Goal: Task Accomplishment & Management: Complete application form

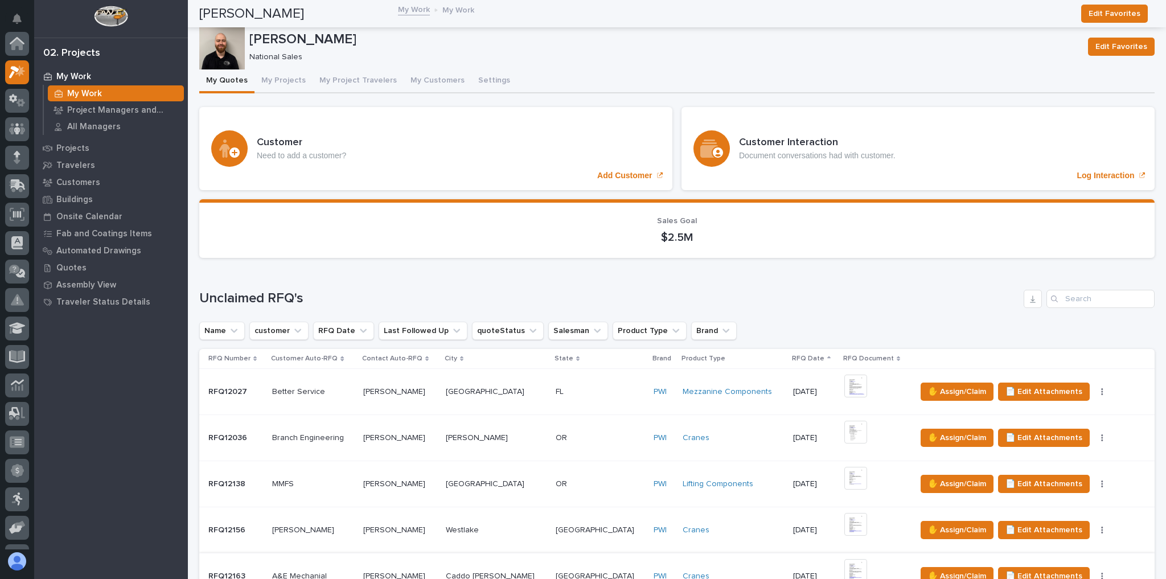
scroll to position [28, 0]
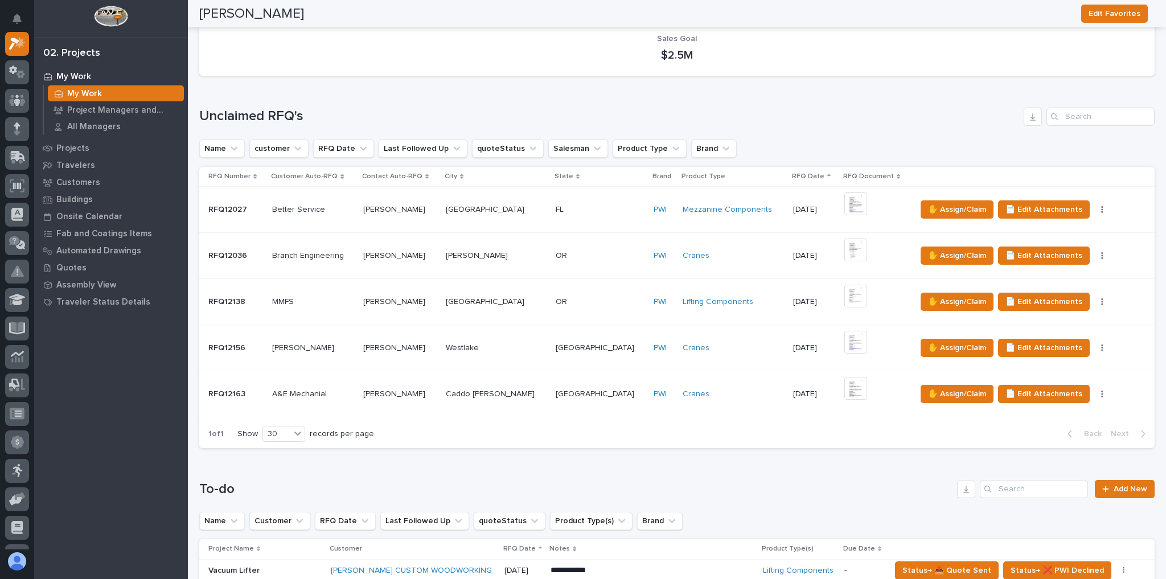
click at [566, 394] on p at bounding box center [600, 394] width 89 height 10
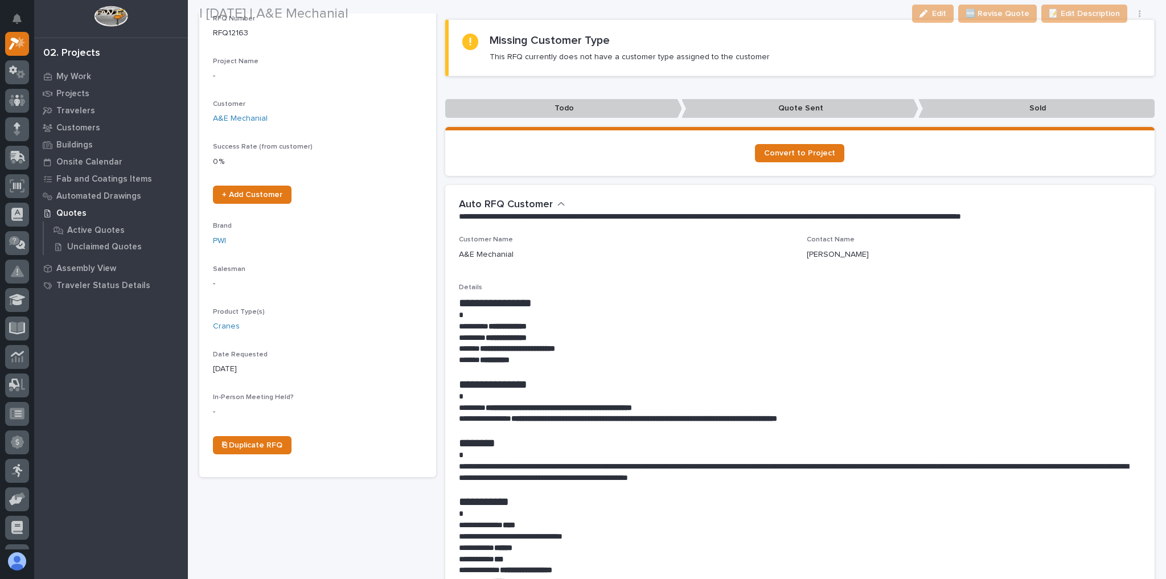
scroll to position [137, 0]
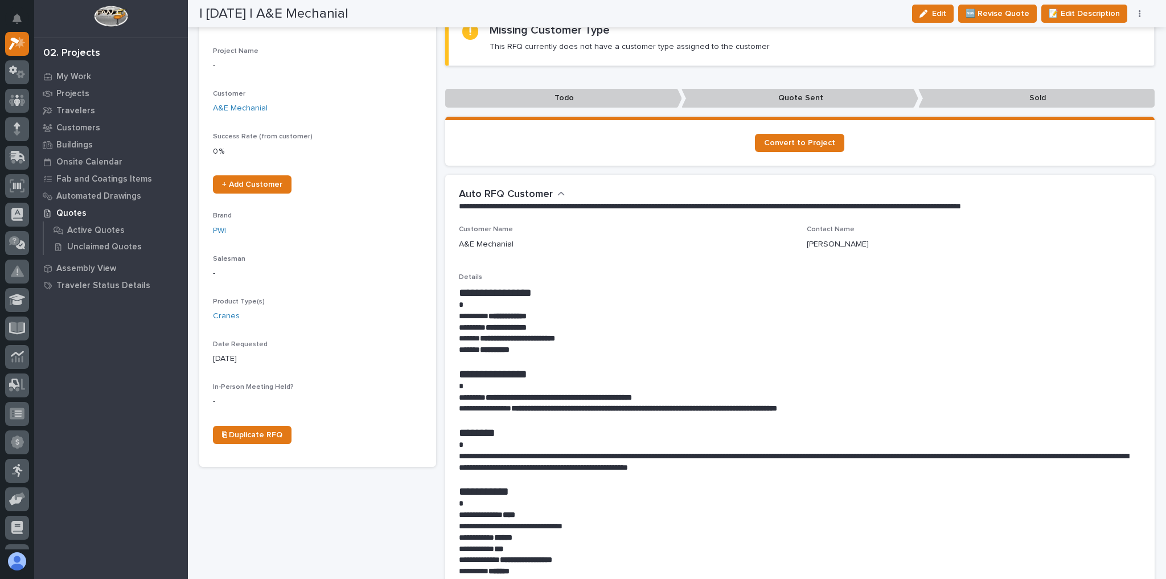
click at [1139, 16] on icon "button" at bounding box center [1139, 13] width 2 height 7
click at [1094, 68] on span "✋ Assign/Claim" at bounding box center [1076, 73] width 58 height 14
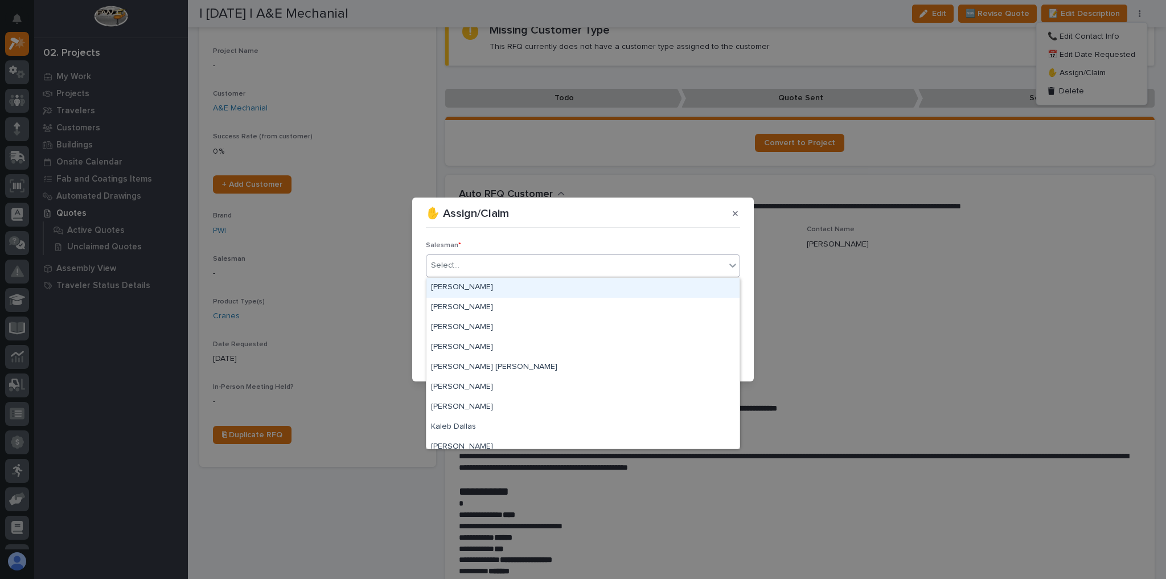
click at [579, 264] on div "Select..." at bounding box center [575, 265] width 299 height 19
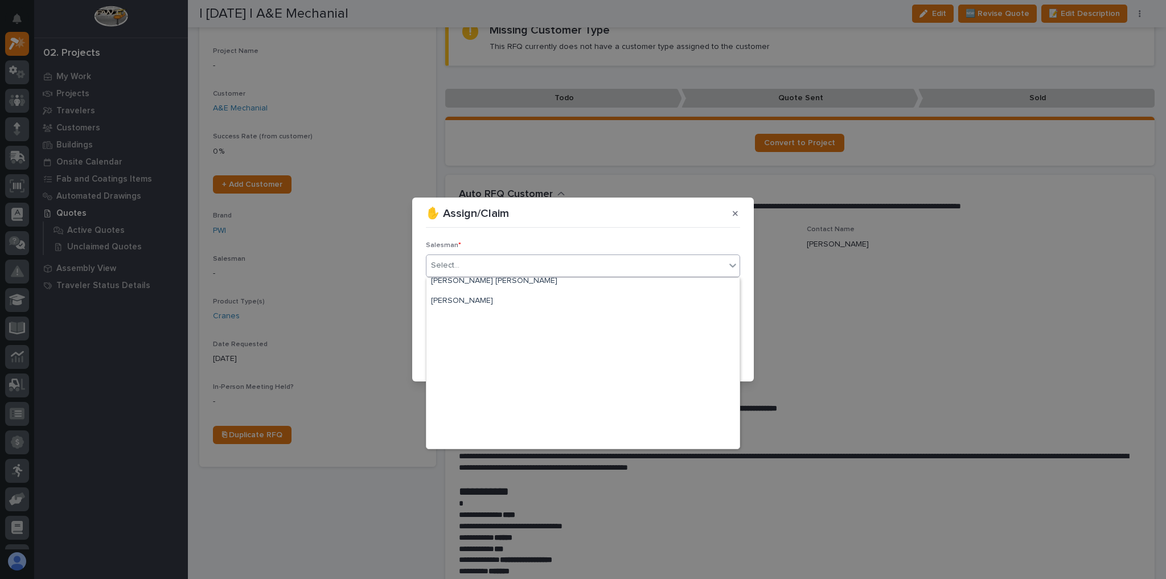
scroll to position [247, 0]
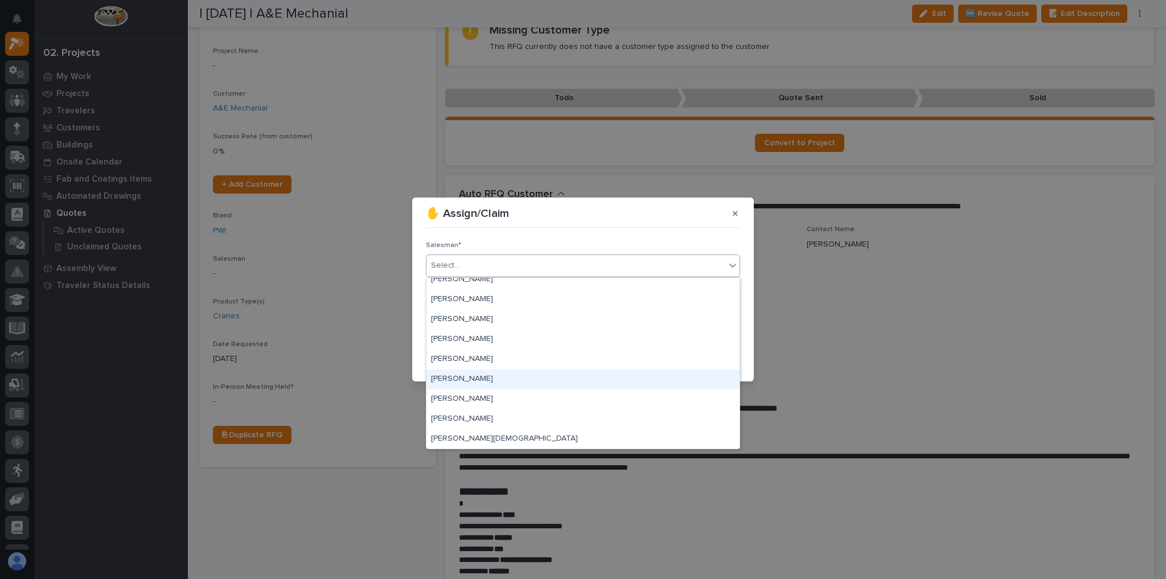
click at [495, 374] on div "[PERSON_NAME]" at bounding box center [582, 379] width 313 height 20
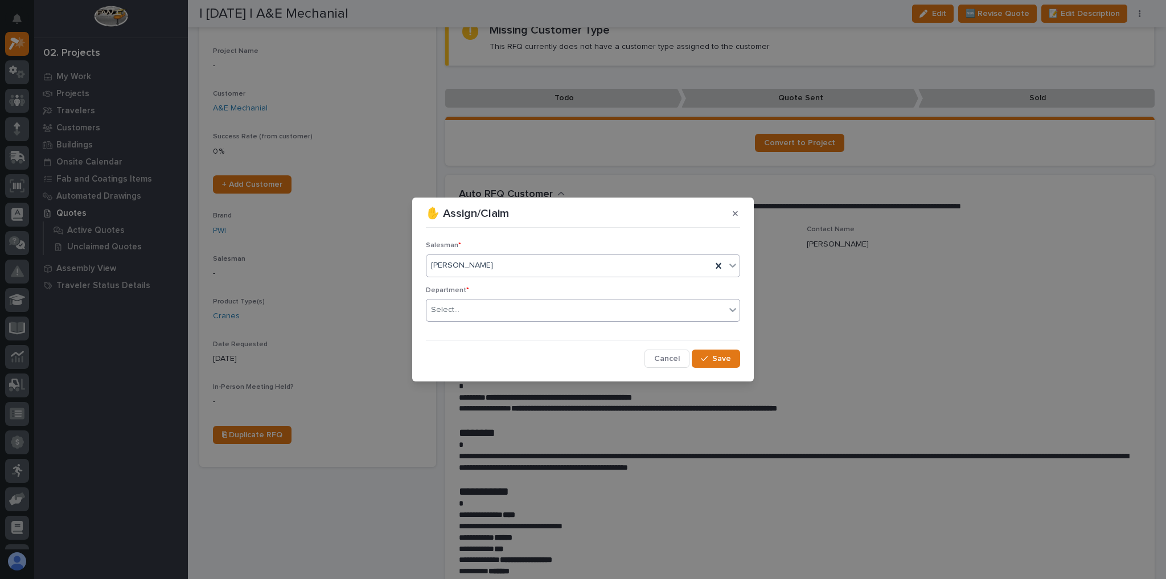
click at [492, 309] on div "Select..." at bounding box center [575, 310] width 299 height 19
click at [486, 339] on div "National Sales" at bounding box center [582, 332] width 313 height 20
click at [700, 355] on button "Save" at bounding box center [716, 358] width 48 height 18
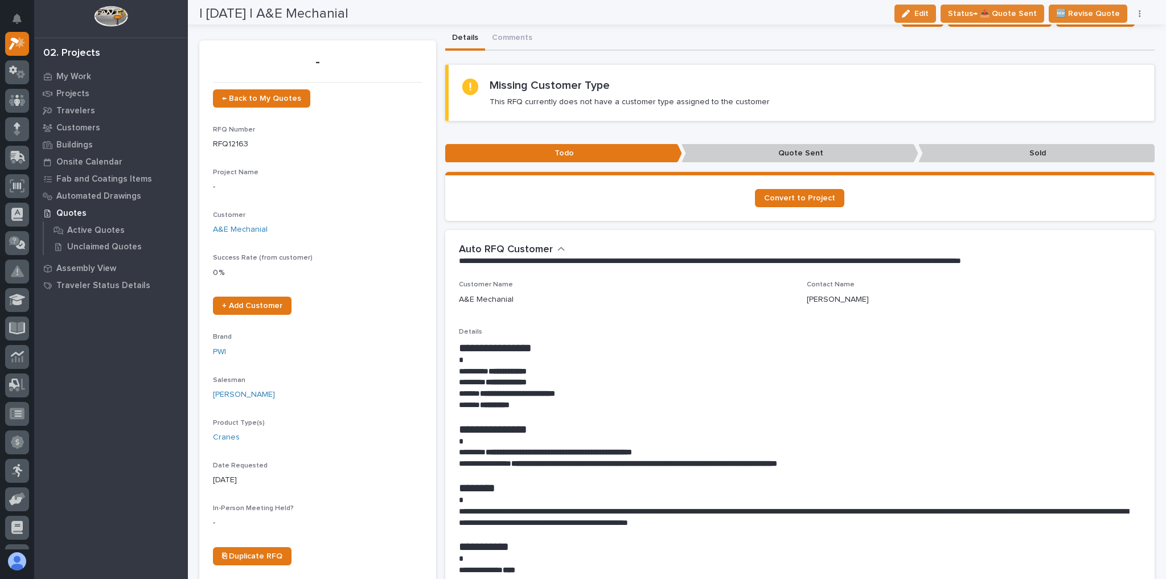
scroll to position [0, 0]
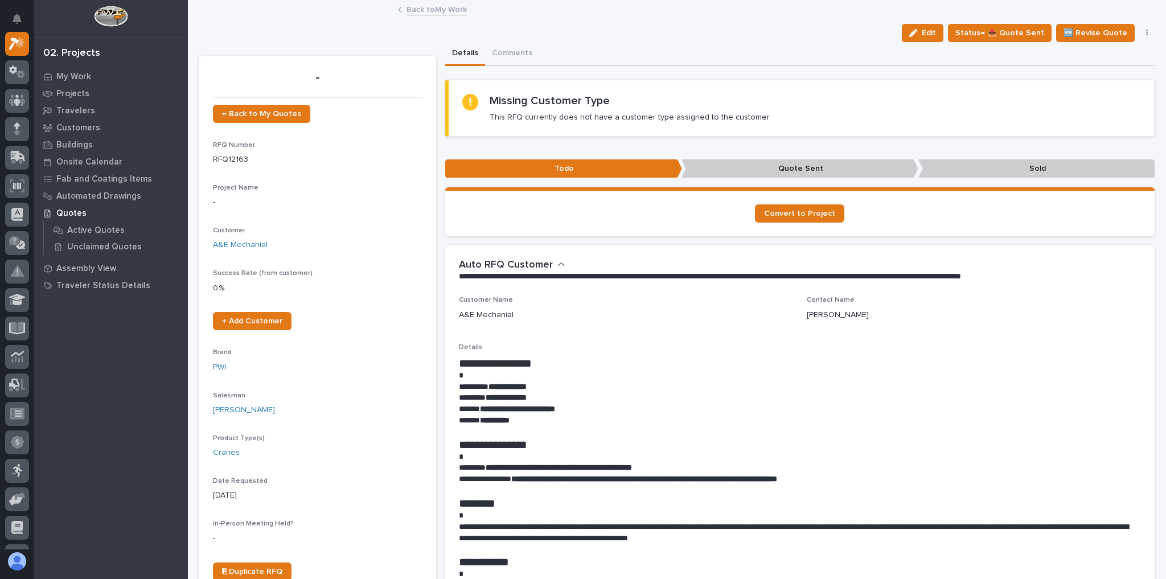
click at [442, 11] on link "Back to My Work" at bounding box center [436, 8] width 60 height 13
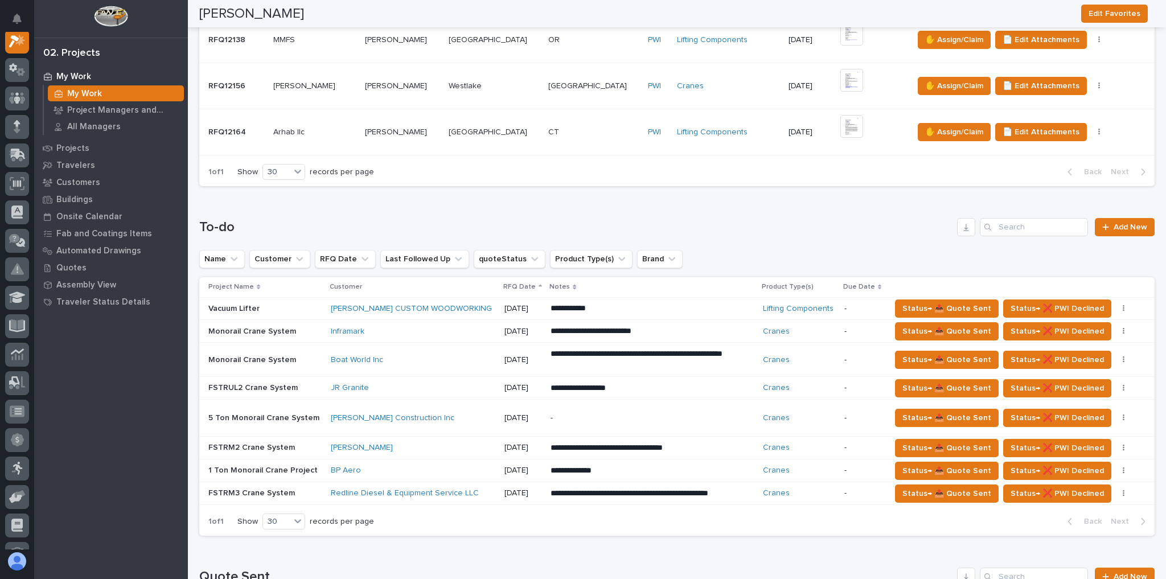
scroll to position [426, 0]
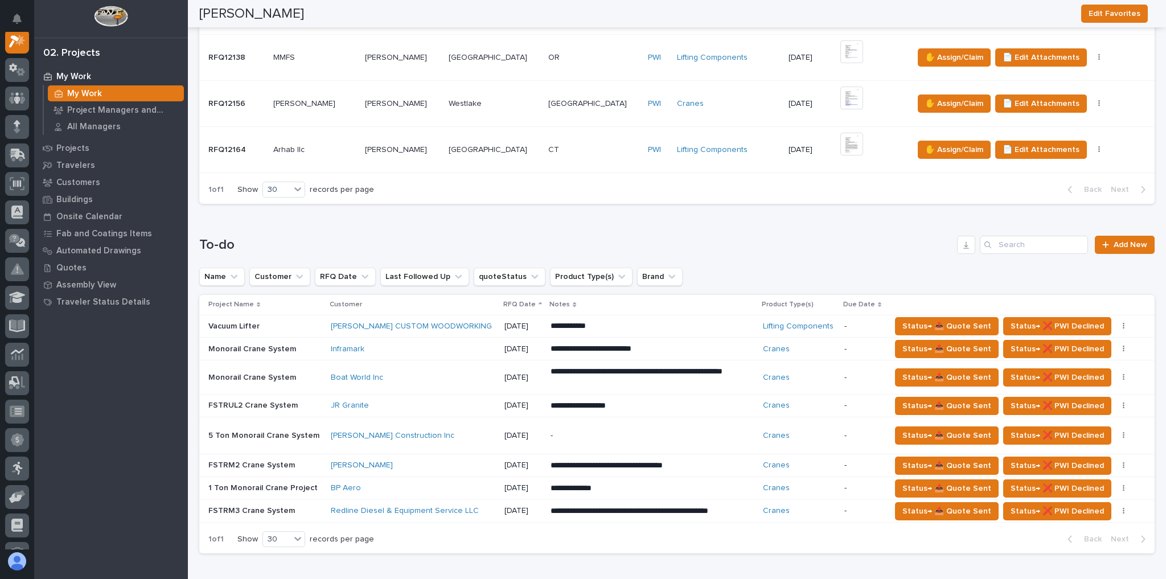
click at [356, 145] on p at bounding box center [314, 150] width 83 height 10
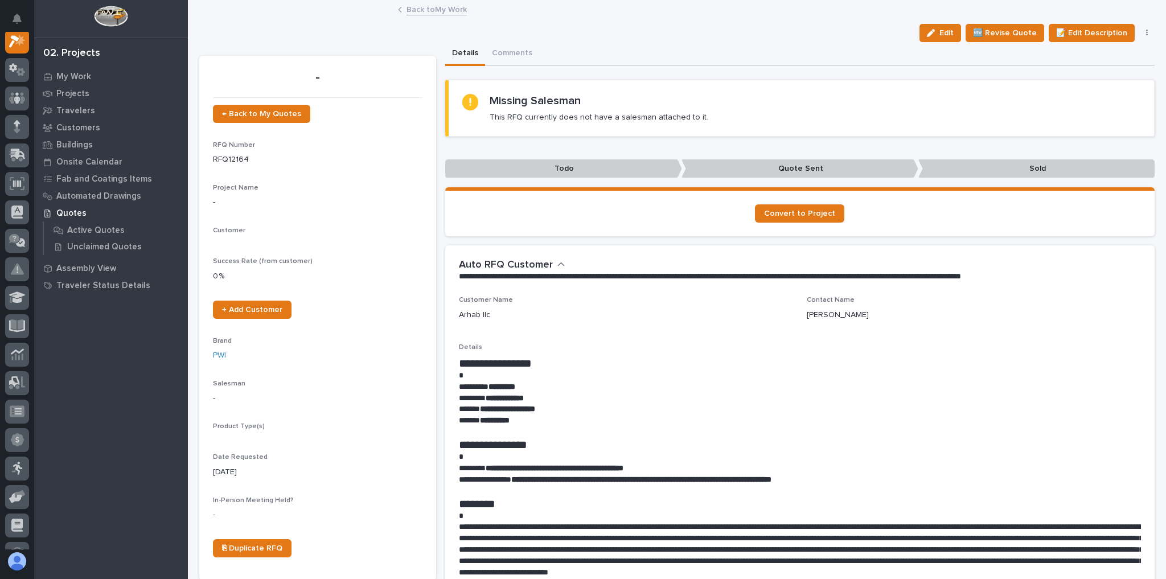
scroll to position [28, 0]
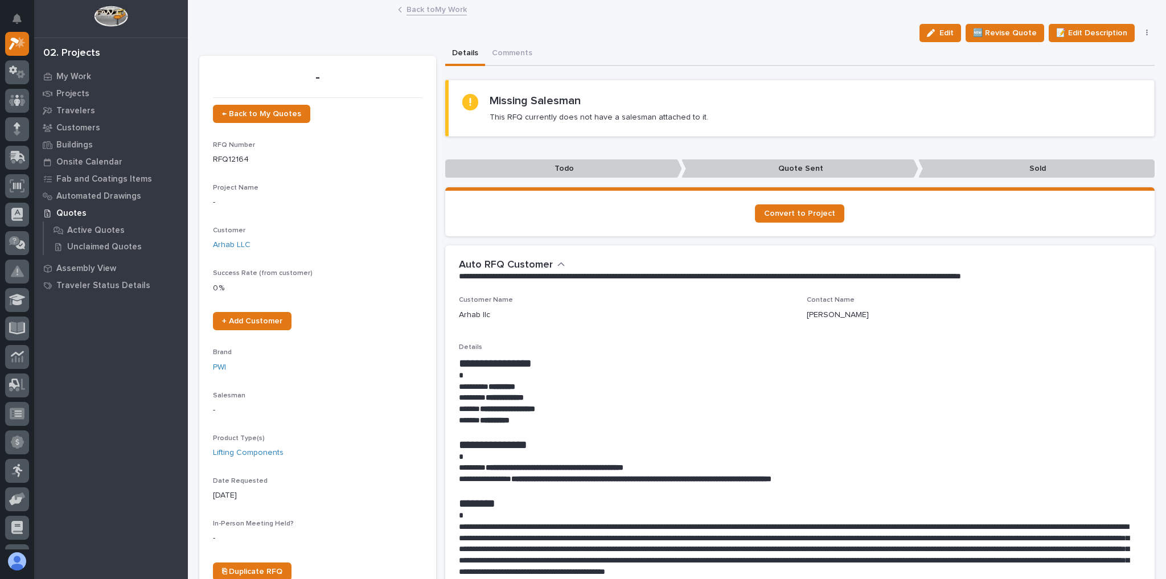
click at [426, 6] on link "Back to My Work" at bounding box center [436, 8] width 60 height 13
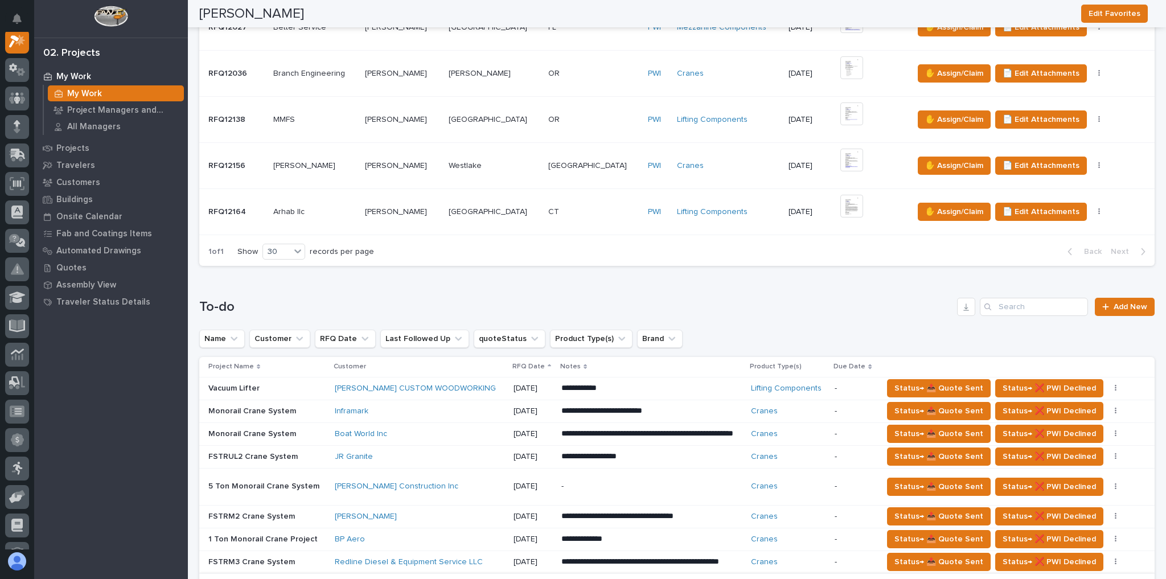
scroll to position [638, 0]
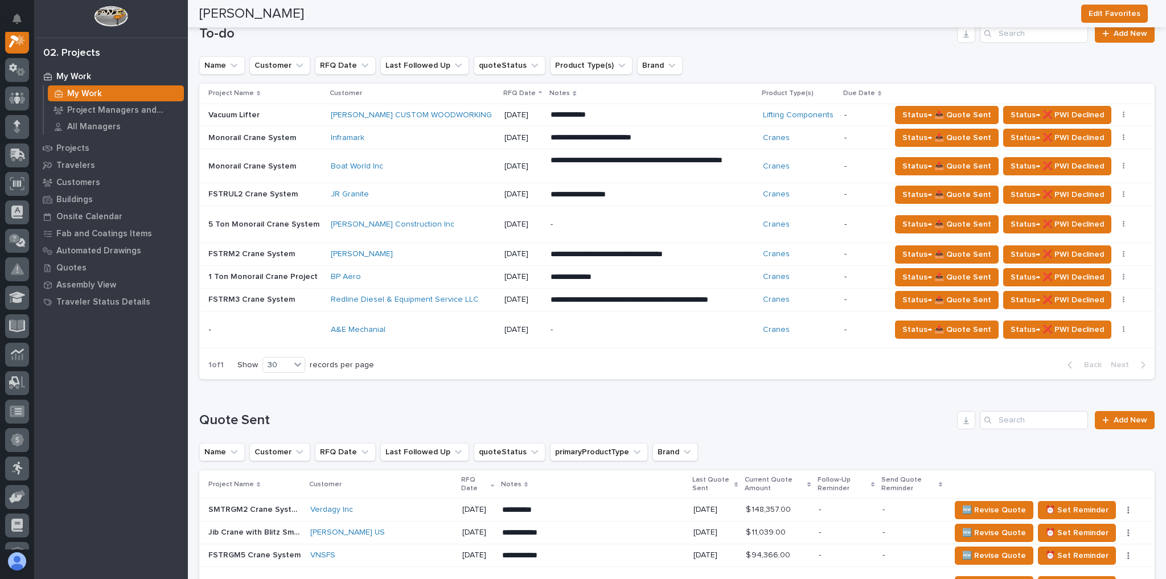
click at [407, 325] on div "A&E Mechanial" at bounding box center [413, 330] width 164 height 10
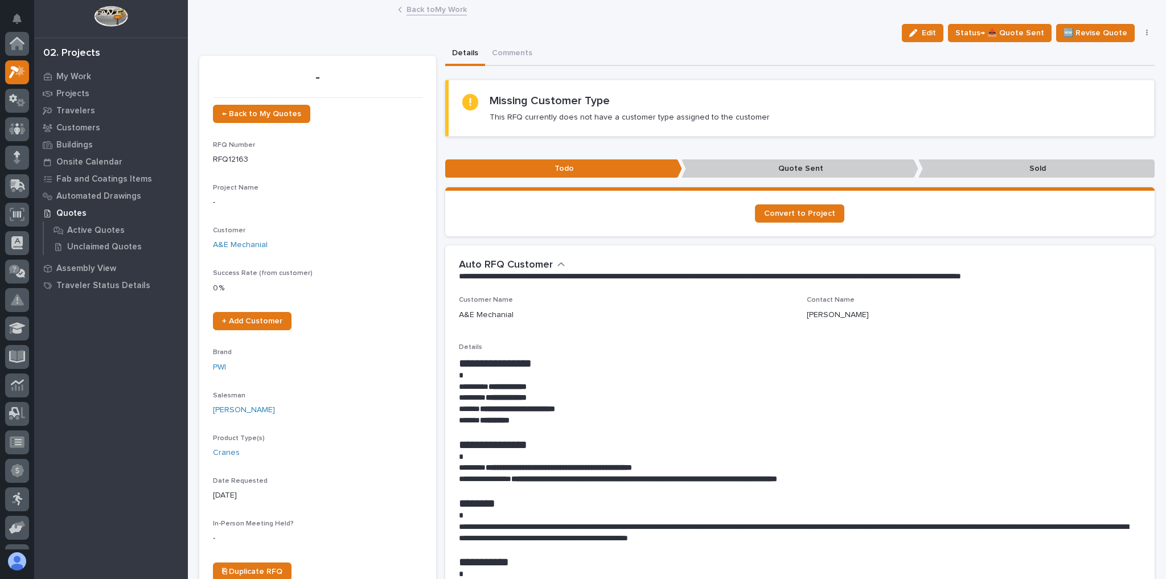
scroll to position [28, 0]
drag, startPoint x: 604, startPoint y: 412, endPoint x: 480, endPoint y: 410, distance: 123.5
click at [480, 410] on p "**********" at bounding box center [797, 409] width 677 height 11
copy strong "**********"
click at [1141, 31] on button "button" at bounding box center [1147, 33] width 16 height 8
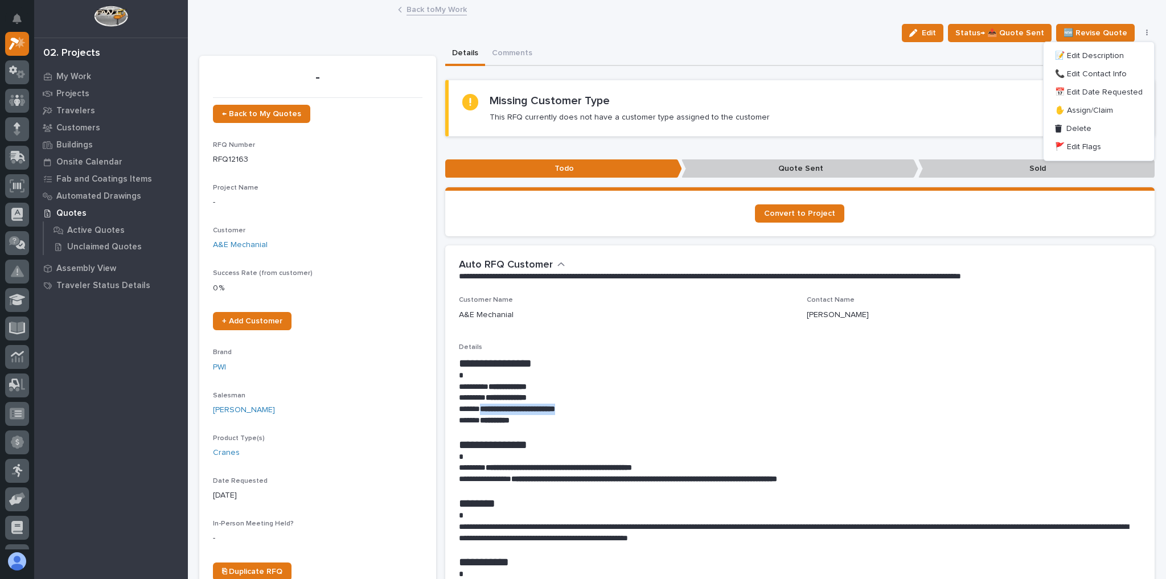
click at [704, 63] on div "Details Comments" at bounding box center [800, 54] width 710 height 24
click at [429, 11] on link "Back to My Work" at bounding box center [436, 8] width 60 height 13
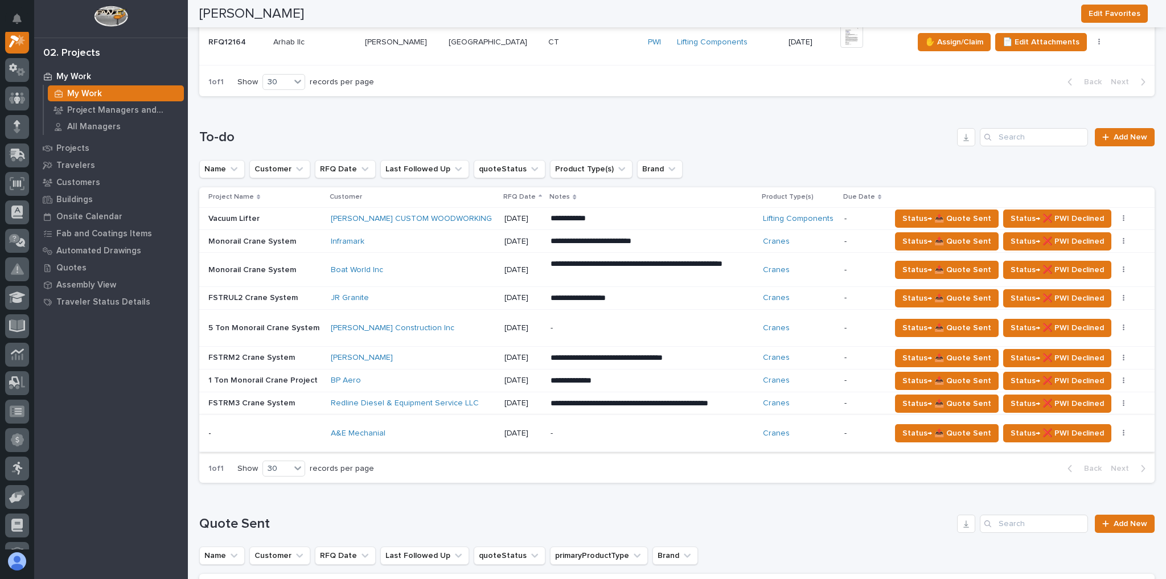
scroll to position [683, 0]
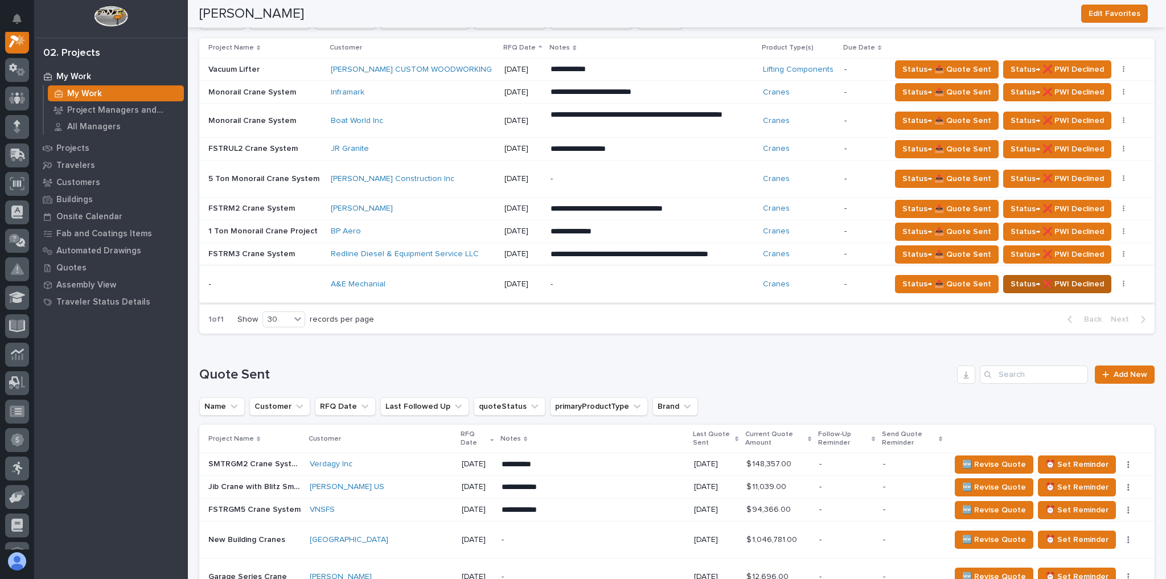
click at [1028, 277] on span "Status→ ❌ PWI Declined" at bounding box center [1056, 284] width 93 height 14
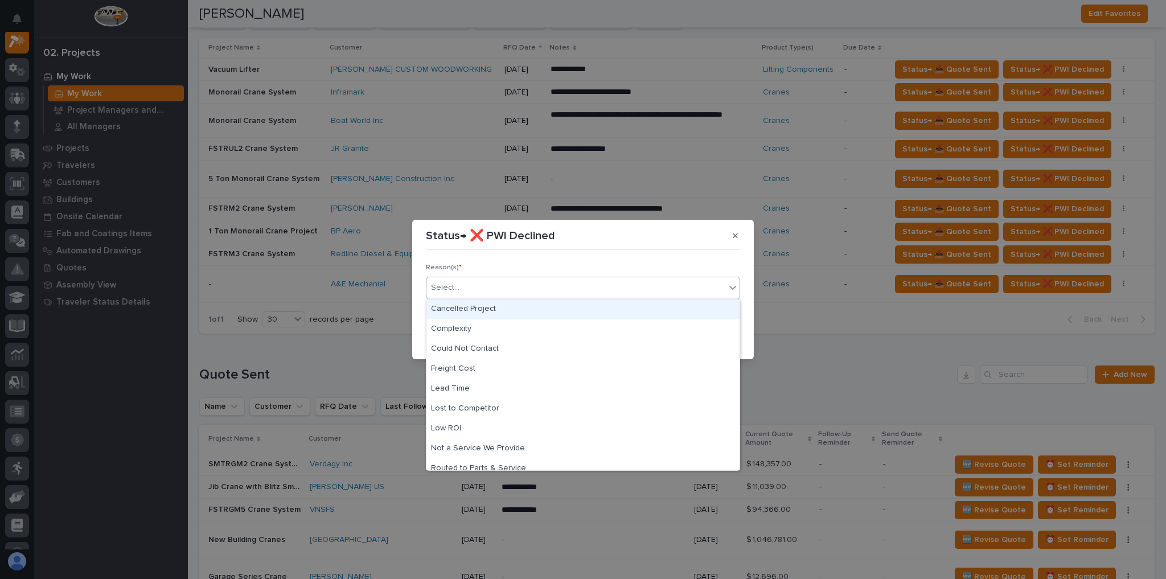
click at [463, 297] on div "Select..." at bounding box center [575, 287] width 299 height 19
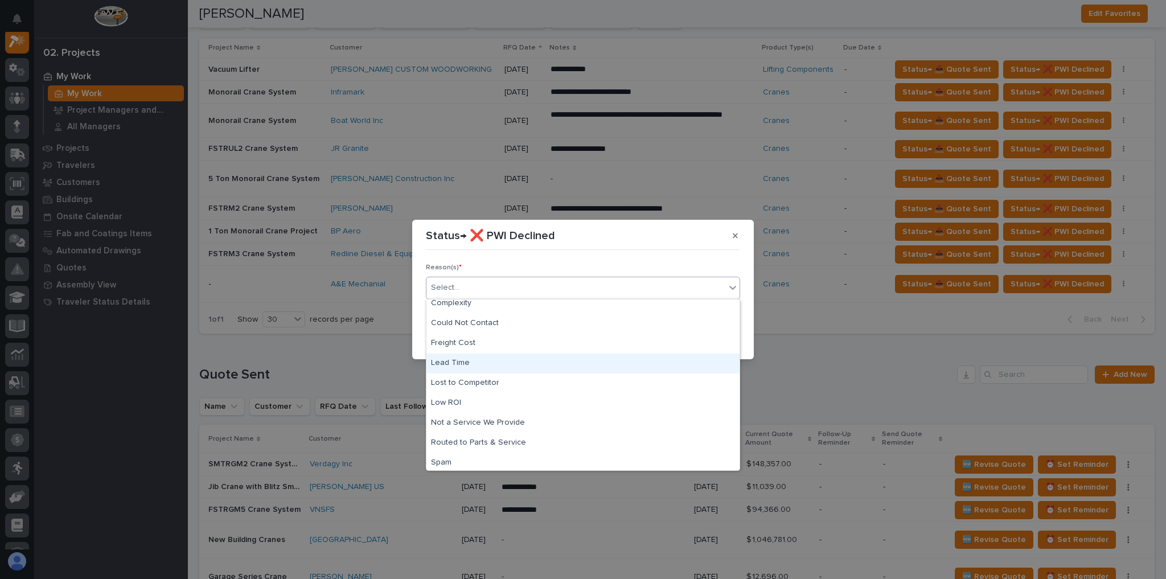
scroll to position [46, 0]
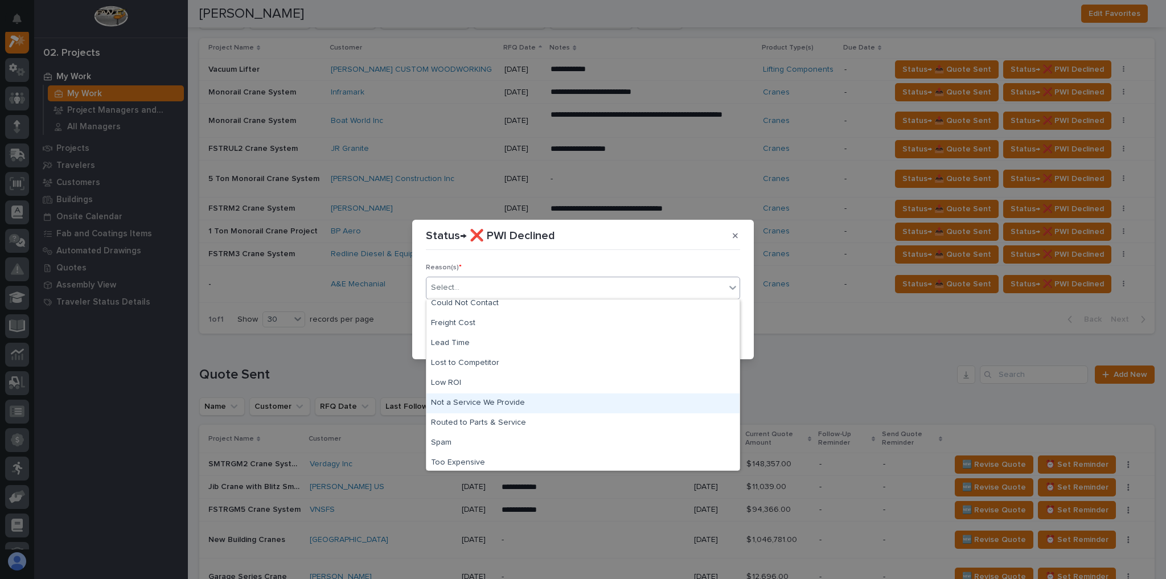
click at [488, 401] on div "Not a Service We Provide" at bounding box center [582, 403] width 313 height 20
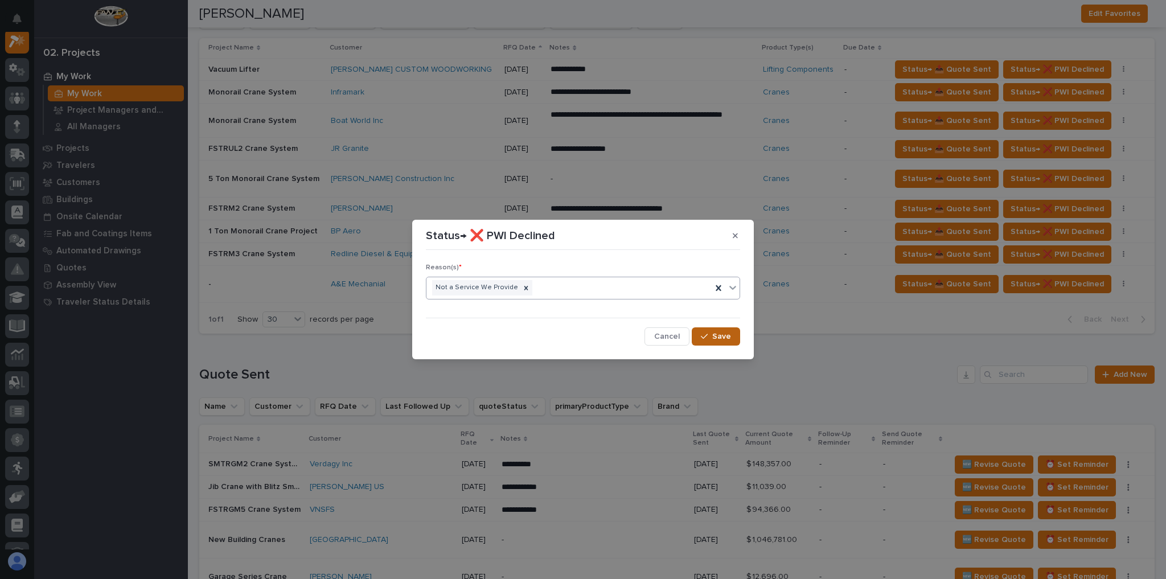
click at [721, 333] on span "Save" at bounding box center [721, 336] width 19 height 10
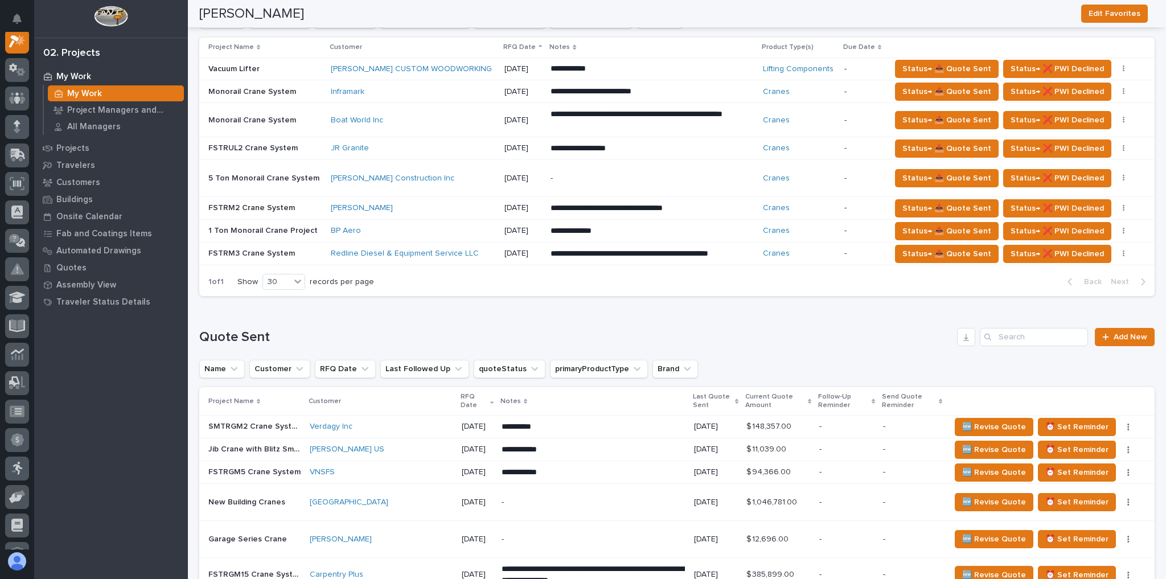
scroll to position [683, 0]
click at [996, 331] on input "Search" at bounding box center [1034, 337] width 108 height 18
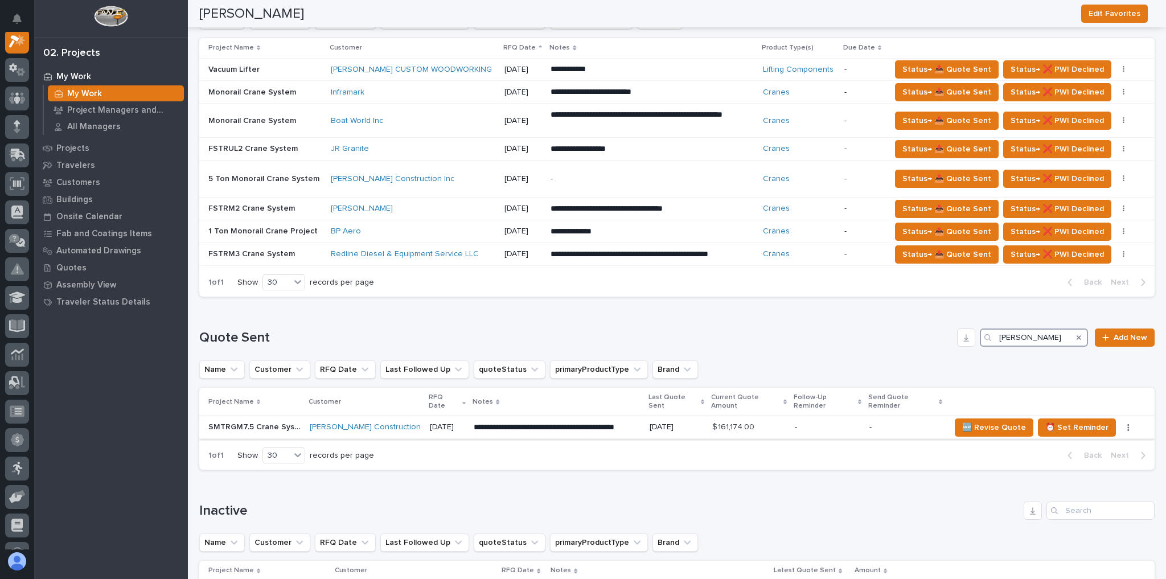
type input "[PERSON_NAME]"
click at [790, 416] on td "-" at bounding box center [827, 427] width 75 height 23
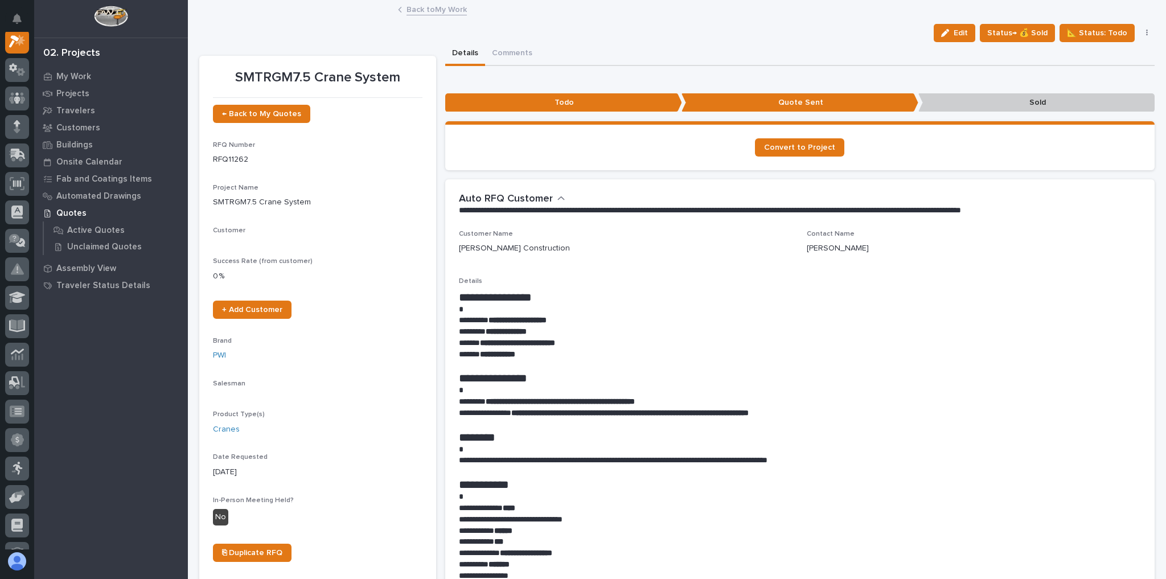
scroll to position [28, 0]
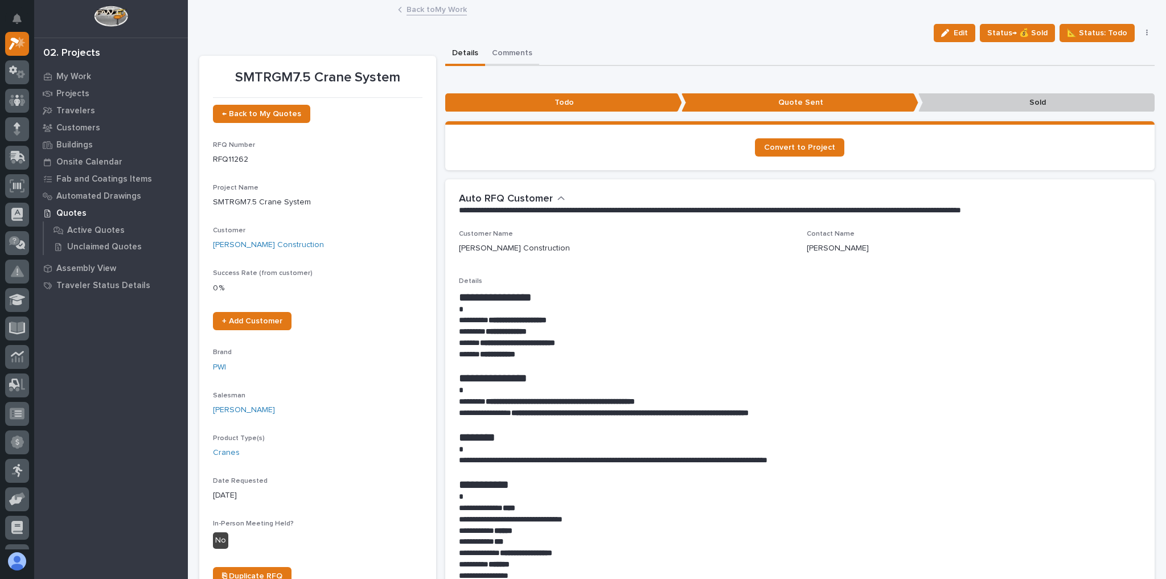
click at [508, 55] on button "Comments" at bounding box center [512, 54] width 54 height 24
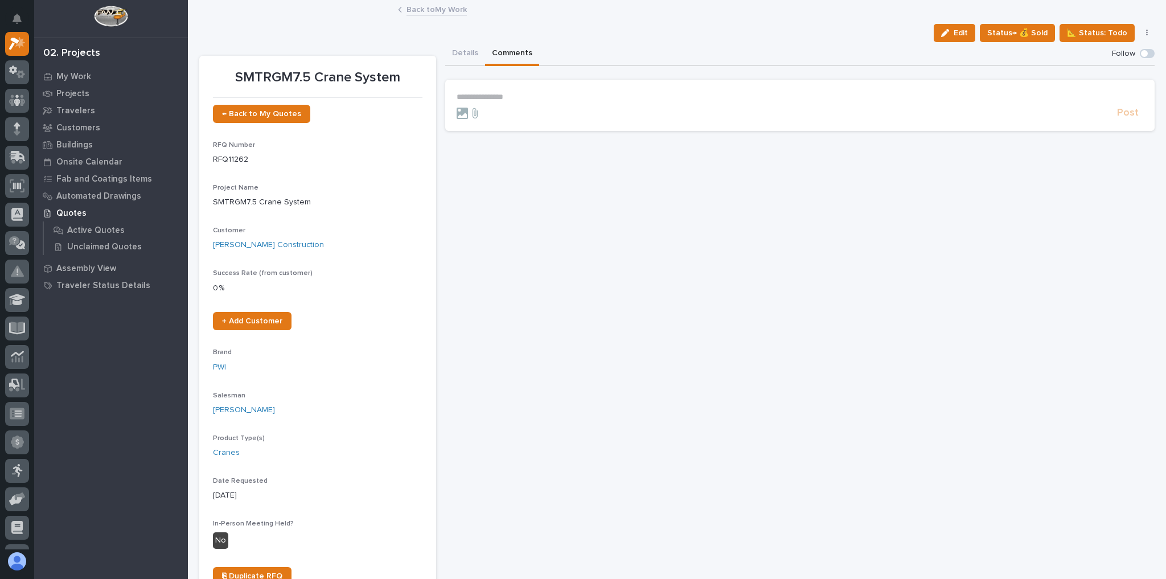
click at [505, 94] on p "**********" at bounding box center [799, 97] width 687 height 10
click at [579, 98] on p "**********" at bounding box center [799, 97] width 687 height 11
click at [903, 96] on p "**********" at bounding box center [799, 97] width 687 height 11
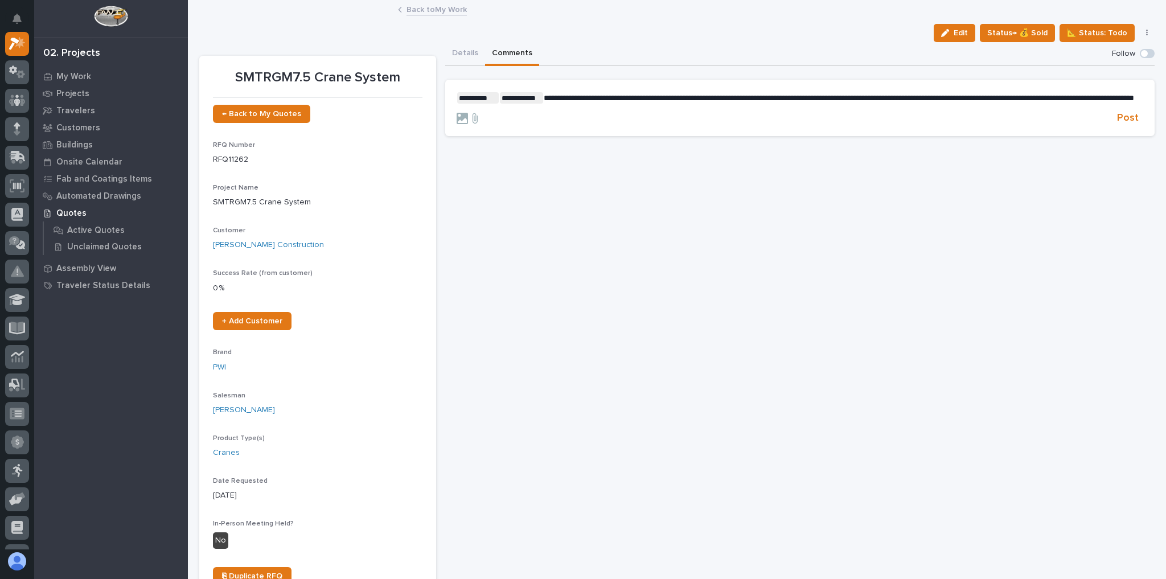
drag, startPoint x: 1128, startPoint y: 96, endPoint x: 1131, endPoint y: 114, distance: 17.9
click at [1128, 97] on span "**********" at bounding box center [839, 98] width 590 height 8
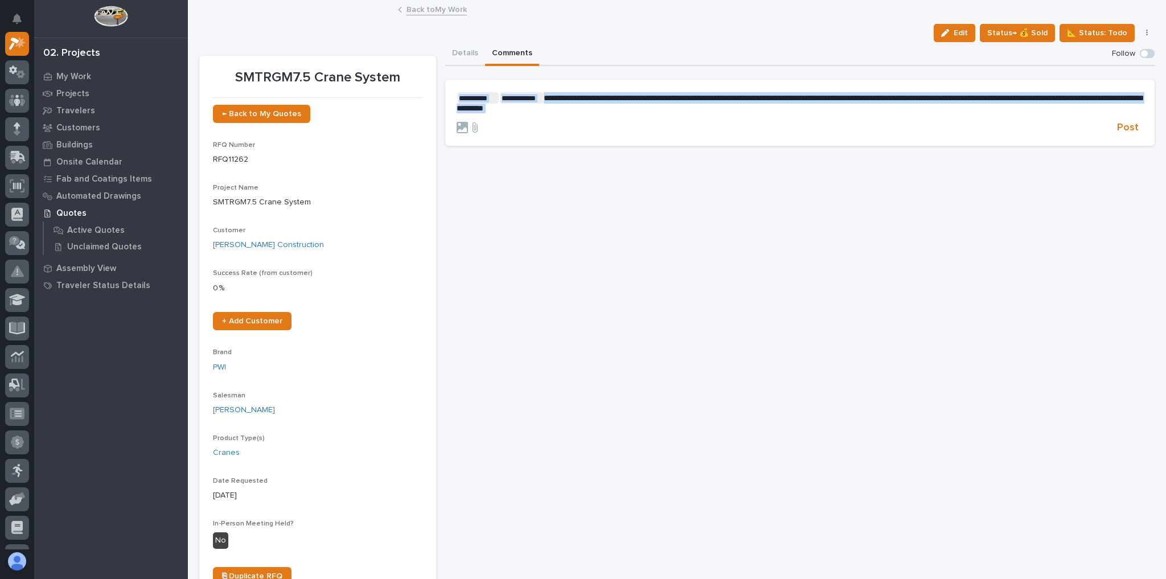
drag, startPoint x: 709, startPoint y: 113, endPoint x: 603, endPoint y: 104, distance: 106.3
click at [603, 104] on form "**********" at bounding box center [799, 113] width 687 height 42
click at [1055, 106] on p "**********" at bounding box center [799, 102] width 687 height 21
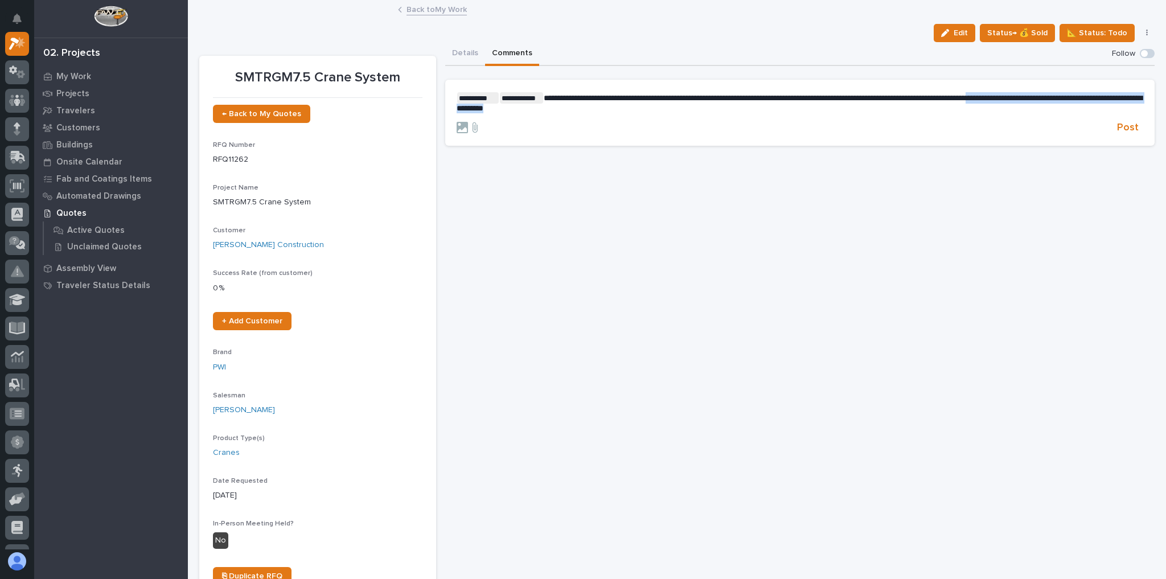
drag, startPoint x: 770, startPoint y: 101, endPoint x: 1047, endPoint y: 97, distance: 277.8
click at [1047, 97] on p "**********" at bounding box center [799, 102] width 687 height 21
click at [1057, 96] on span "**********" at bounding box center [800, 98] width 513 height 8
click at [491, 104] on p "**********" at bounding box center [799, 97] width 687 height 11
click at [1057, 97] on span "**********" at bounding box center [800, 98] width 513 height 8
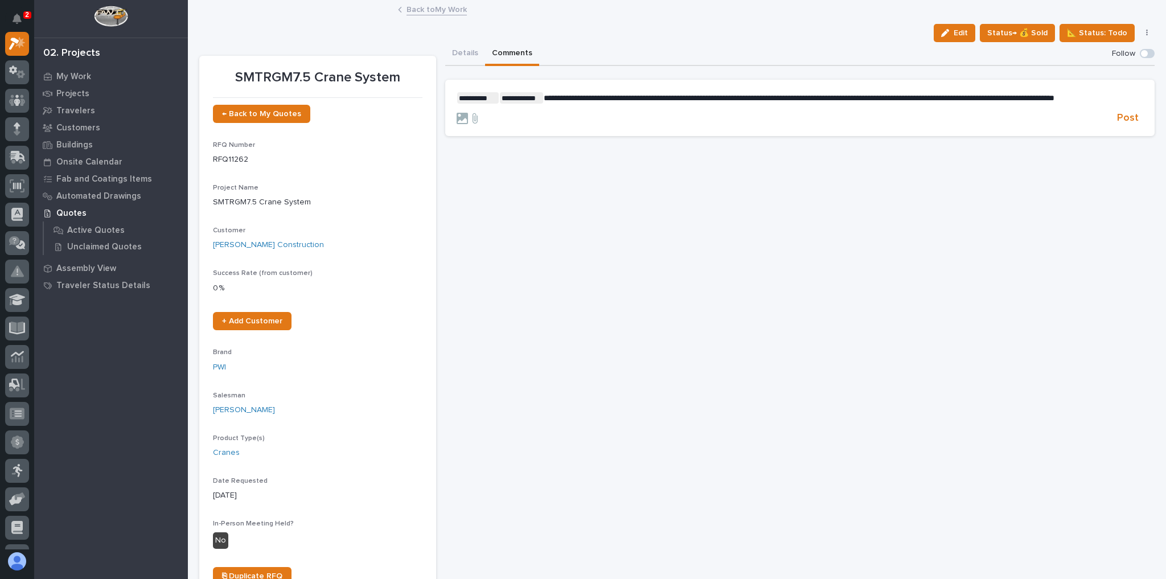
click at [494, 104] on p "**********" at bounding box center [799, 97] width 687 height 11
click at [1117, 126] on span "Post" at bounding box center [1128, 127] width 22 height 13
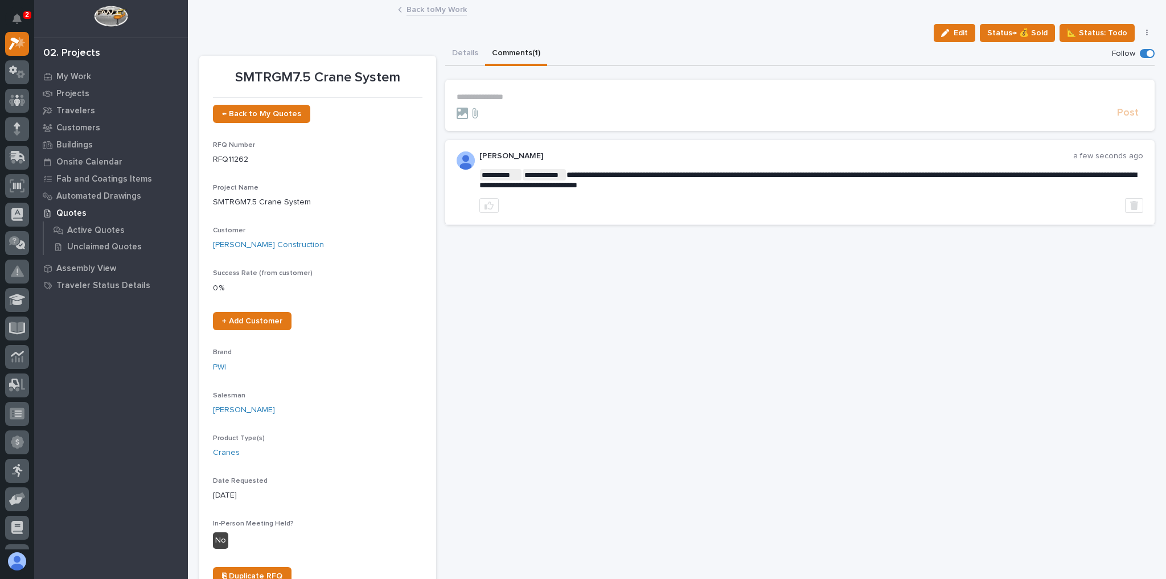
click at [410, 8] on link "Back to My Work" at bounding box center [436, 8] width 60 height 13
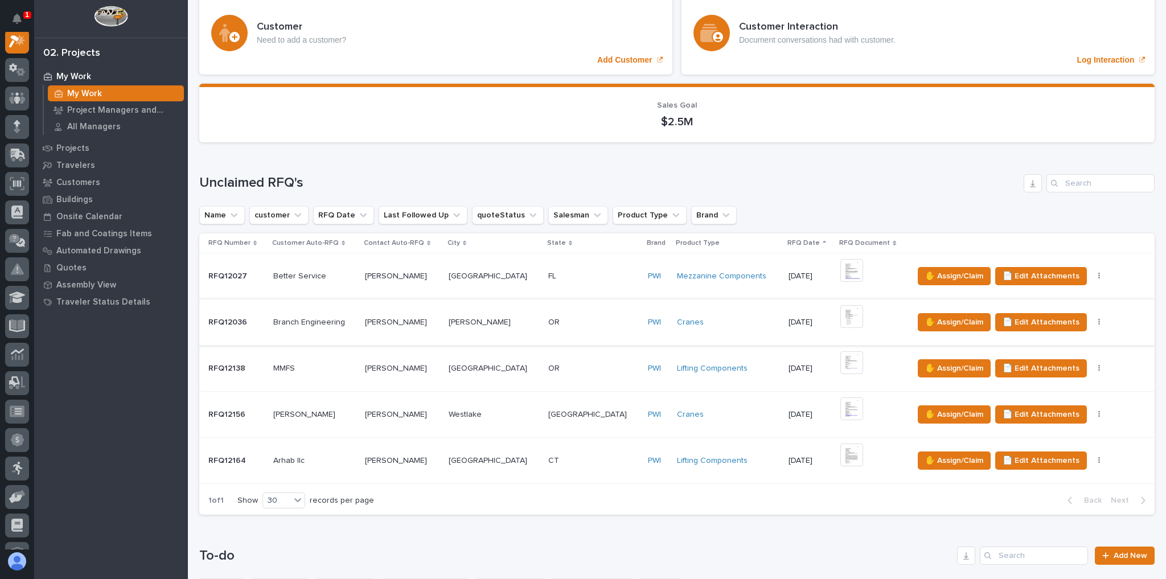
scroll to position [182, 0]
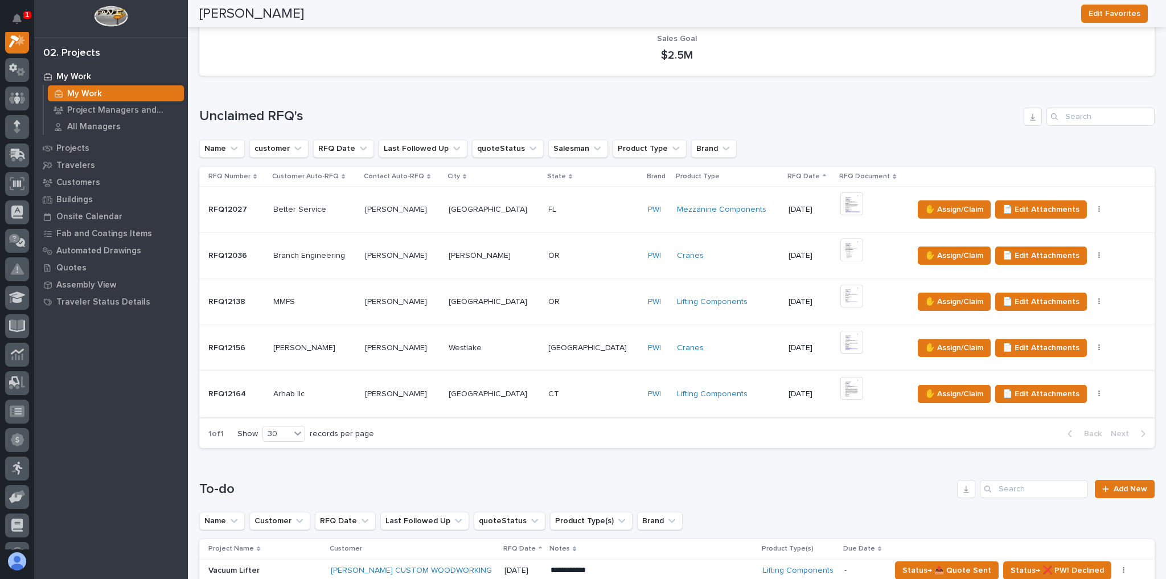
click at [840, 389] on img at bounding box center [851, 388] width 23 height 23
click at [13, 151] on icon at bounding box center [16, 156] width 14 height 11
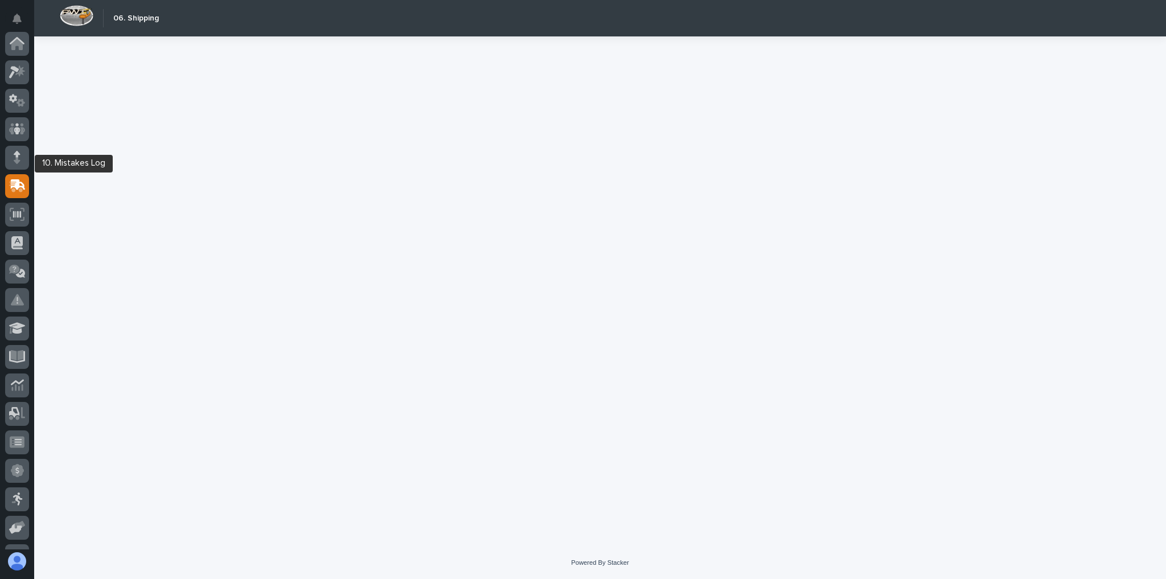
scroll to position [137, 0]
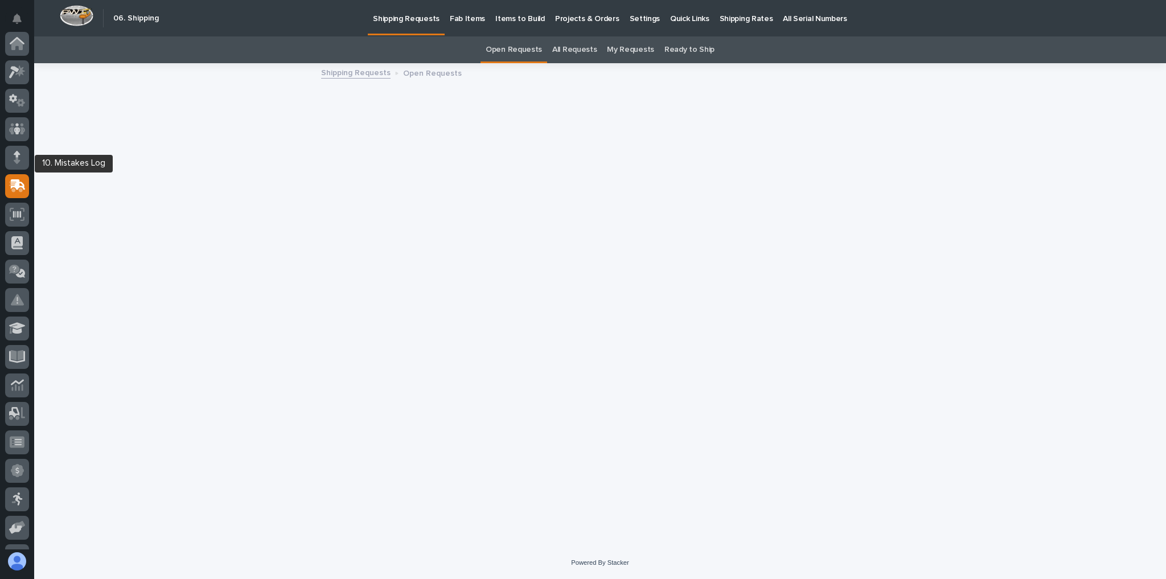
scroll to position [137, 0]
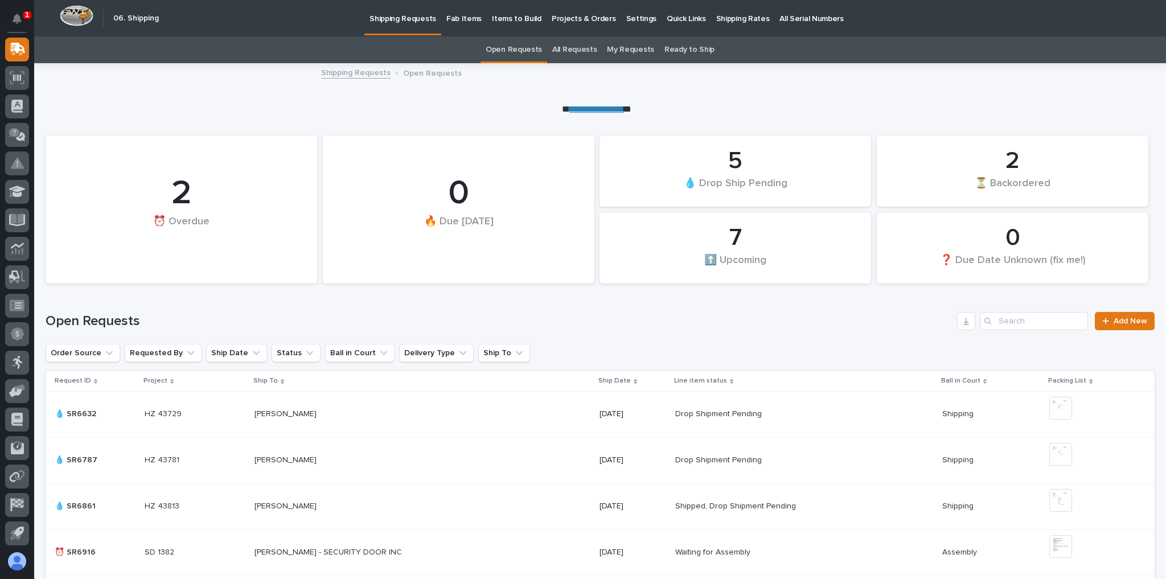
click at [716, 11] on p "Shipping Rates" at bounding box center [743, 12] width 54 height 24
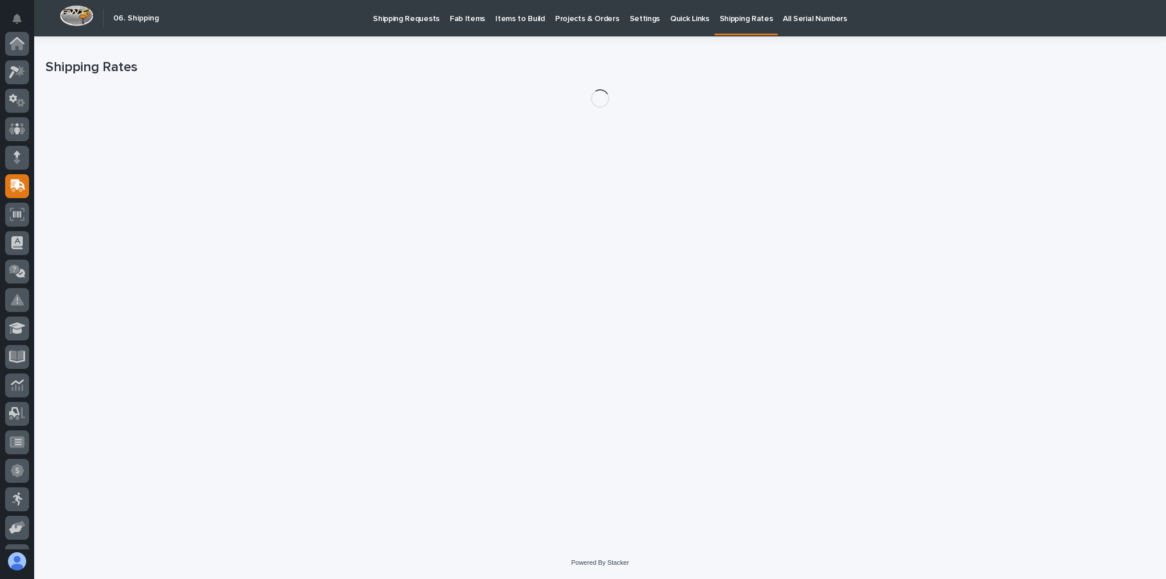
scroll to position [137, 0]
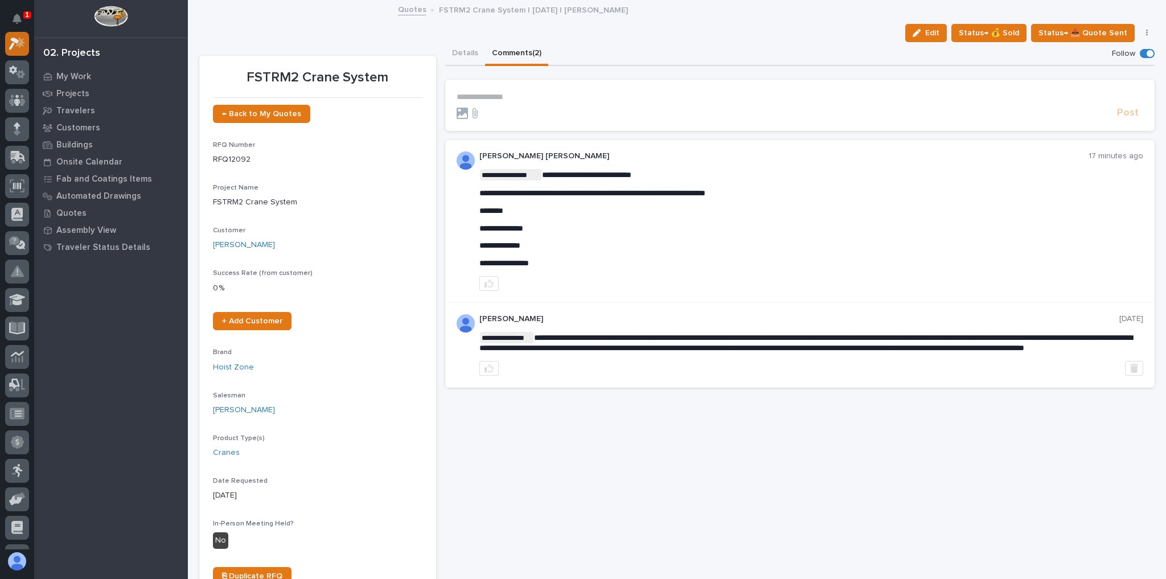
click at [7, 36] on link at bounding box center [17, 44] width 24 height 24
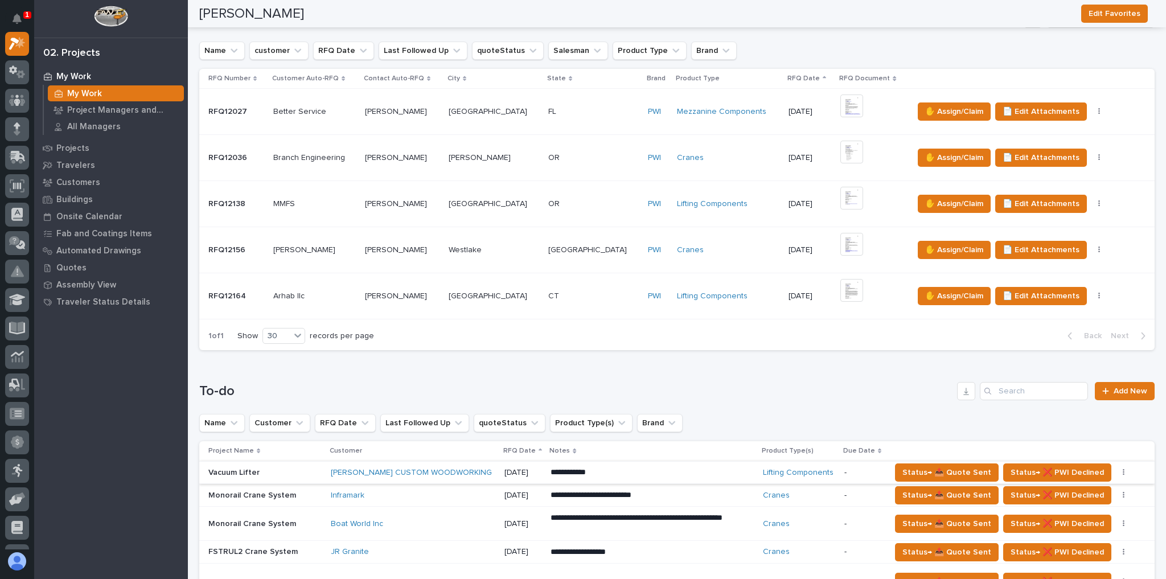
scroll to position [364, 0]
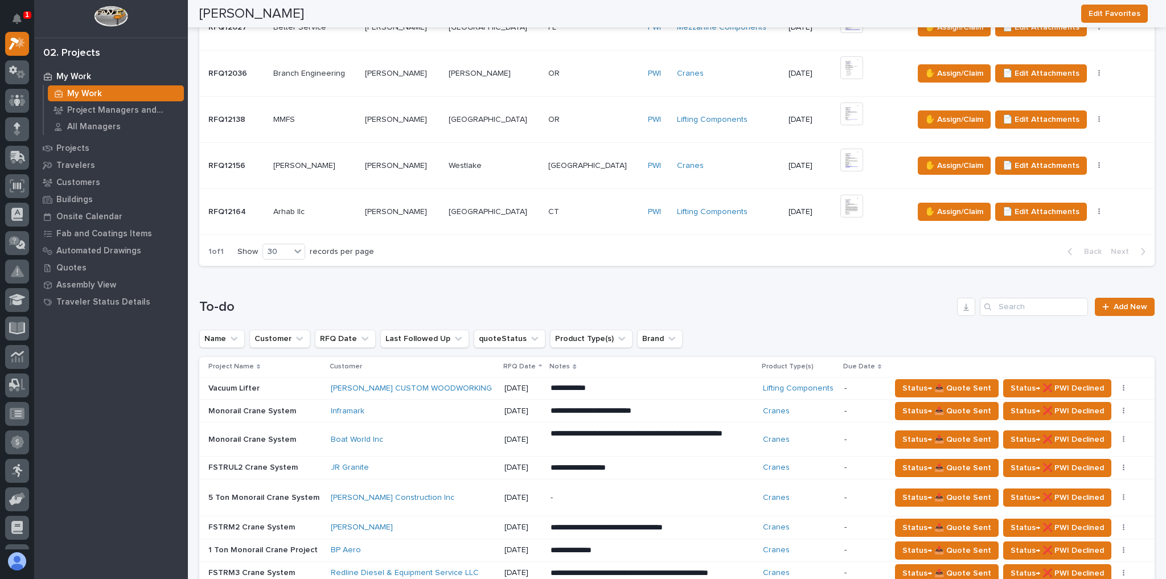
click at [392, 458] on div "JR Granite" at bounding box center [413, 467] width 164 height 19
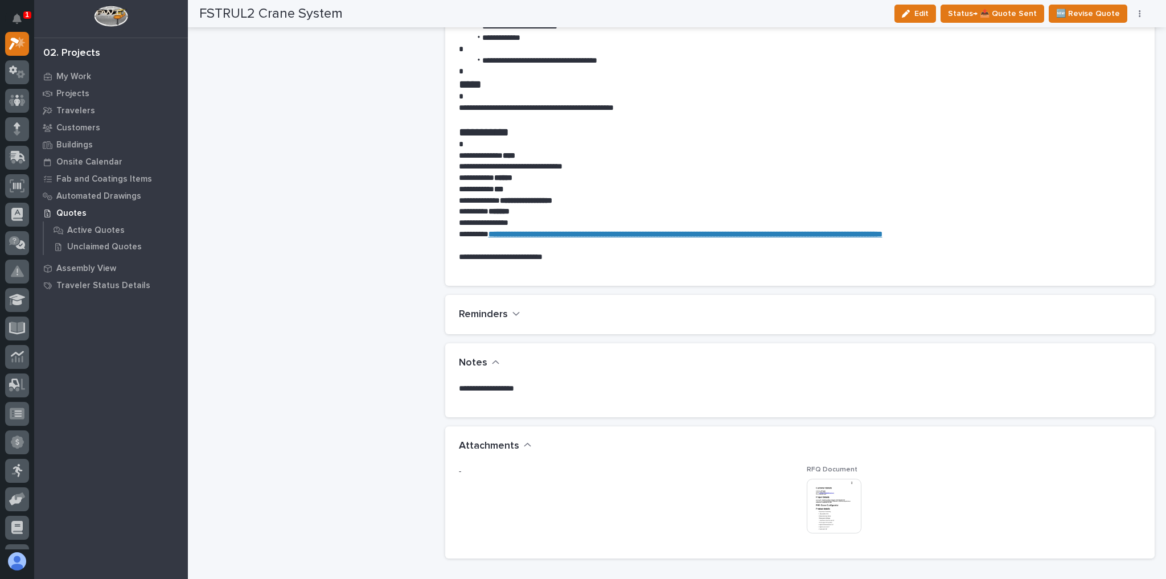
scroll to position [638, 0]
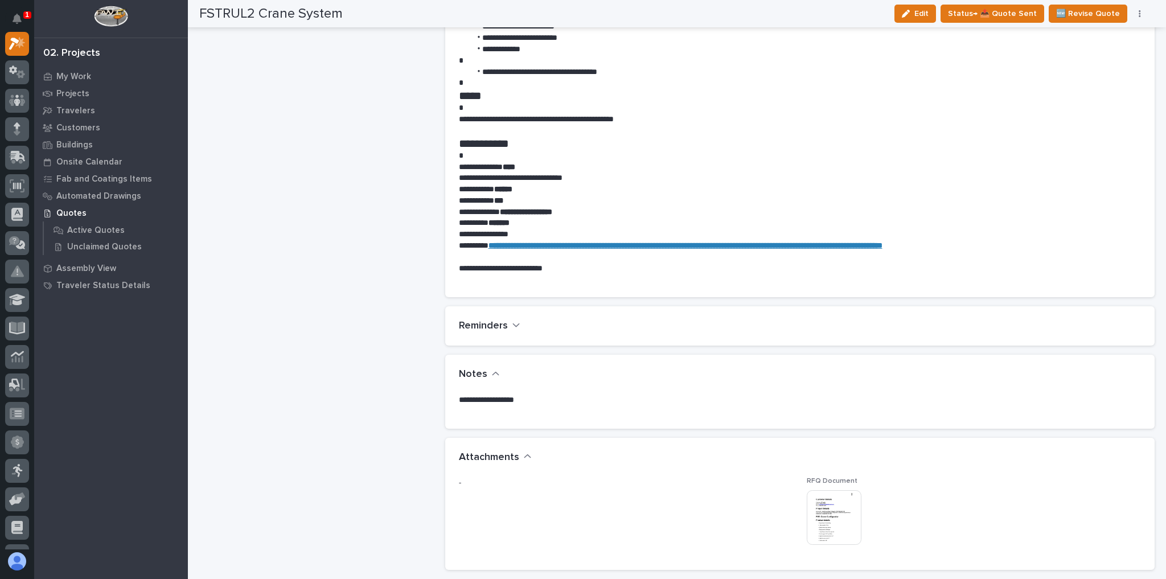
click at [839, 513] on img at bounding box center [834, 517] width 55 height 55
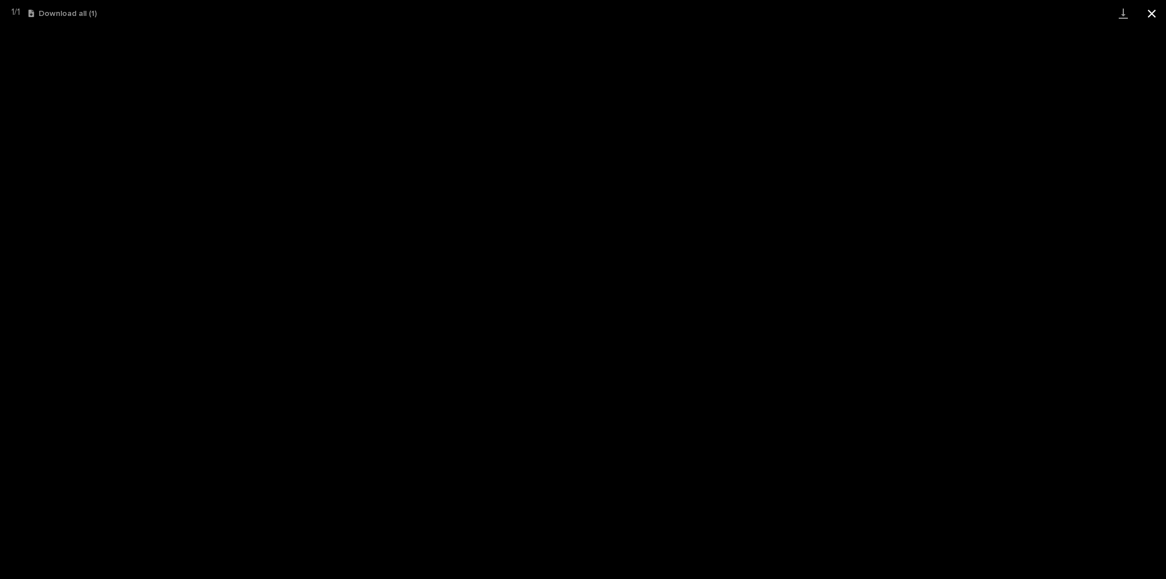
click at [1144, 6] on button "Close gallery" at bounding box center [1151, 13] width 28 height 27
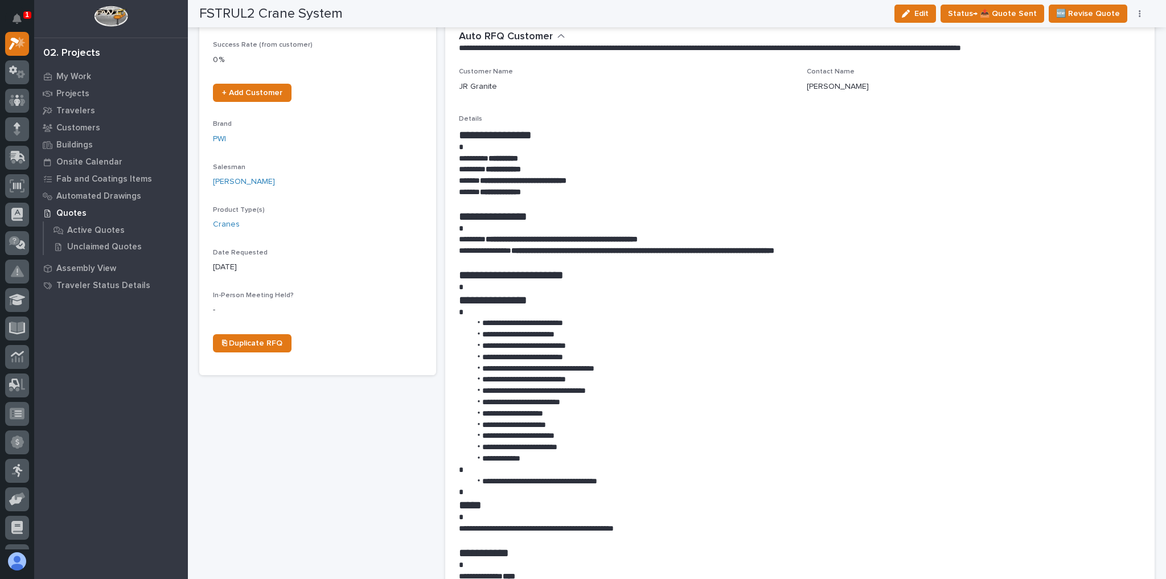
scroll to position [228, 0]
drag, startPoint x: 599, startPoint y: 180, endPoint x: 478, endPoint y: 183, distance: 121.9
click at [478, 183] on p "**********" at bounding box center [797, 181] width 677 height 11
copy p "**********"
click at [928, 14] on span "Edit" at bounding box center [921, 14] width 14 height 10
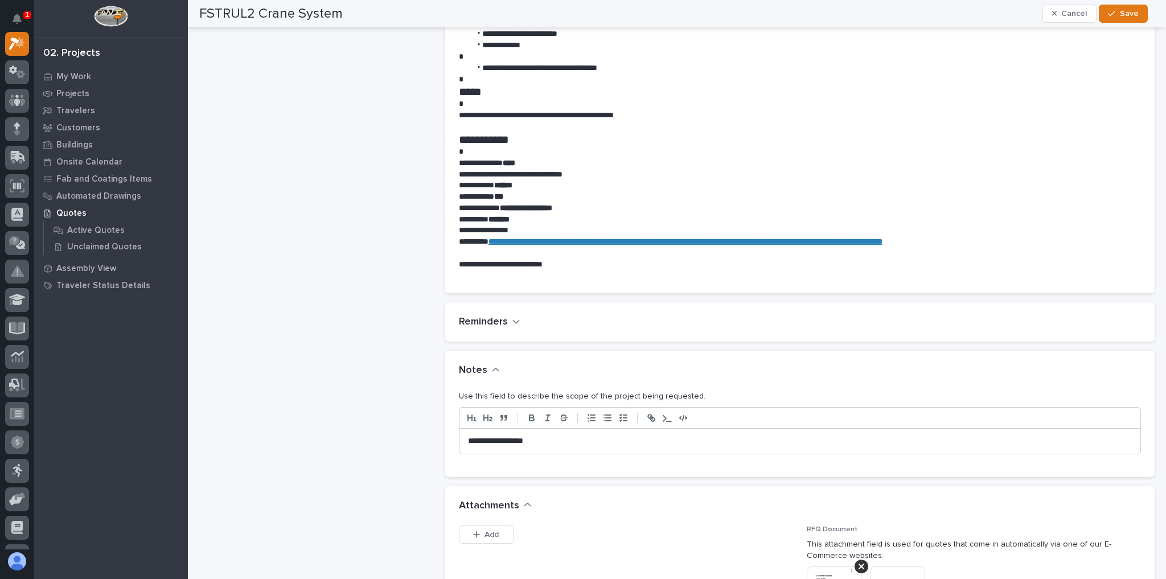
scroll to position [683, 0]
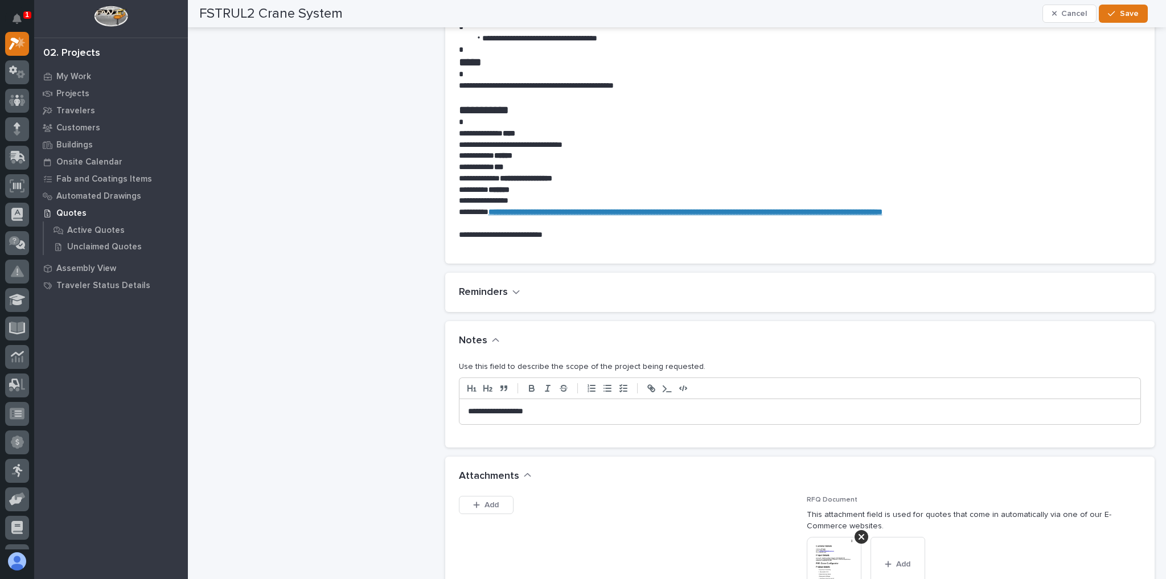
click at [580, 414] on p "**********" at bounding box center [797, 411] width 659 height 11
click at [1128, 15] on span "Save" at bounding box center [1129, 14] width 19 height 10
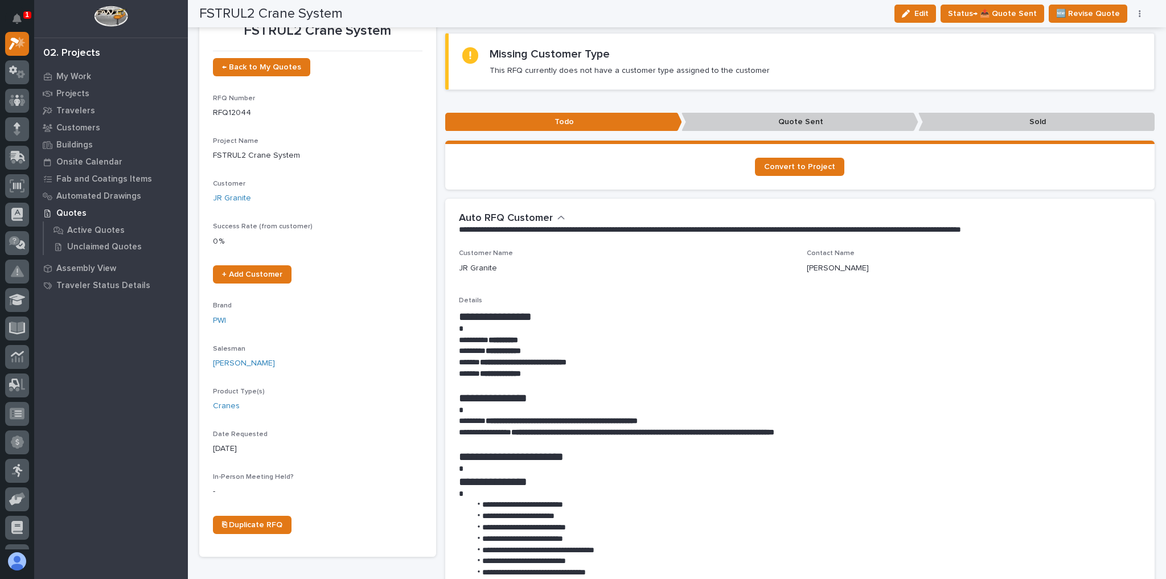
scroll to position [0, 0]
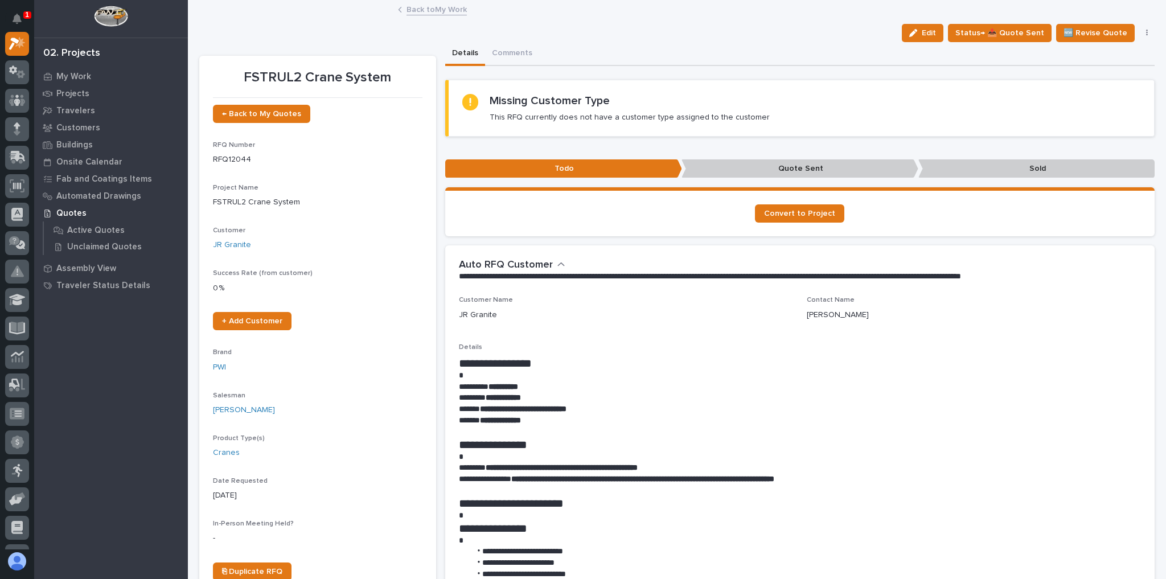
click at [420, 8] on link "Back to My Work" at bounding box center [436, 8] width 60 height 13
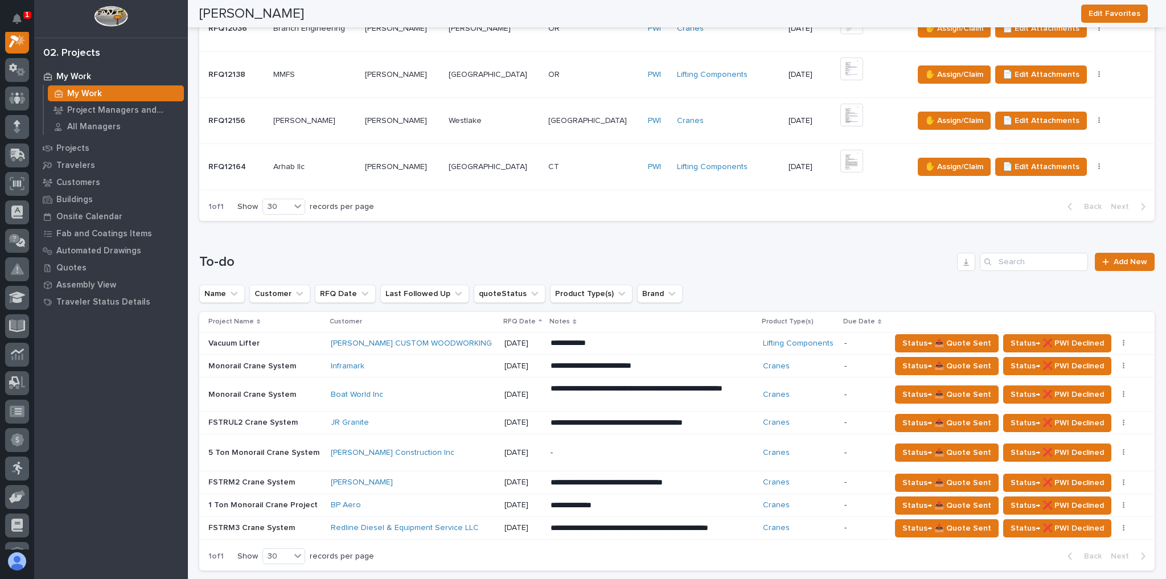
scroll to position [410, 0]
click at [915, 477] on span "Status→ 📤 Quote Sent" at bounding box center [946, 482] width 89 height 14
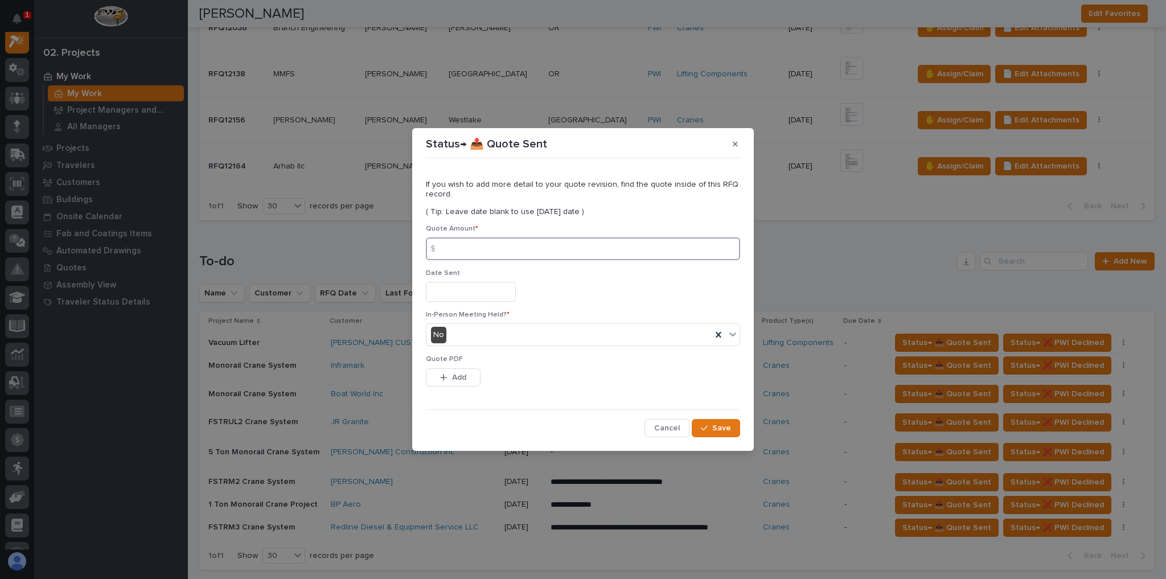
click at [550, 250] on input at bounding box center [583, 248] width 314 height 23
type input "76964"
click at [458, 377] on span "Add" at bounding box center [459, 377] width 14 height 10
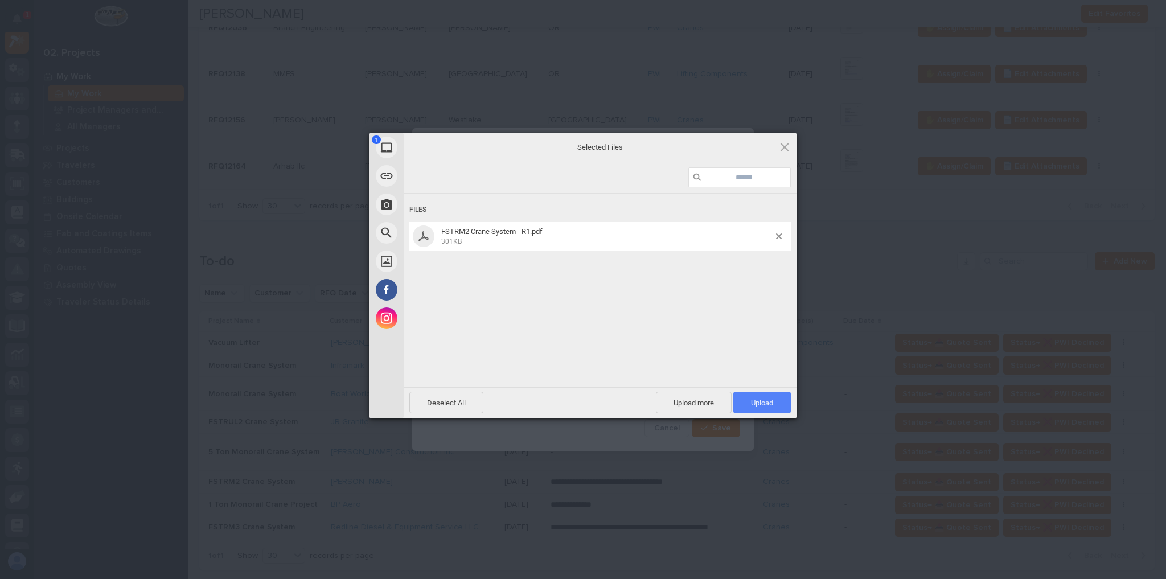
click at [751, 408] on span "Upload 1" at bounding box center [761, 403] width 57 height 22
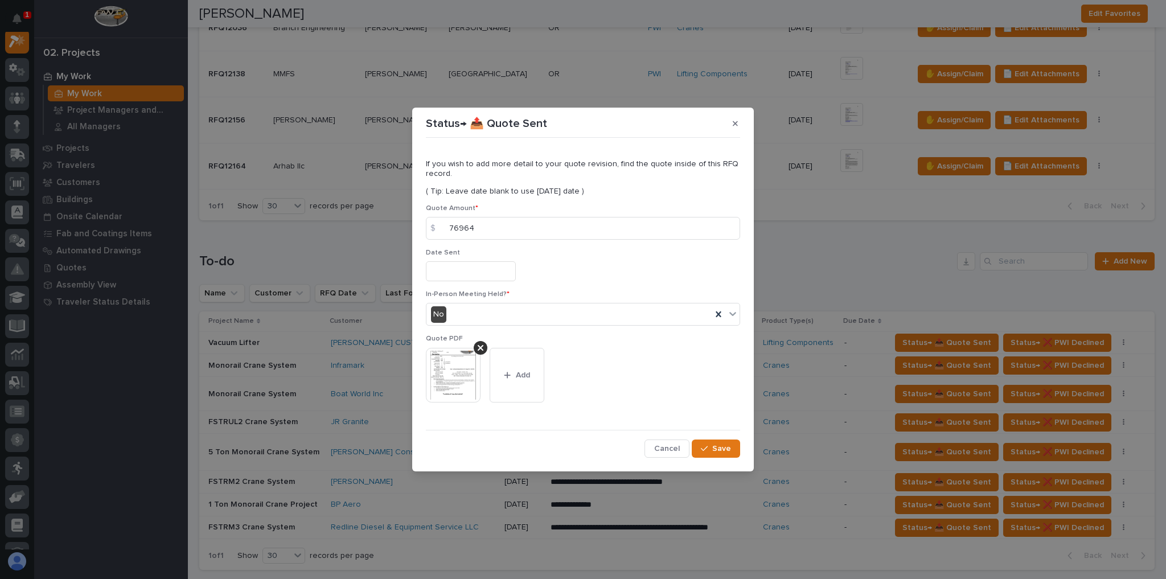
click at [714, 460] on section "Status→ 📤 Quote Sent If you wish to add more detail to your quote revision, fin…" at bounding box center [583, 290] width 342 height 364
click at [715, 455] on button "Save" at bounding box center [716, 448] width 48 height 18
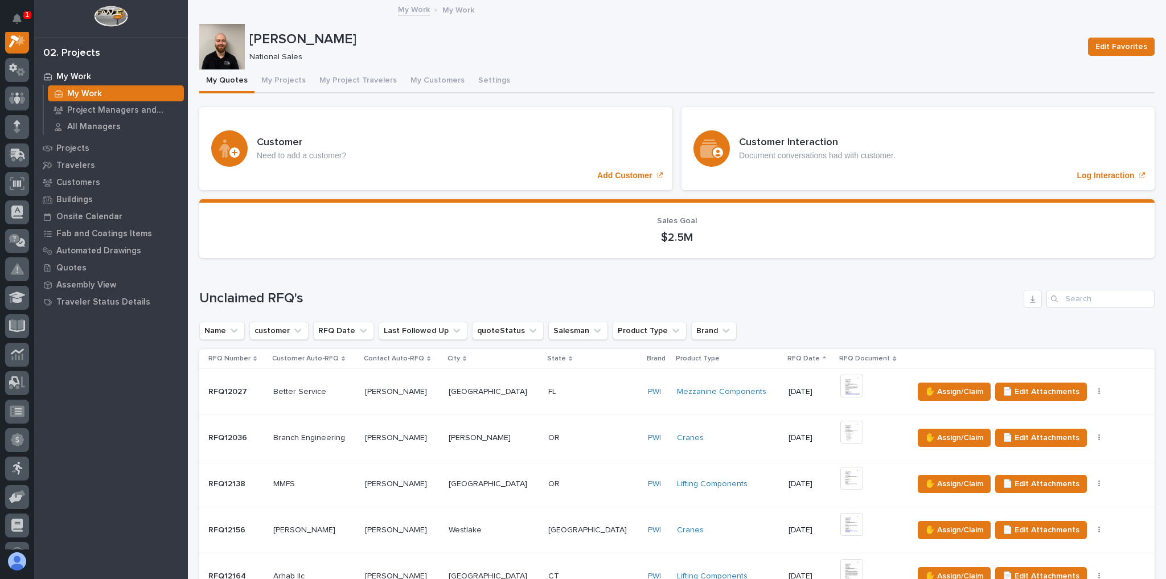
scroll to position [28, 0]
drag, startPoint x: 23, startPoint y: 14, endPoint x: 31, endPoint y: 18, distance: 8.7
click at [22, 14] on div "1" at bounding box center [21, 23] width 15 height 18
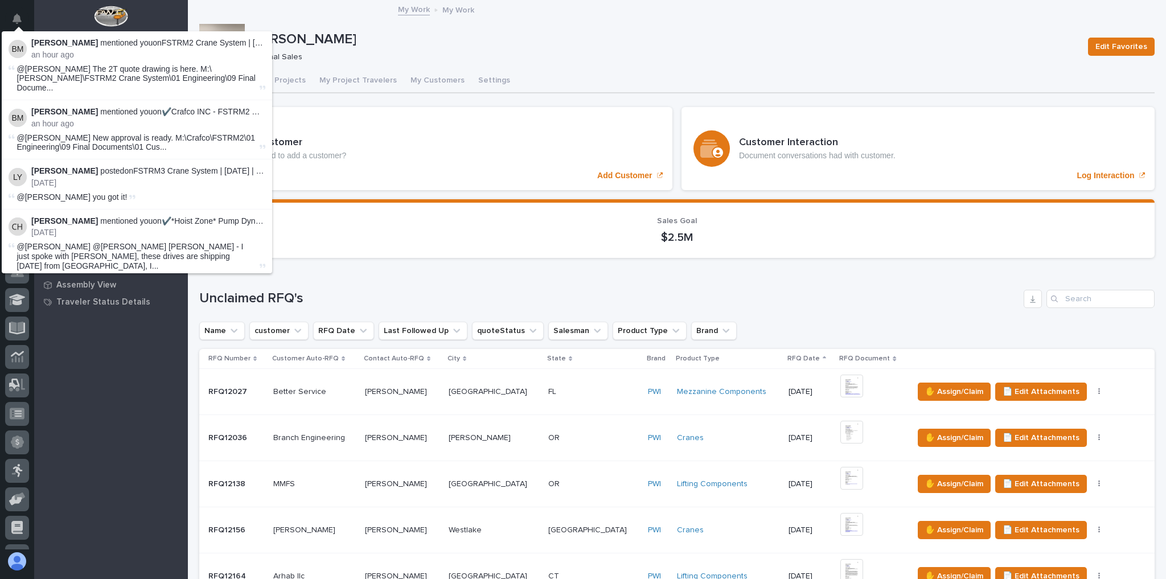
click at [502, 54] on p "National Sales" at bounding box center [661, 57] width 825 height 10
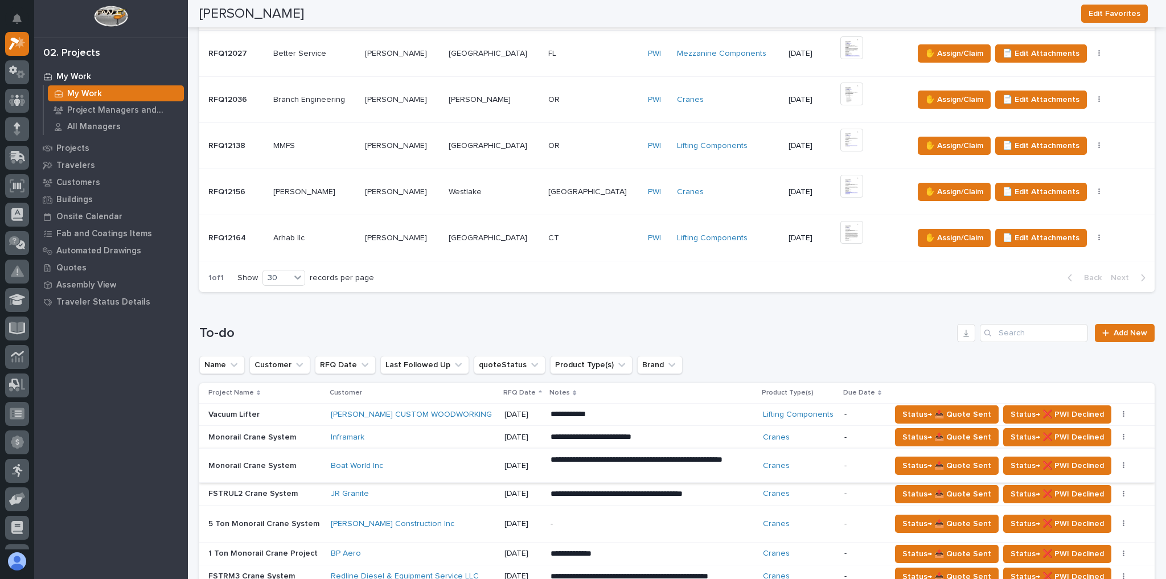
scroll to position [546, 0]
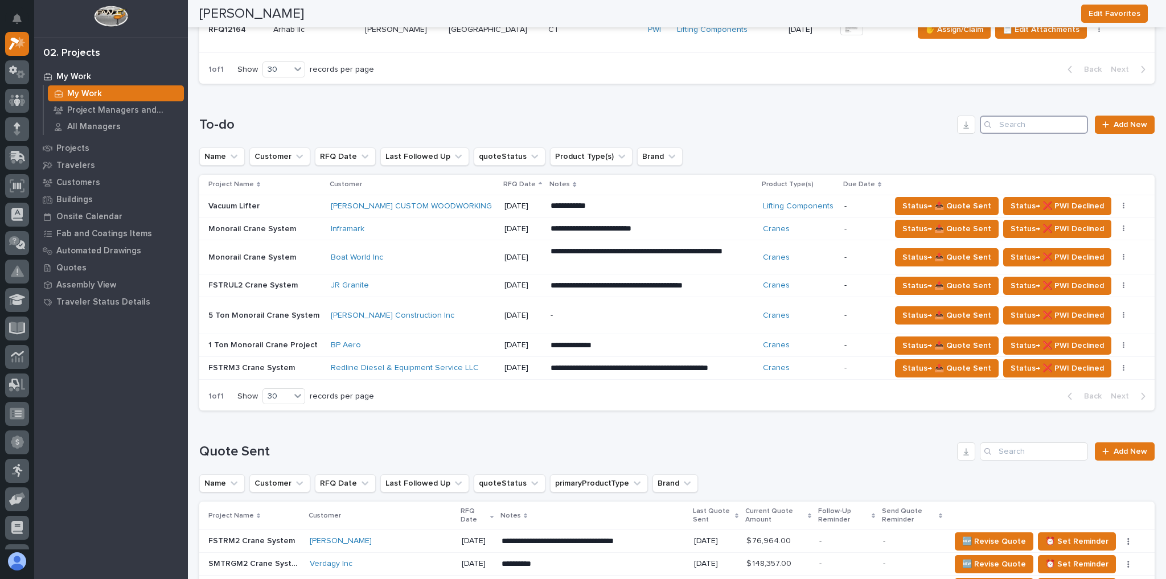
click at [1018, 124] on input "Search" at bounding box center [1034, 125] width 108 height 18
type input "canon"
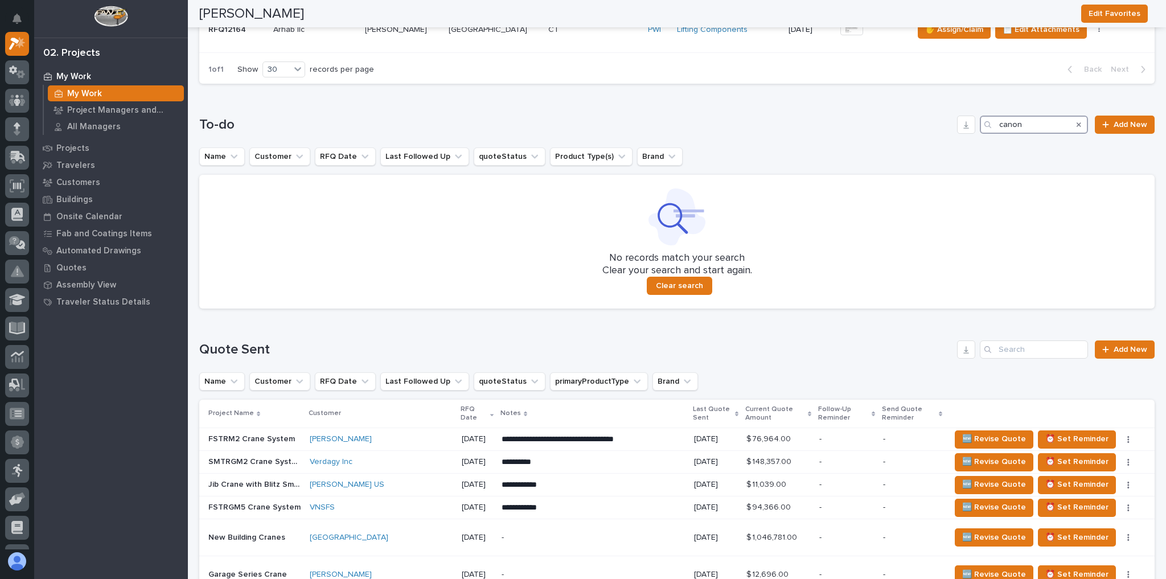
drag, startPoint x: 1025, startPoint y: 120, endPoint x: 902, endPoint y: 124, distance: 123.6
click at [902, 124] on div "To-do canon Add New" at bounding box center [676, 125] width 955 height 18
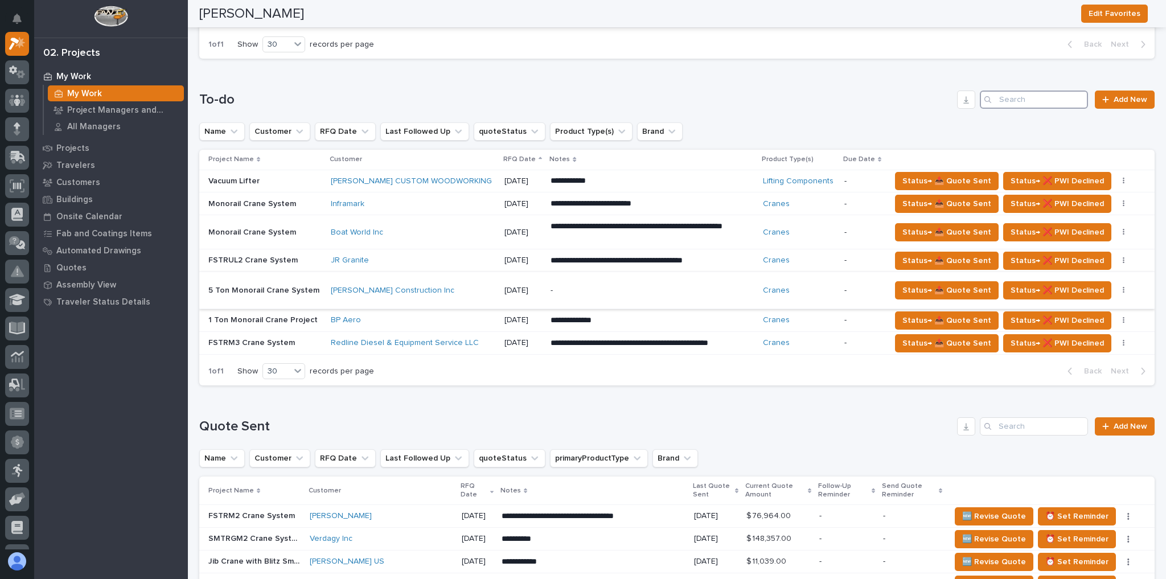
scroll to position [638, 0]
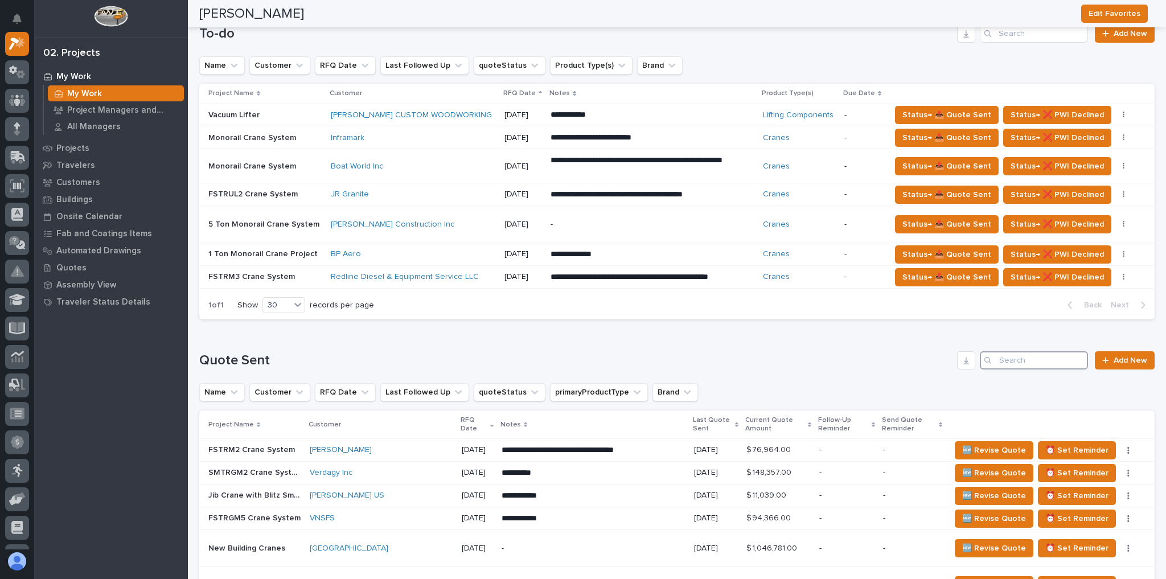
click at [1049, 357] on input "Search" at bounding box center [1034, 360] width 108 height 18
paste input "canon"
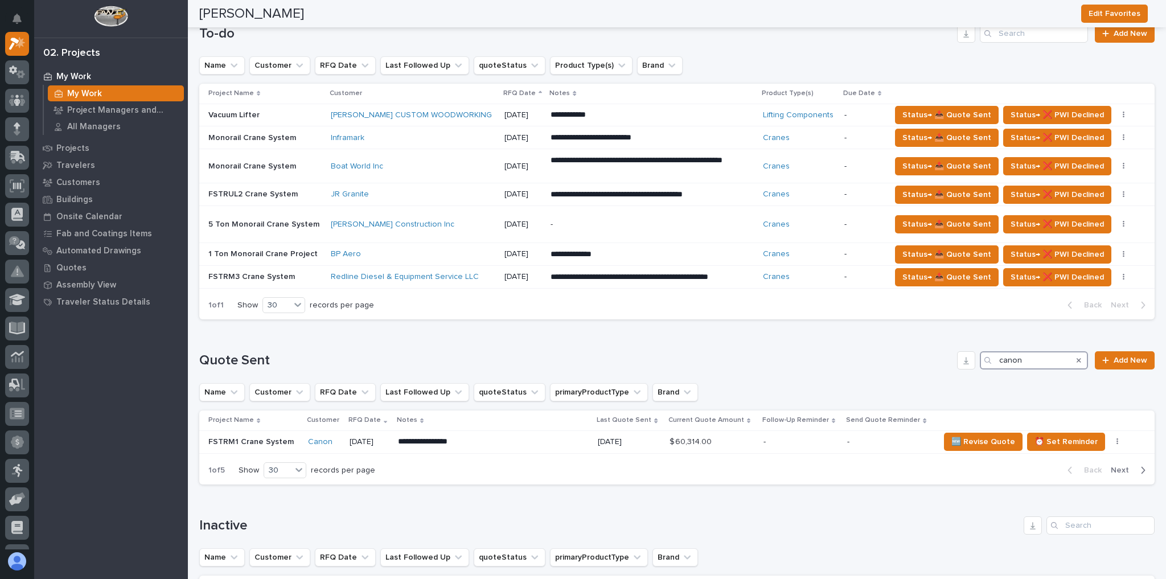
type input "canon"
click at [802, 442] on div "-" at bounding box center [800, 442] width 75 height 19
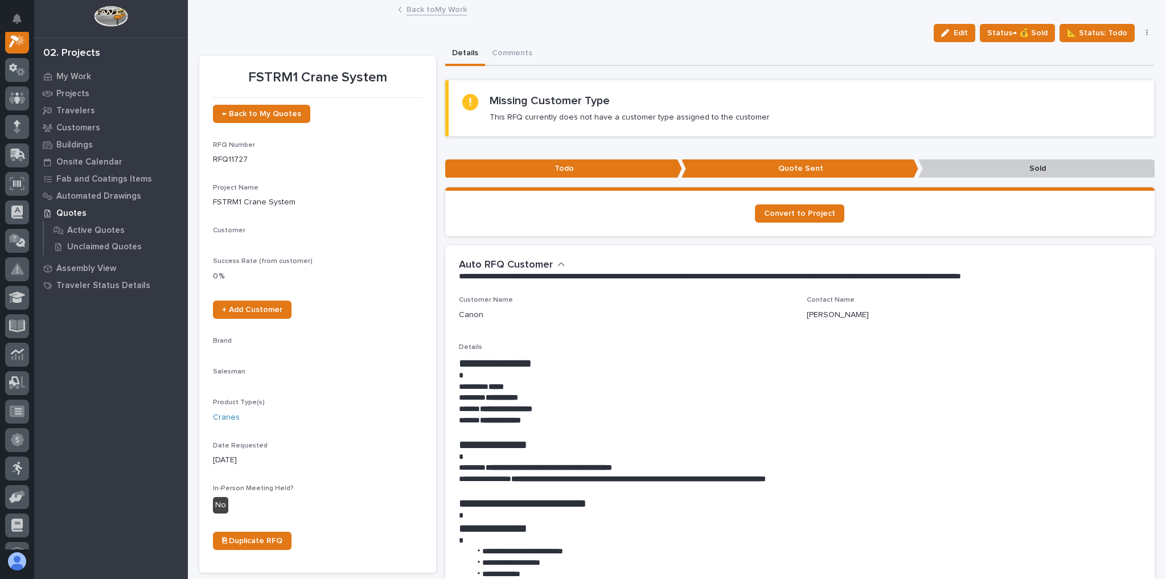
scroll to position [28, 0]
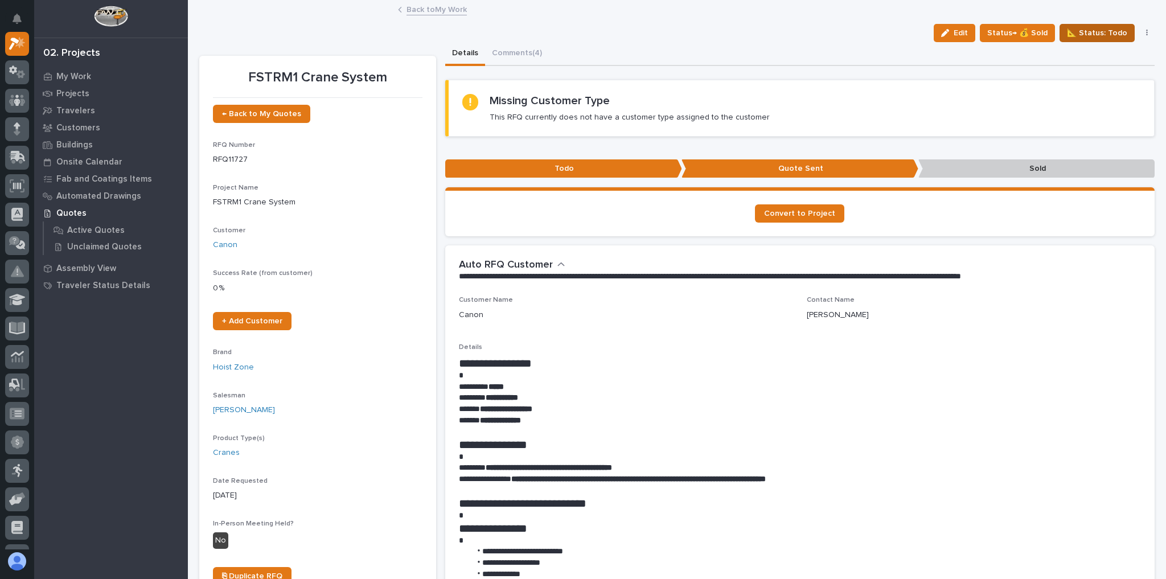
click at [1092, 31] on span "📐 Status: Todo" at bounding box center [1097, 33] width 60 height 14
click at [1102, 38] on span "📐 Status: Todo" at bounding box center [1097, 33] width 60 height 14
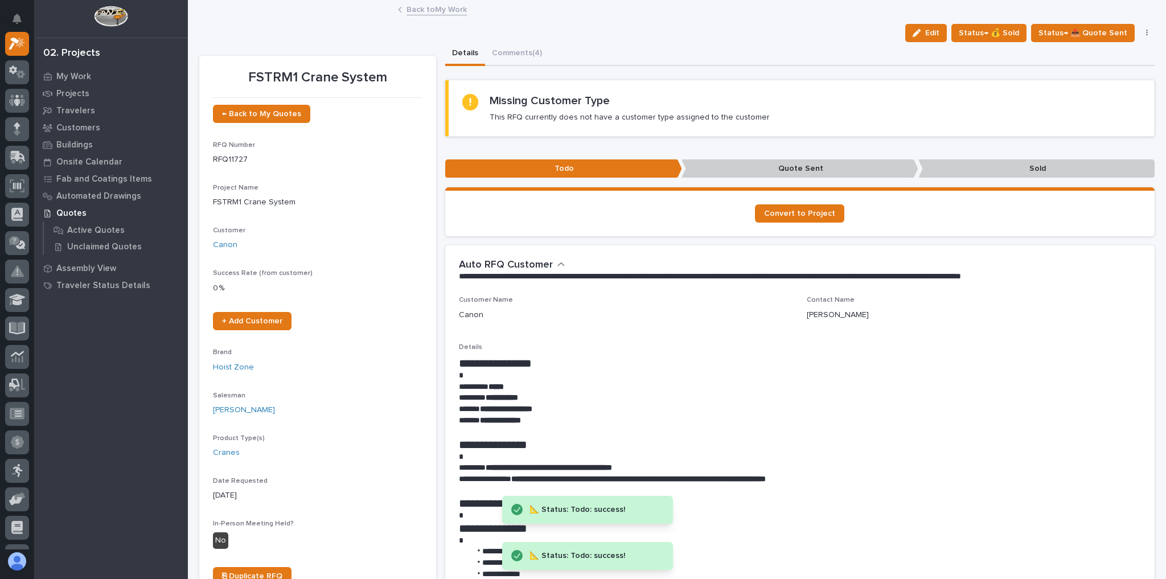
click at [452, 11] on link "Back to My Work" at bounding box center [436, 8] width 60 height 13
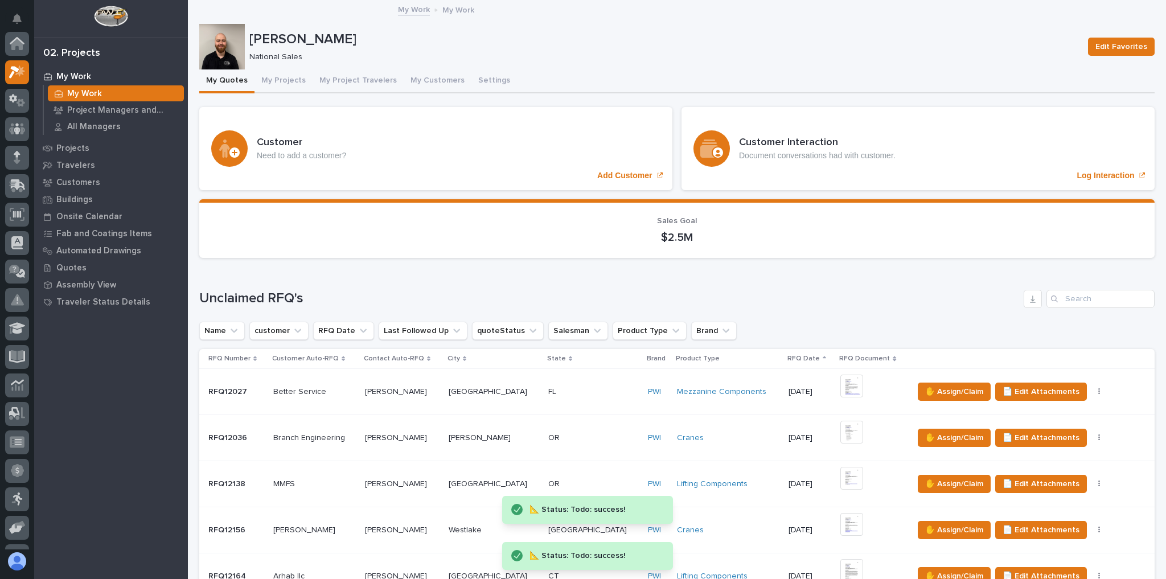
click at [519, 59] on p "National Sales" at bounding box center [661, 57] width 825 height 10
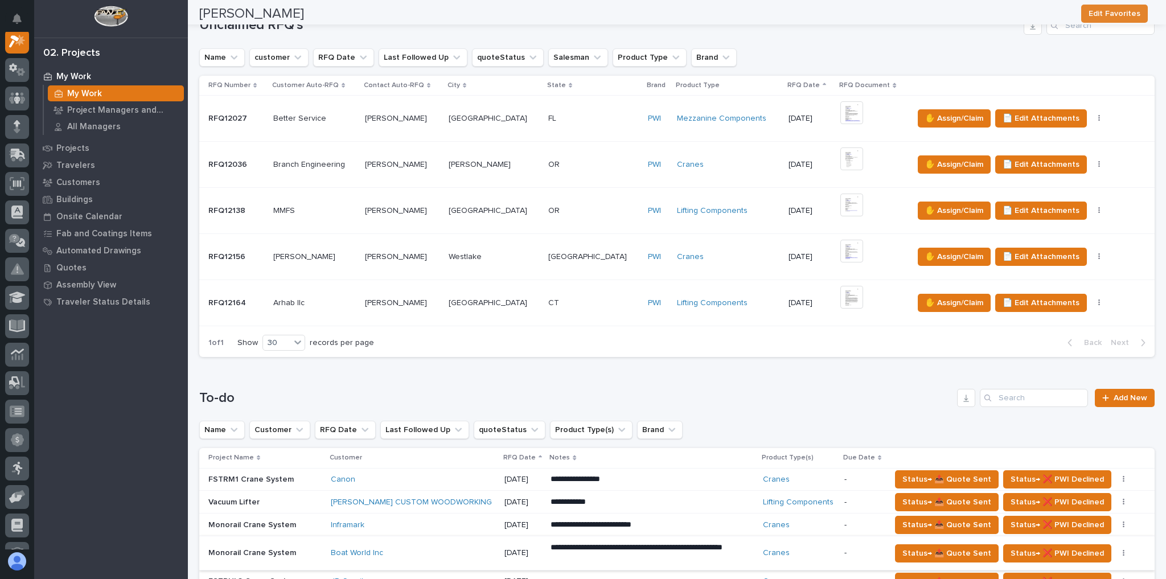
scroll to position [592, 0]
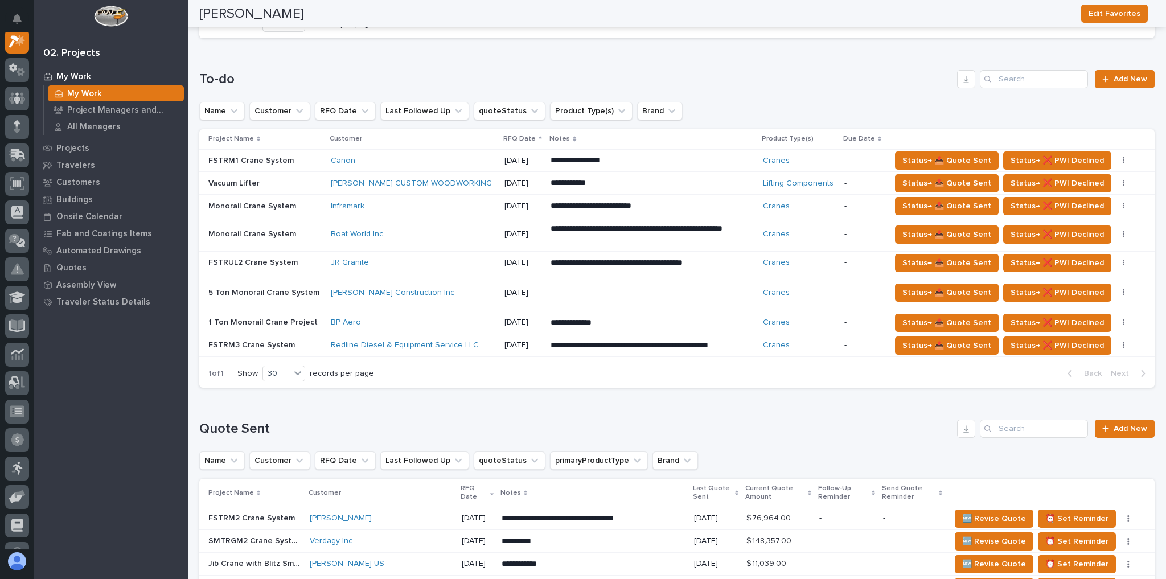
click at [364, 151] on div "Canon" at bounding box center [413, 160] width 164 height 19
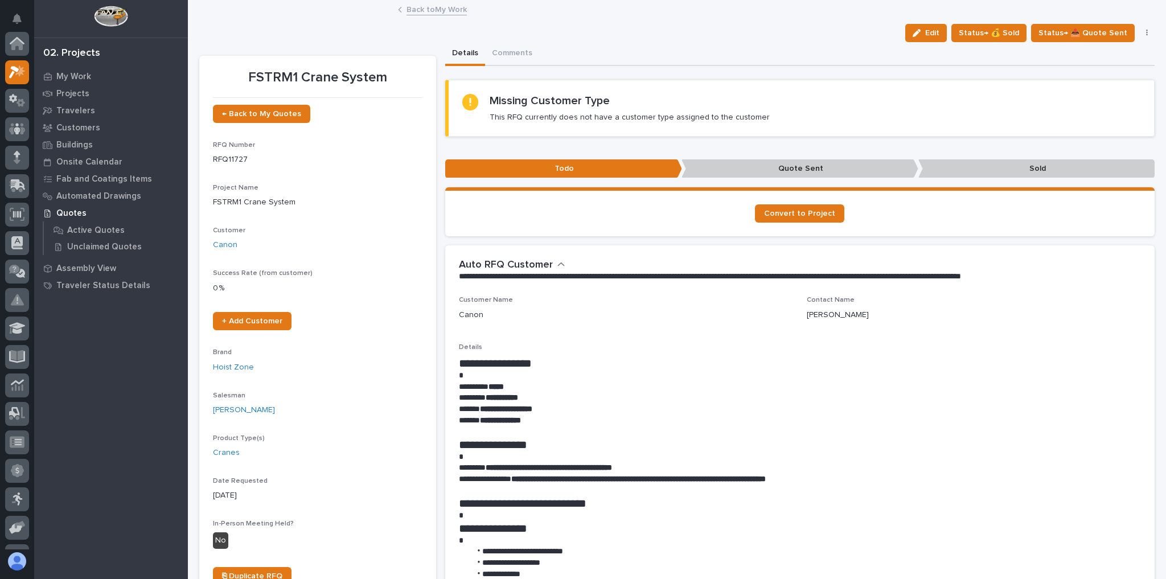
scroll to position [28, 0]
click at [517, 59] on button "Comments (4)" at bounding box center [517, 54] width 64 height 24
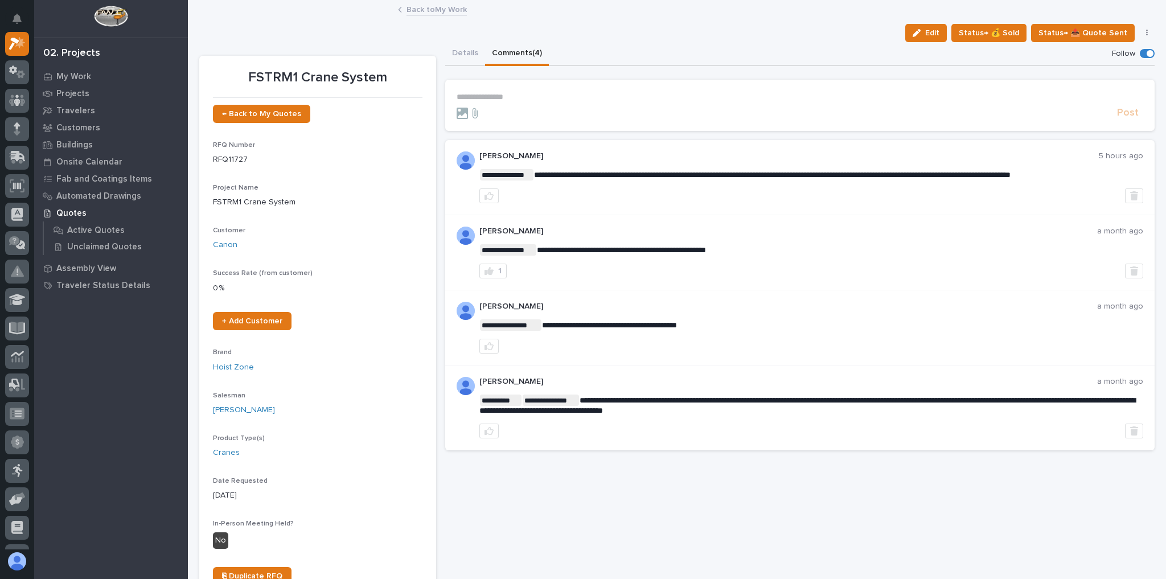
click at [434, 9] on link "Back to My Work" at bounding box center [436, 8] width 60 height 13
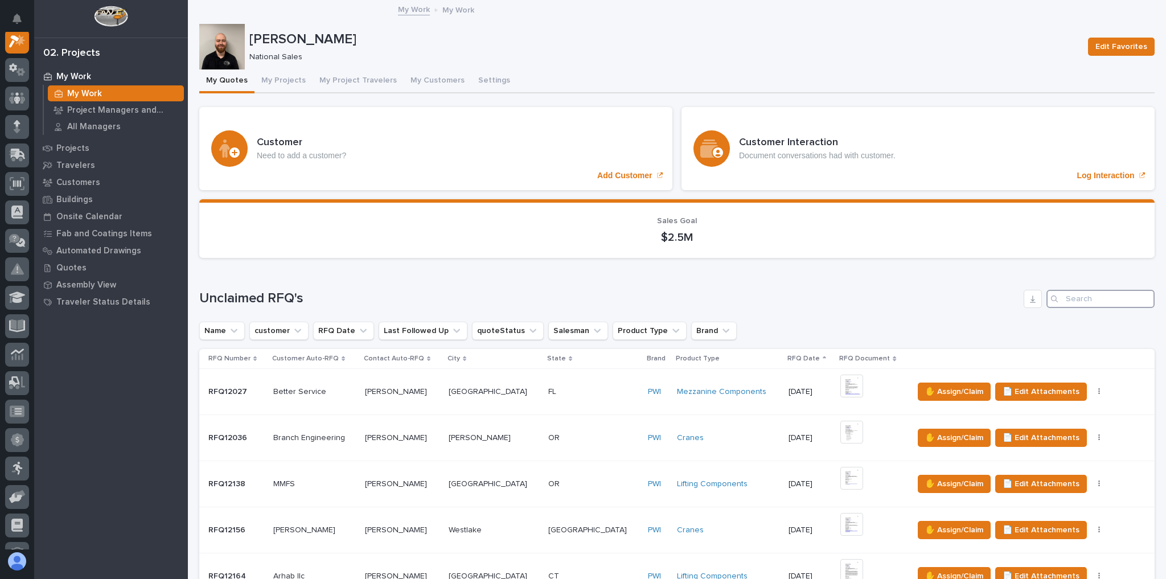
click at [1077, 294] on input "Search" at bounding box center [1100, 299] width 108 height 18
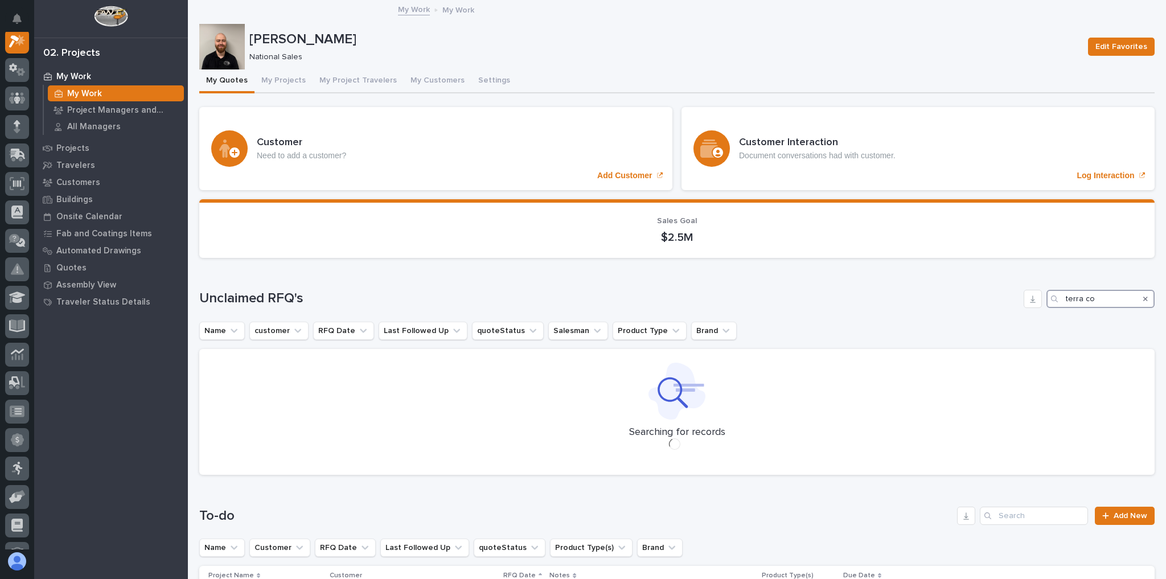
type input "terra co2"
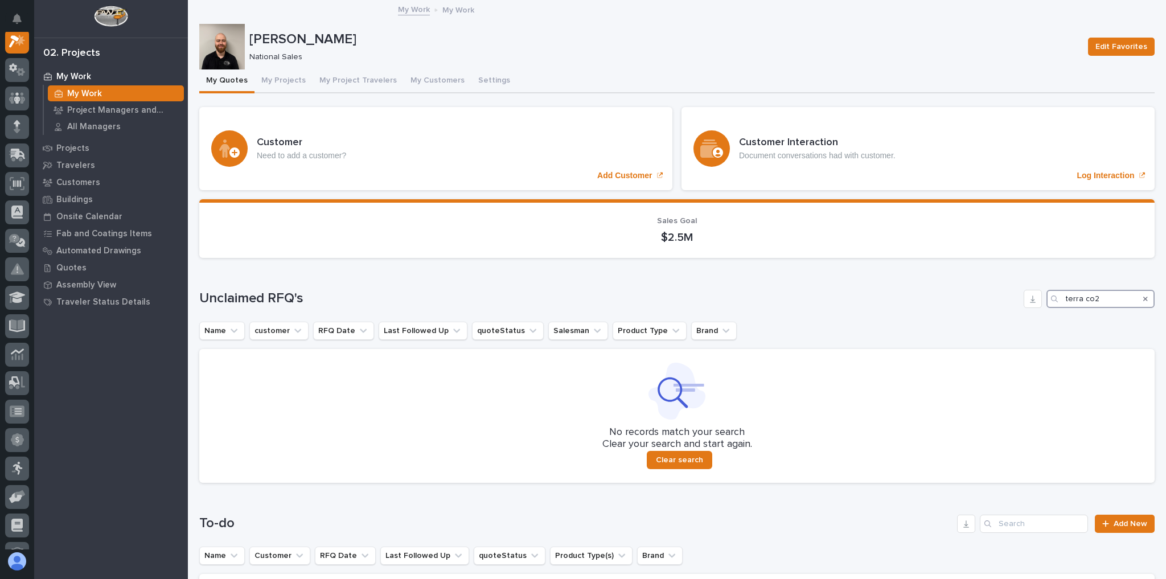
drag, startPoint x: 1095, startPoint y: 301, endPoint x: 957, endPoint y: 297, distance: 137.2
click at [957, 297] on div "Unclaimed RFQ's terra co2" at bounding box center [676, 299] width 955 height 18
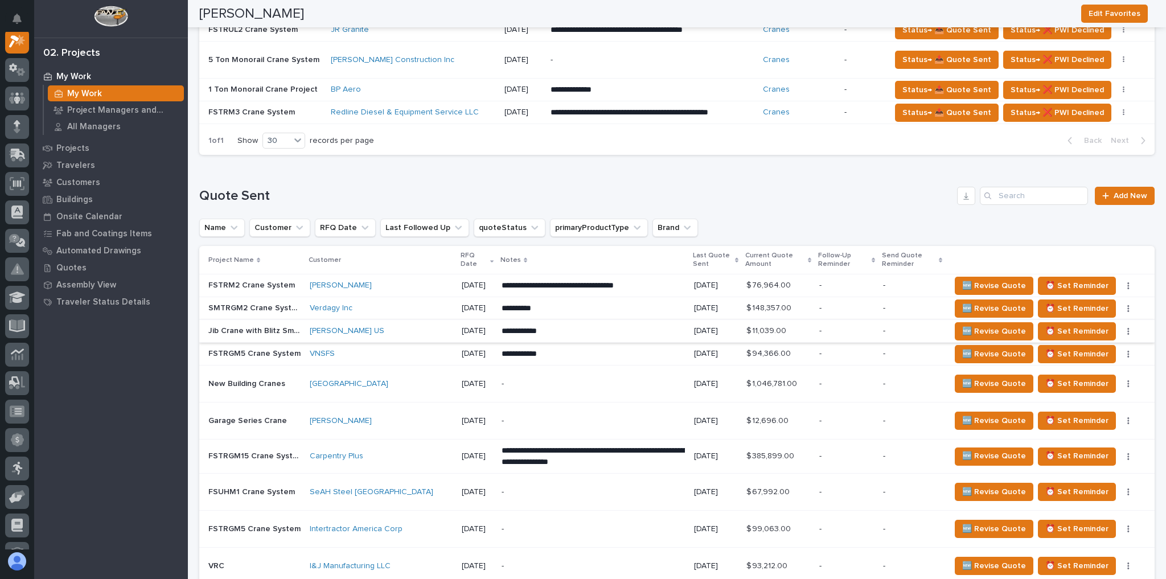
scroll to position [865, 0]
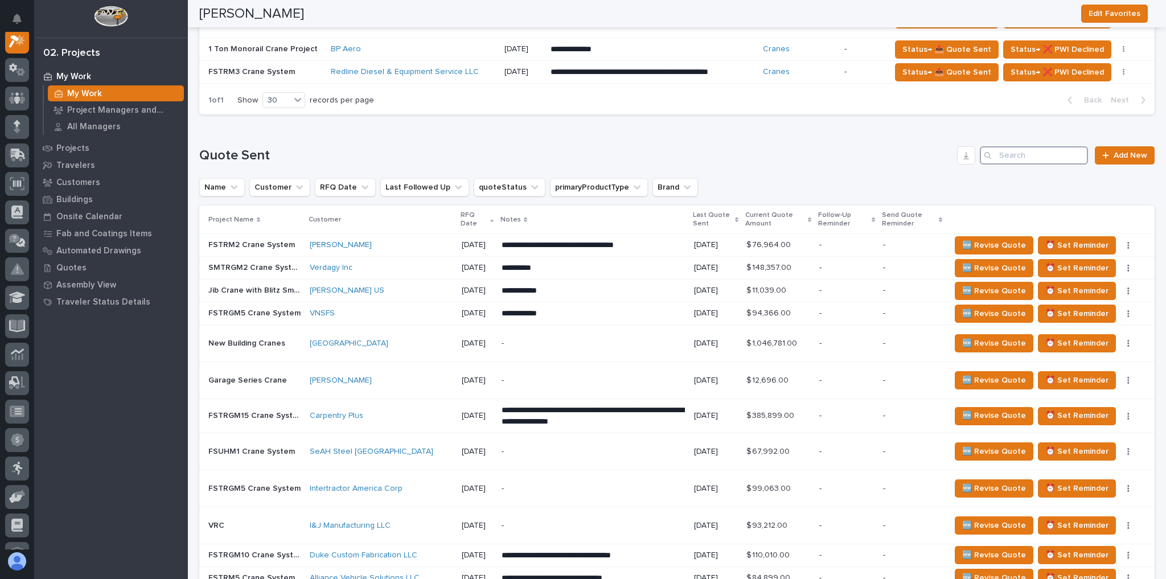
click at [1005, 151] on input "Search" at bounding box center [1034, 155] width 108 height 18
paste input "terra co2"
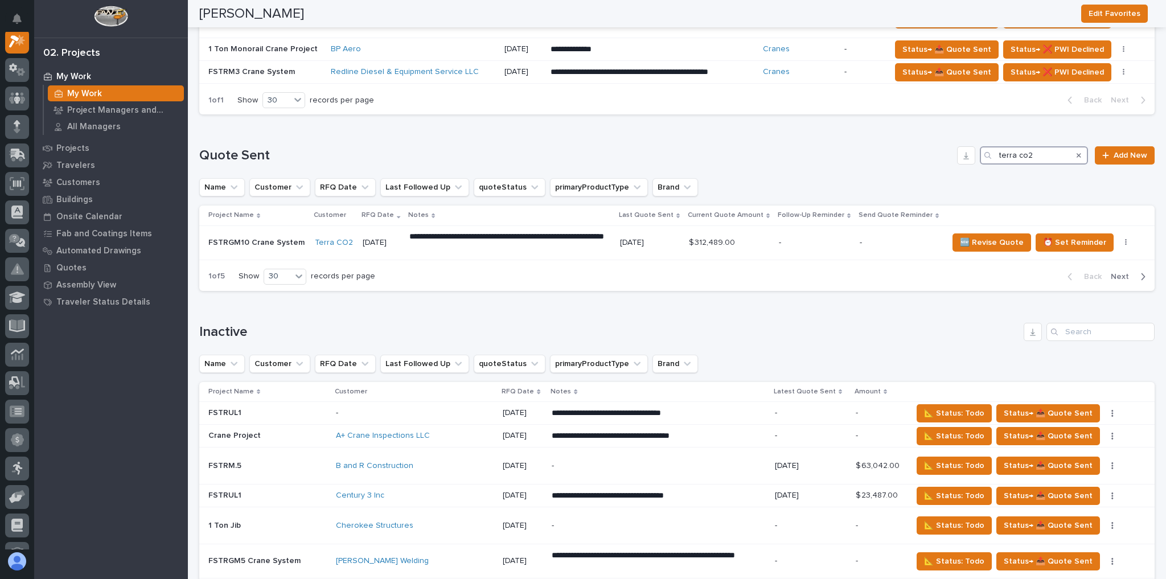
type input "terra co2"
click at [310, 239] on td "Terra CO2" at bounding box center [334, 242] width 48 height 34
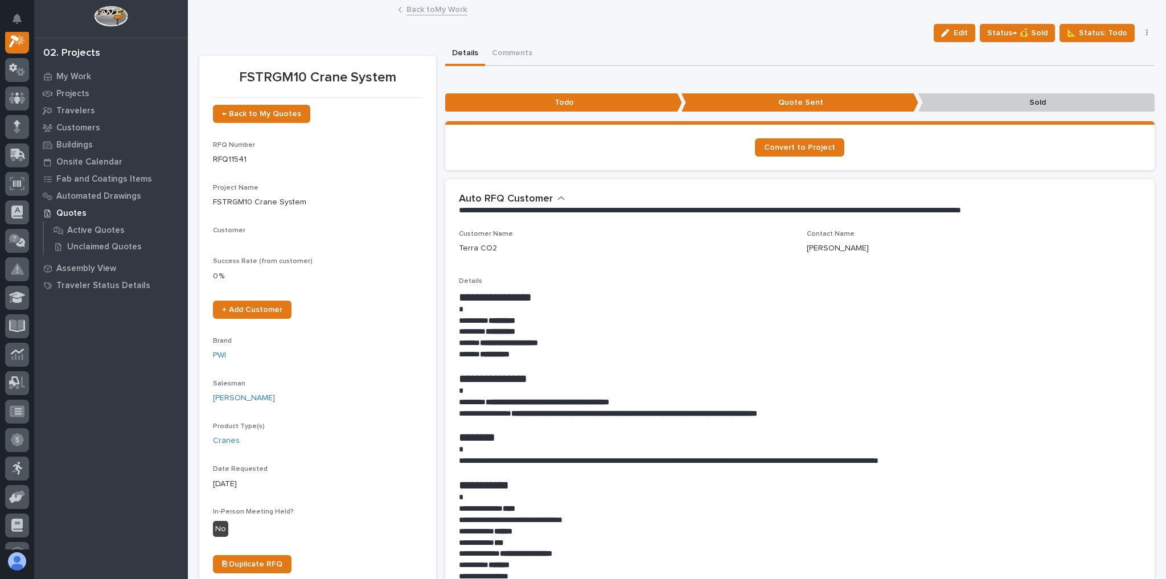
scroll to position [28, 0]
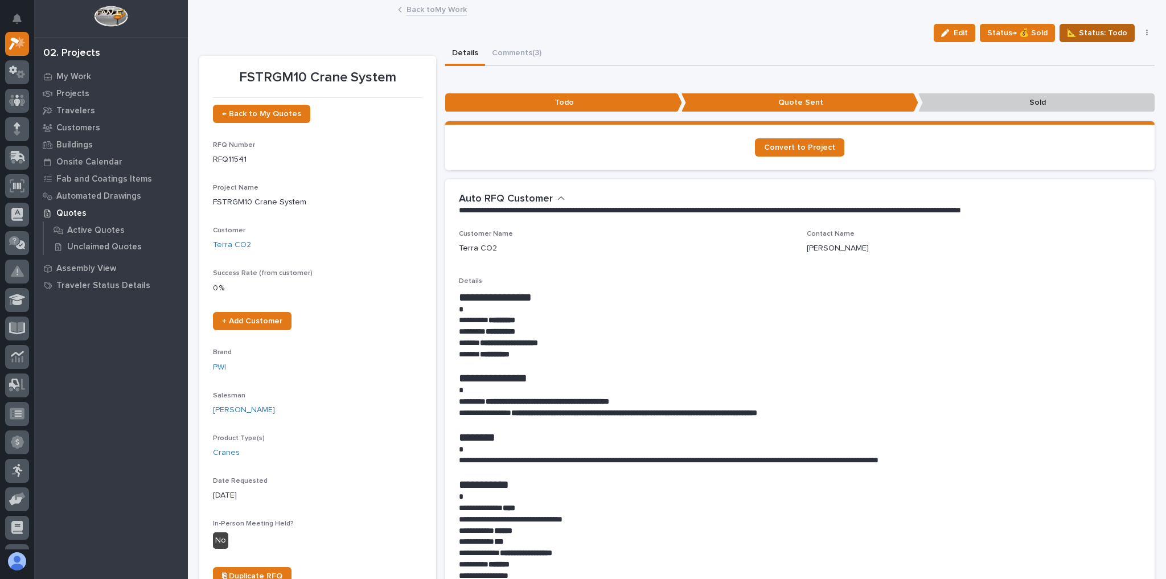
click at [1110, 36] on span "📐 Status: Todo" at bounding box center [1097, 33] width 60 height 14
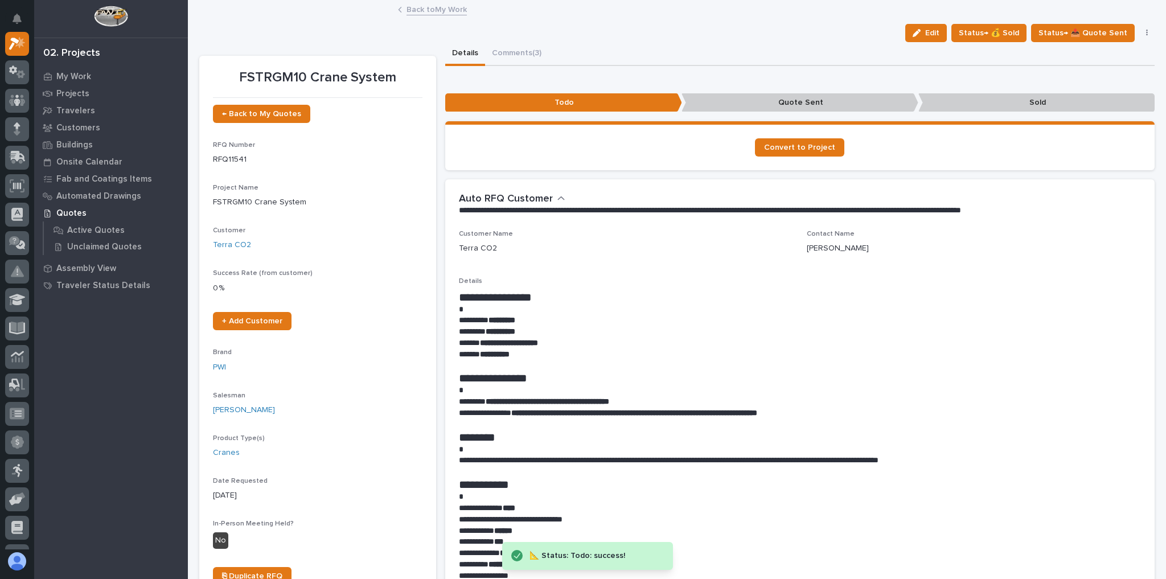
click at [416, 6] on link "Back to My Work" at bounding box center [436, 8] width 60 height 13
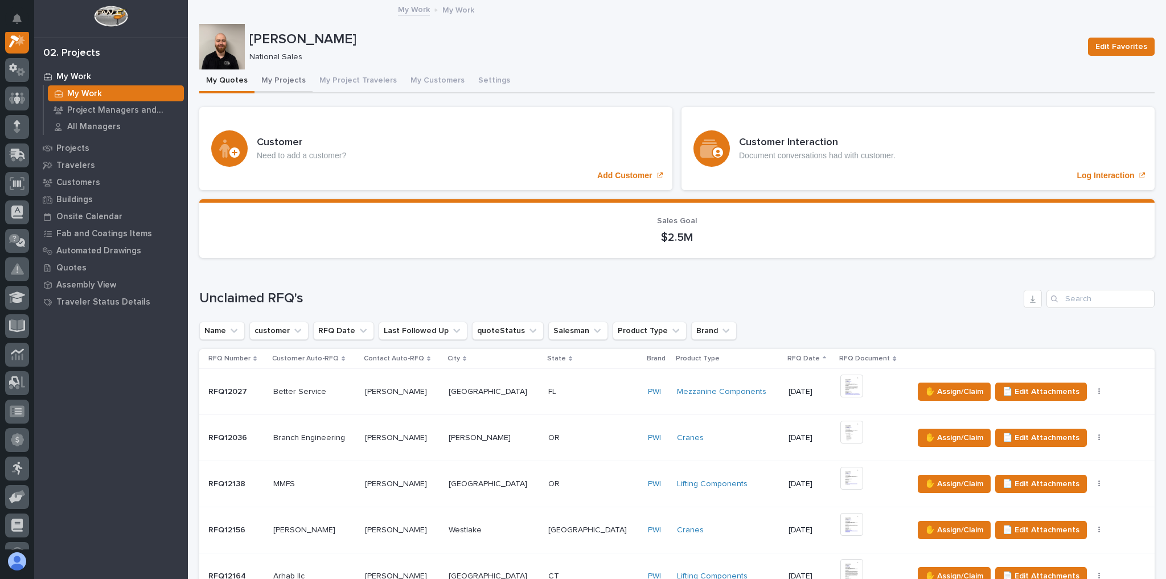
click at [275, 84] on button "My Projects" at bounding box center [283, 81] width 58 height 24
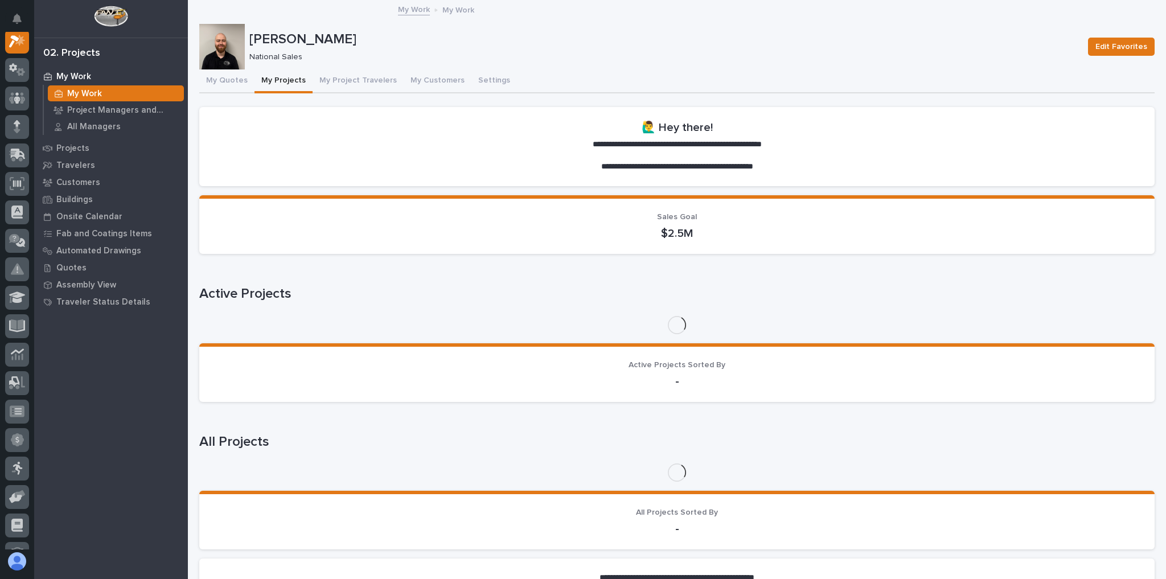
scroll to position [28, 0]
click at [247, 83] on button "My Quotes" at bounding box center [226, 81] width 55 height 24
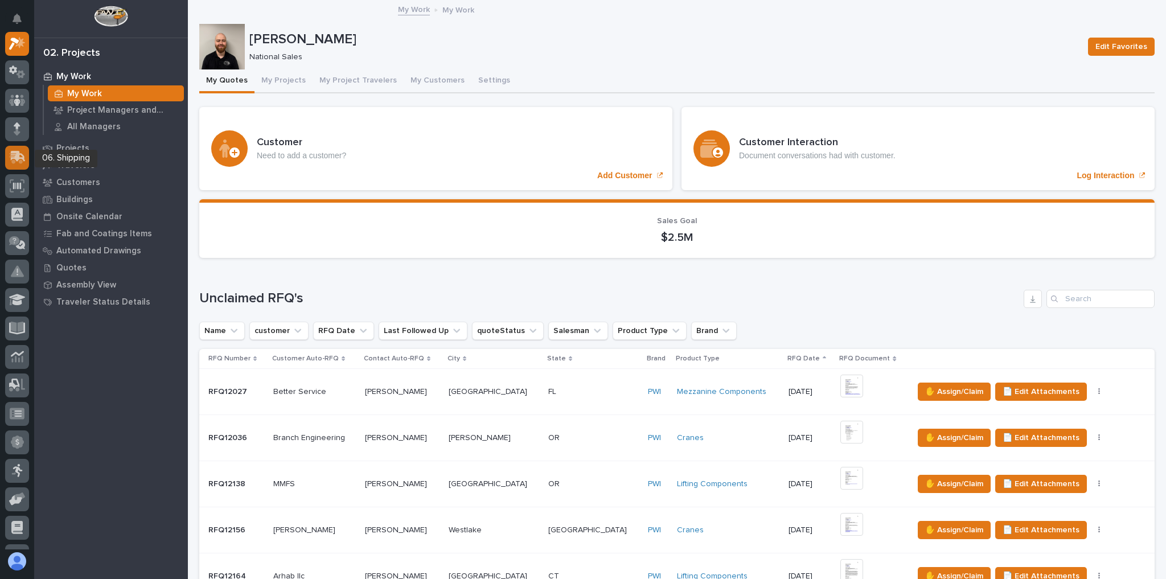
click at [20, 163] on icon at bounding box center [16, 158] width 14 height 11
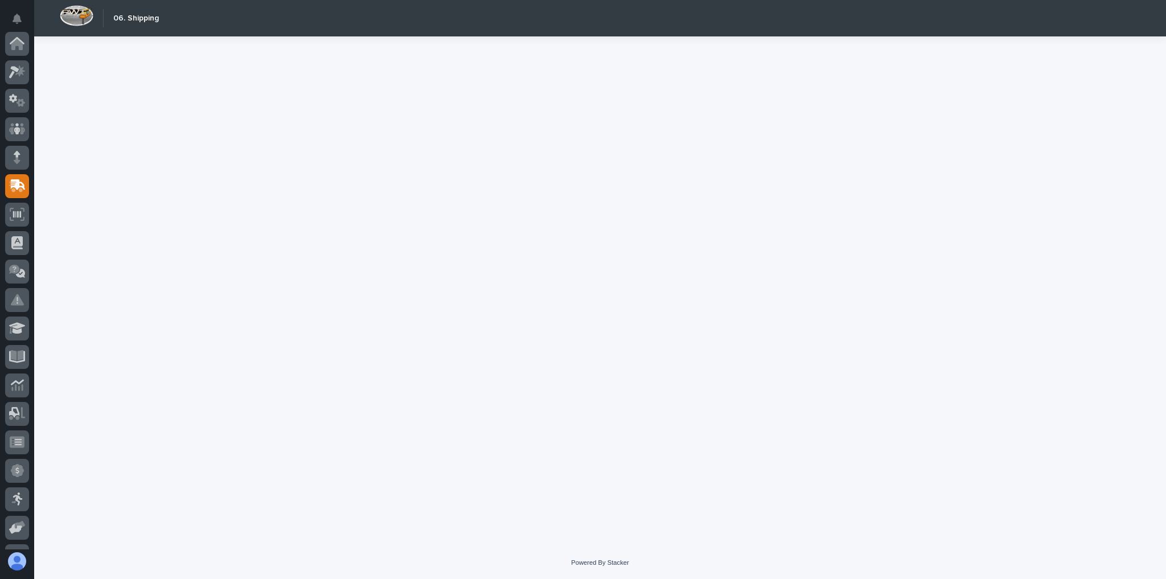
scroll to position [137, 0]
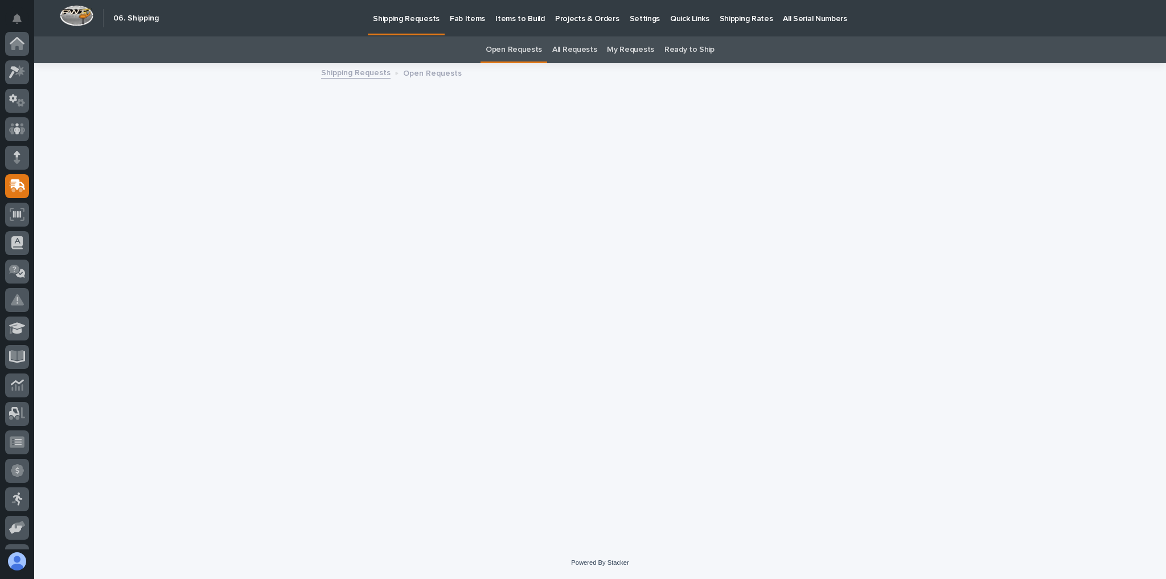
scroll to position [137, 0]
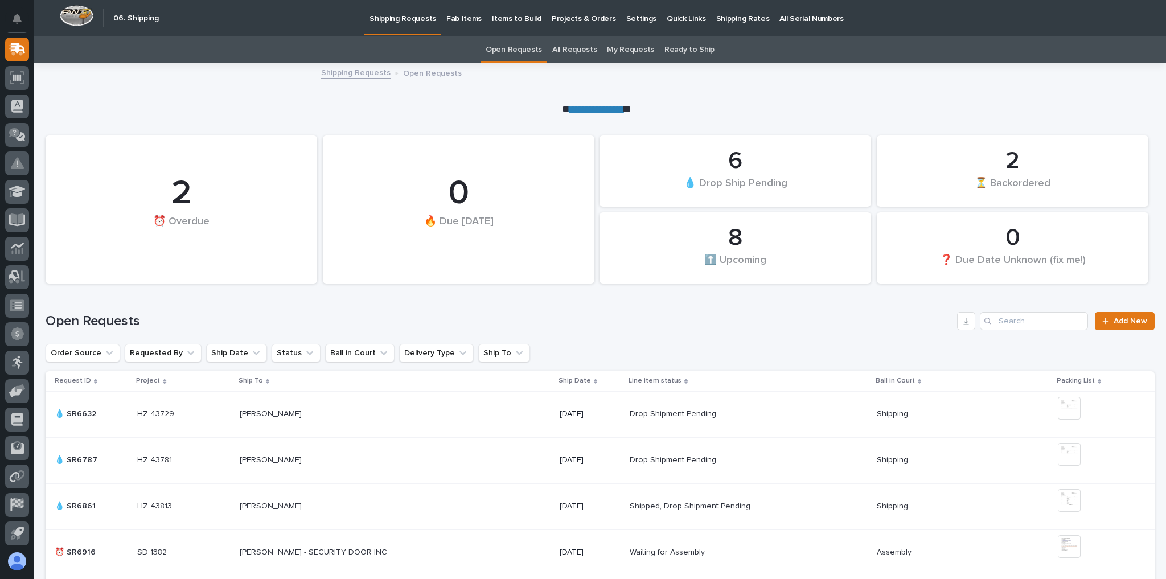
click at [578, 9] on p "Projects & Orders" at bounding box center [584, 12] width 64 height 24
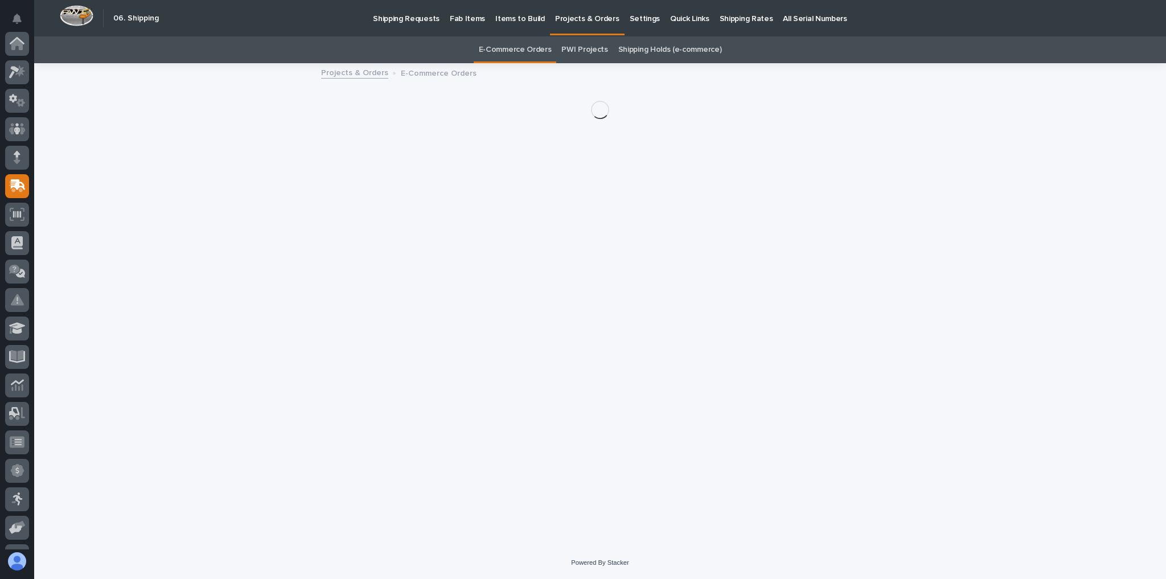
scroll to position [137, 0]
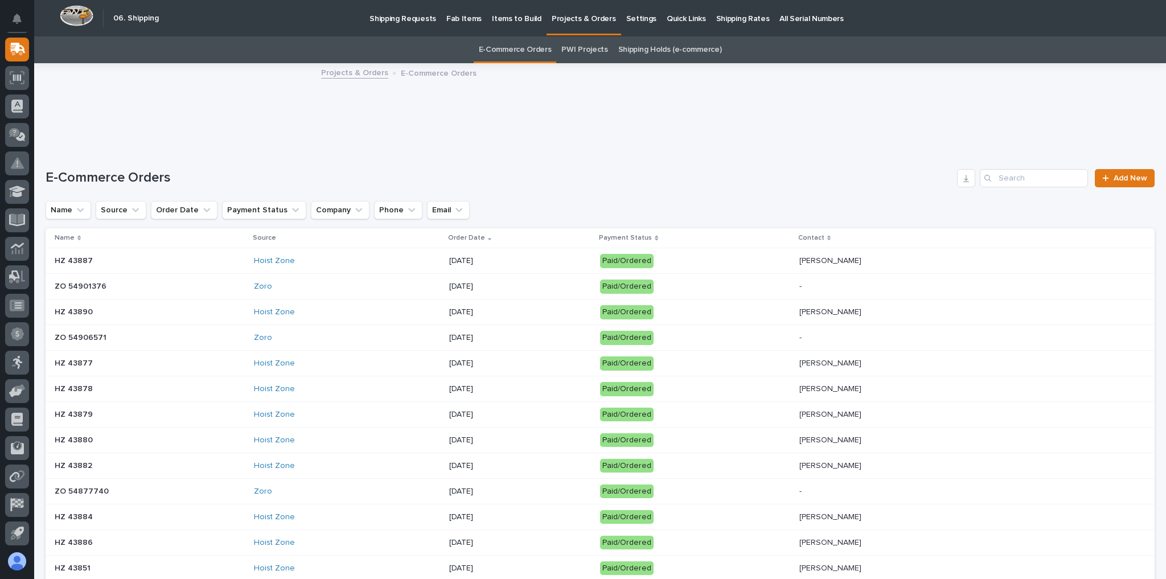
click at [460, 17] on p "Fab Items" at bounding box center [463, 12] width 35 height 24
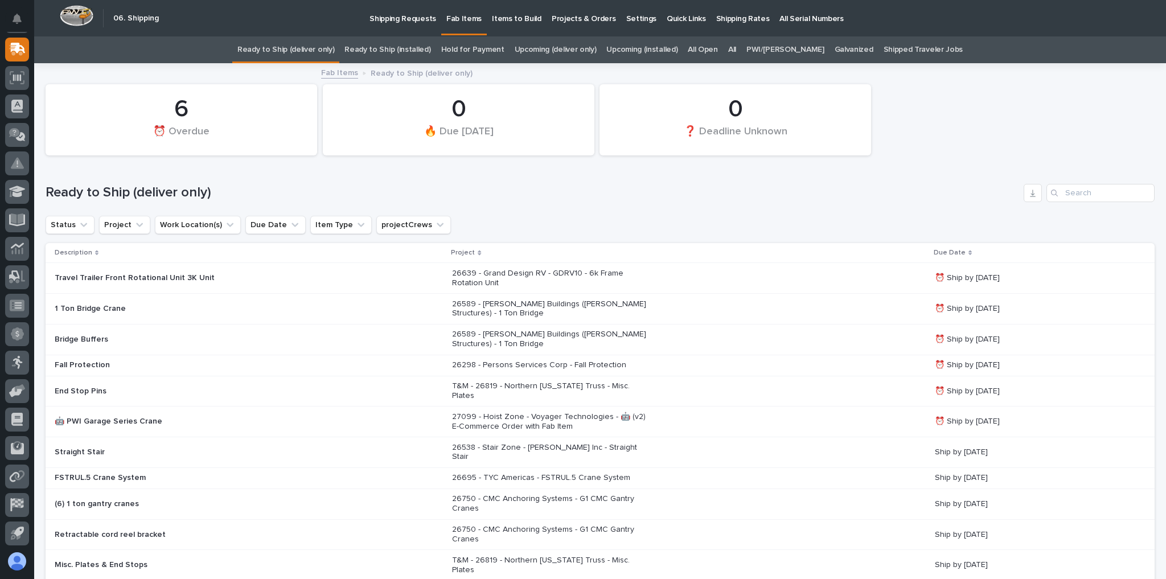
click at [571, 19] on p "Projects & Orders" at bounding box center [584, 12] width 64 height 24
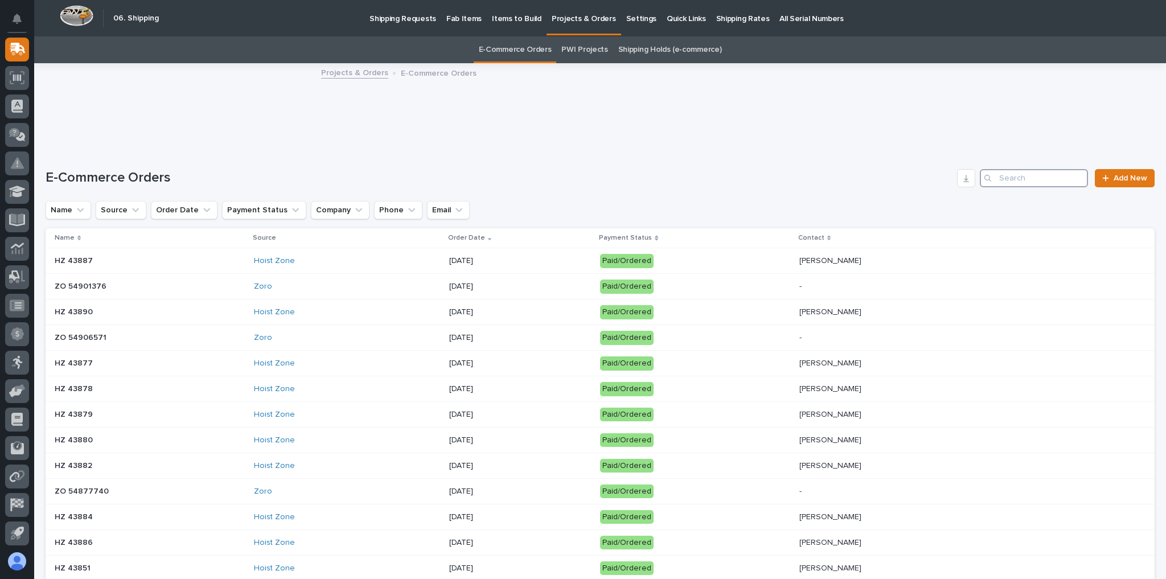
click at [1002, 179] on input "Search" at bounding box center [1034, 178] width 108 height 18
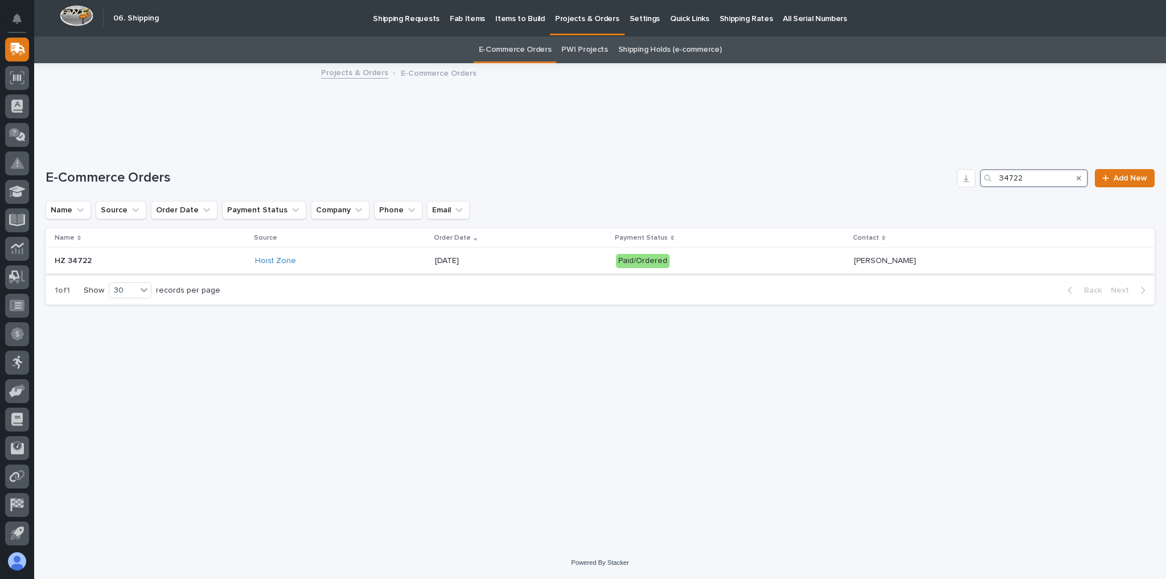
type input "34722"
click at [583, 265] on div "01/10/2024" at bounding box center [520, 261] width 171 height 19
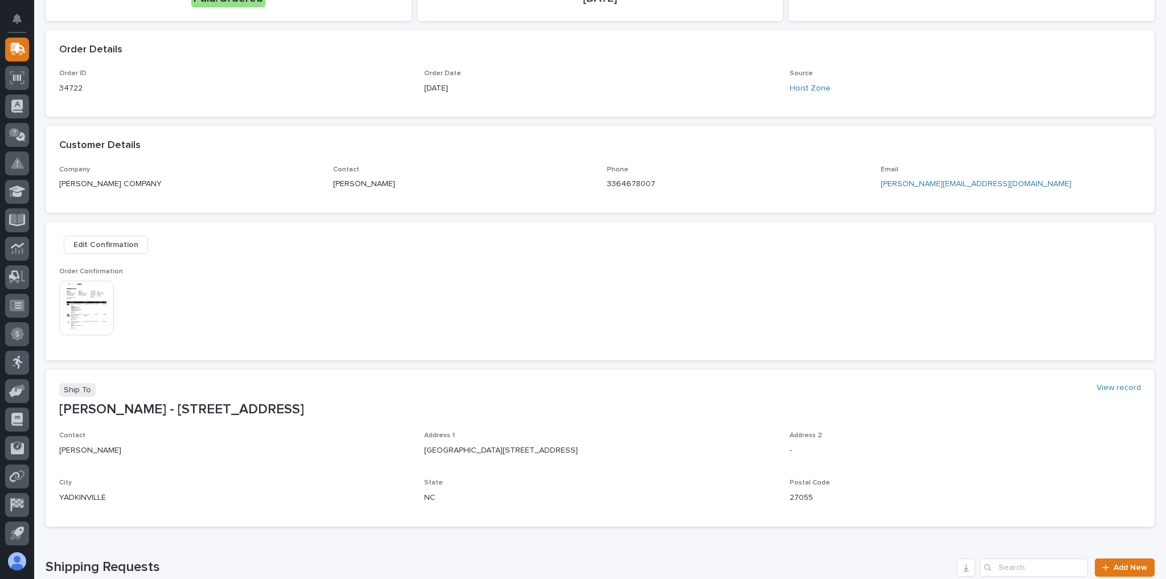
scroll to position [228, 0]
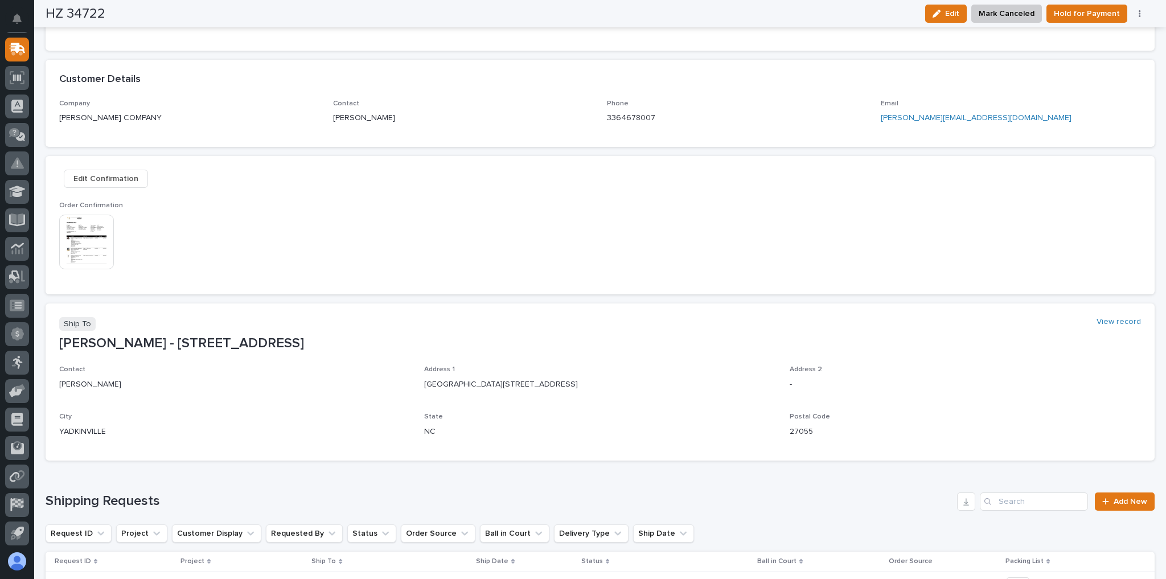
click at [110, 240] on img at bounding box center [86, 242] width 55 height 55
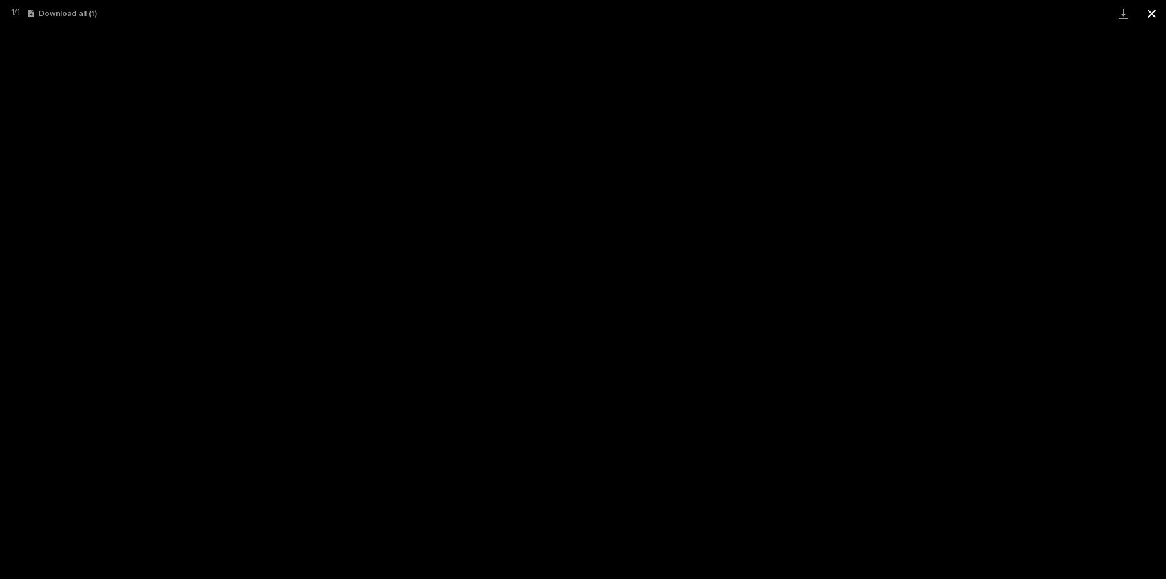
click at [1153, 13] on button "Close gallery" at bounding box center [1151, 13] width 28 height 27
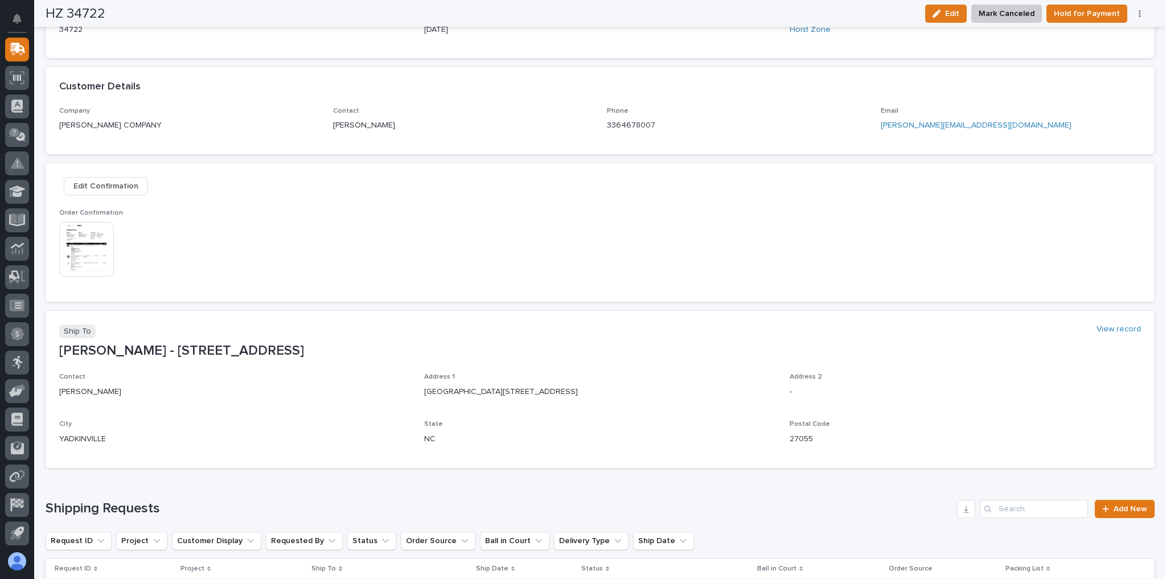
scroll to position [0, 0]
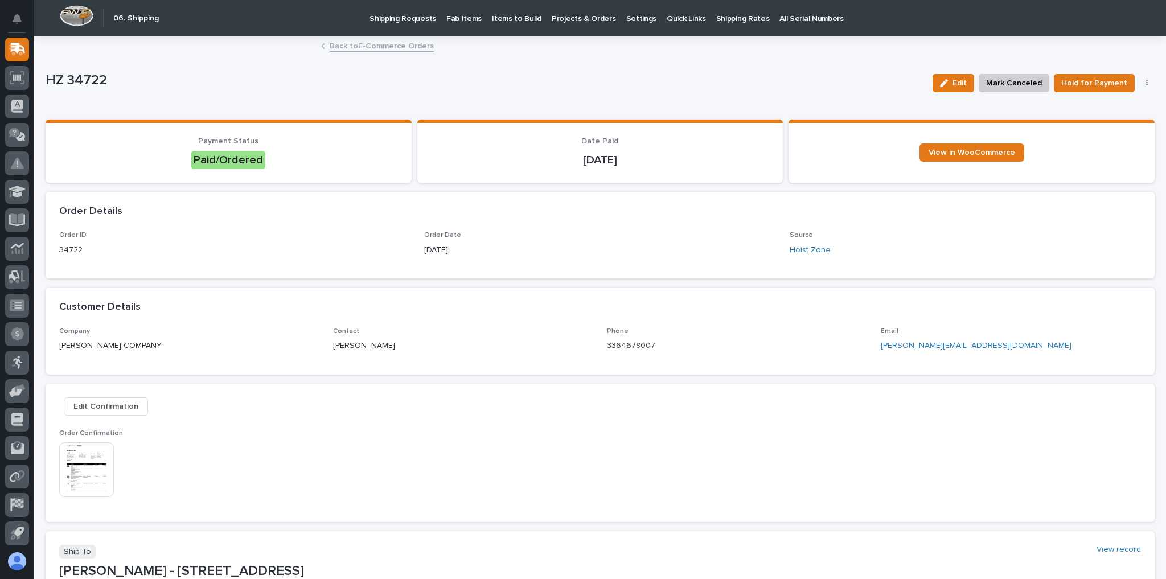
click at [366, 51] on div "Back to E-Commerce Orders" at bounding box center [599, 47] width 569 height 16
click at [368, 46] on link "Back to E-Commerce Orders" at bounding box center [382, 45] width 104 height 13
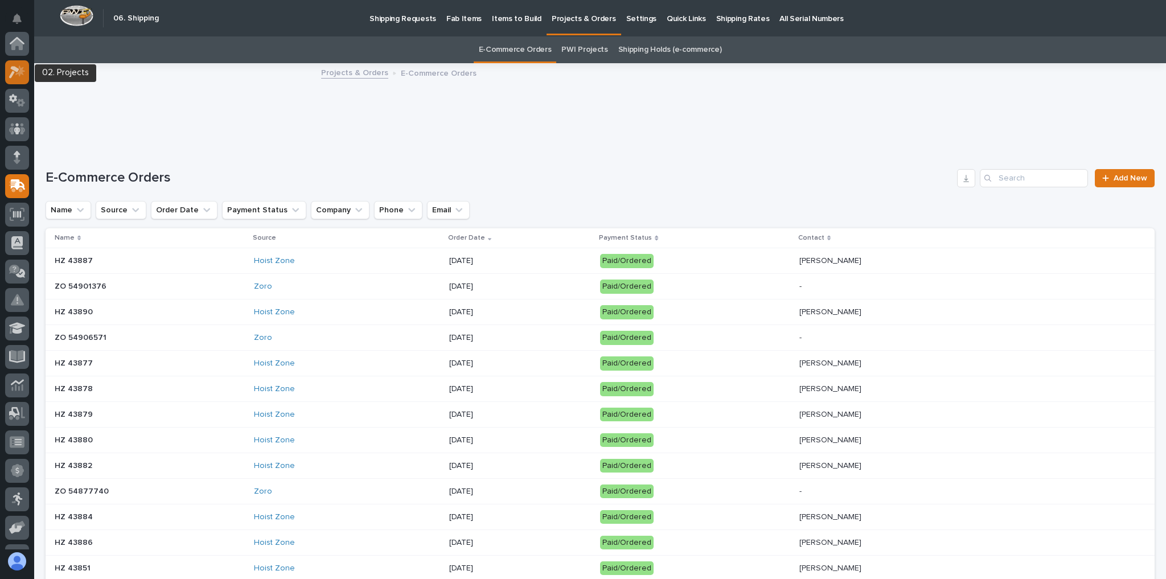
click at [18, 66] on icon at bounding box center [17, 71] width 17 height 13
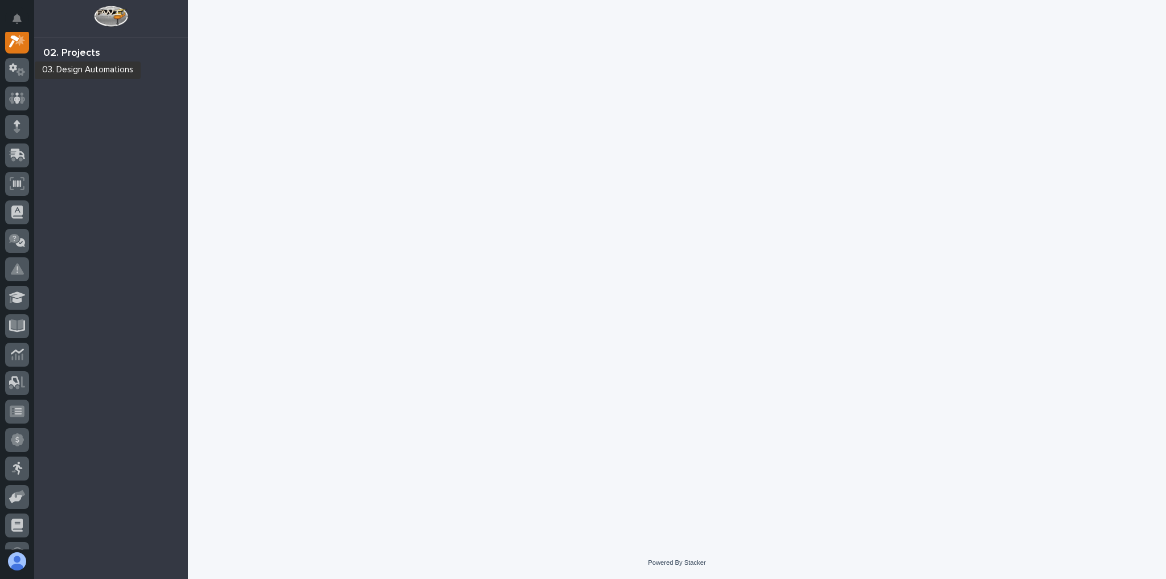
scroll to position [28, 0]
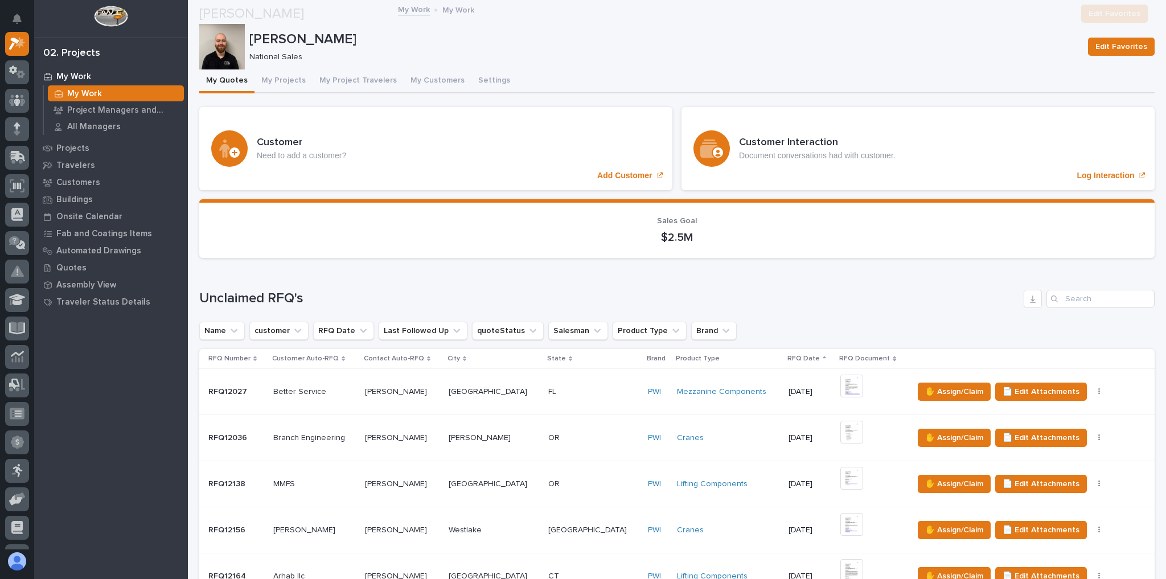
scroll to position [364, 0]
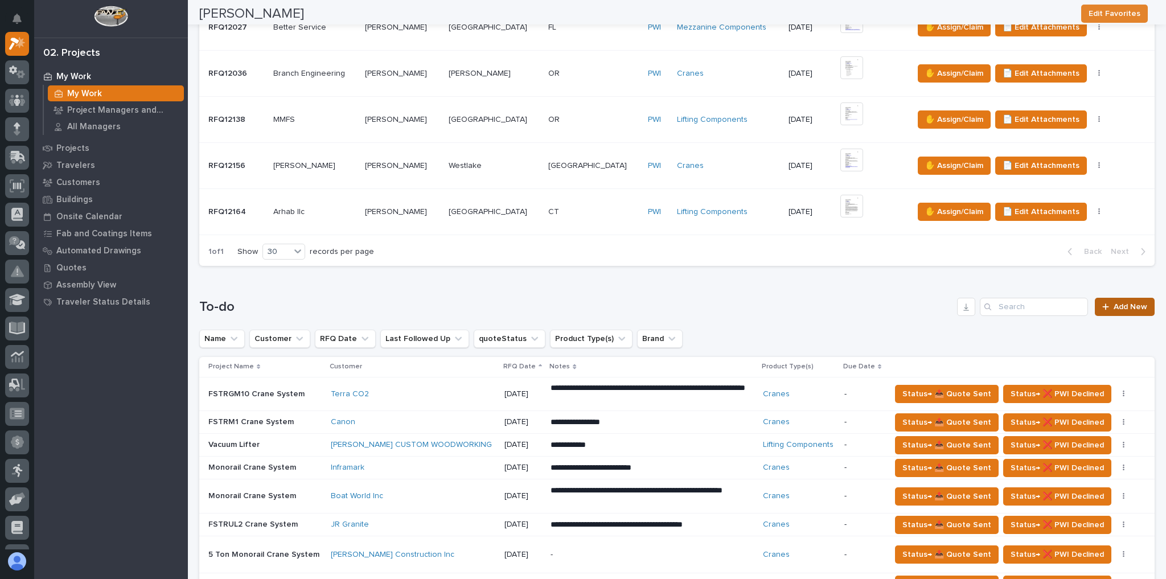
click at [1118, 307] on span "Add New" at bounding box center [1130, 307] width 34 height 8
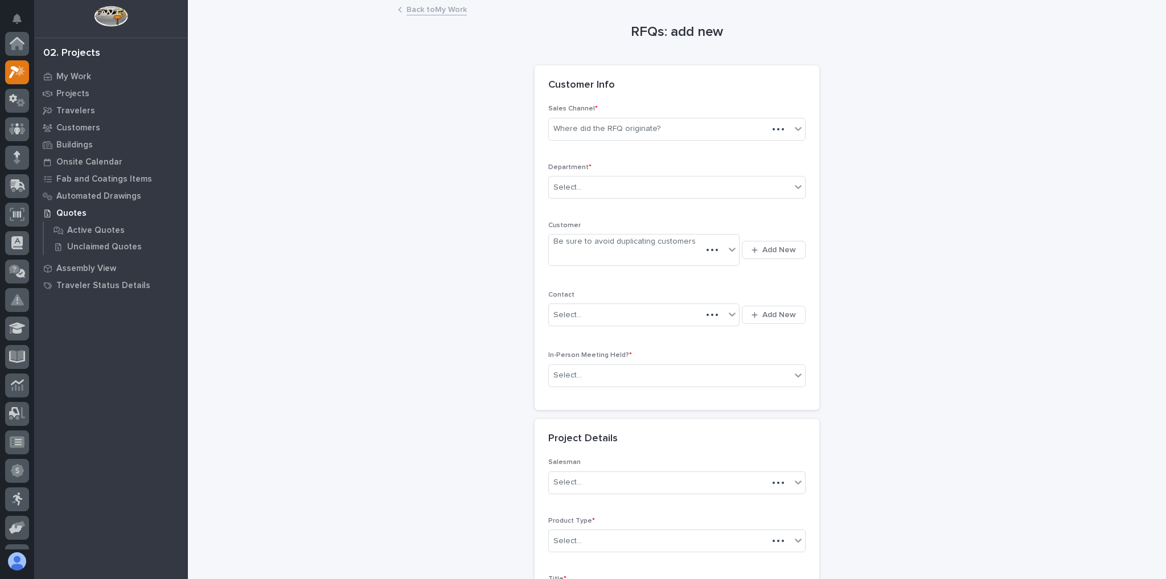
scroll to position [28, 0]
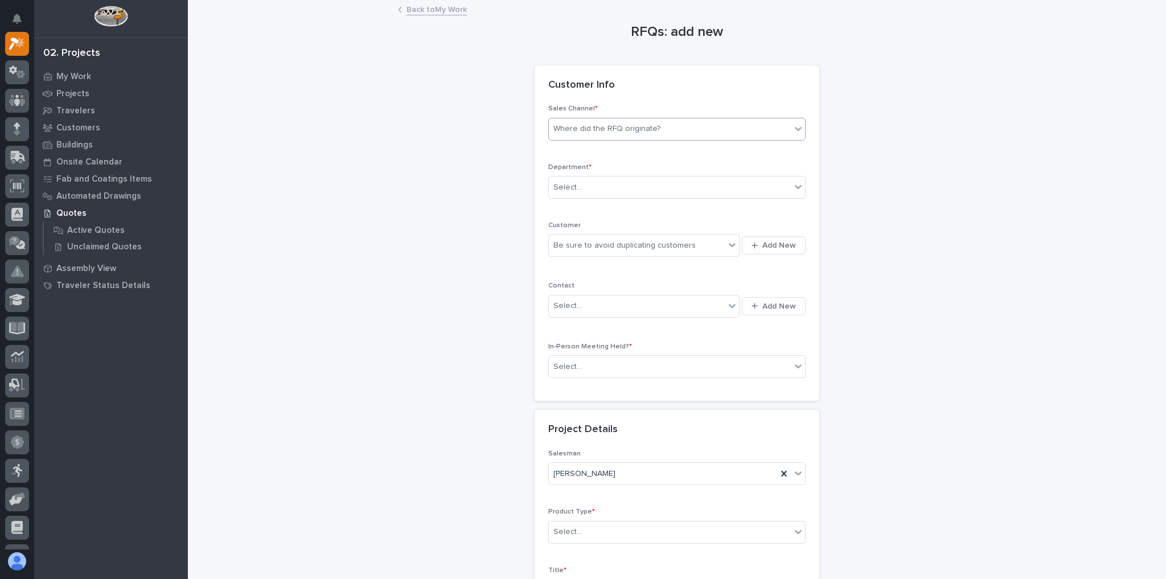
click at [629, 127] on div "Where did the RFQ originate?" at bounding box center [606, 129] width 107 height 12
click at [626, 132] on div "Where did the RFQ originate?" at bounding box center [606, 129] width 107 height 12
click at [590, 133] on div "Where did the RFQ originate?" at bounding box center [606, 129] width 107 height 12
click at [584, 155] on div "Hoist Zone" at bounding box center [673, 150] width 256 height 20
click at [581, 182] on div "Select..." at bounding box center [670, 187] width 242 height 19
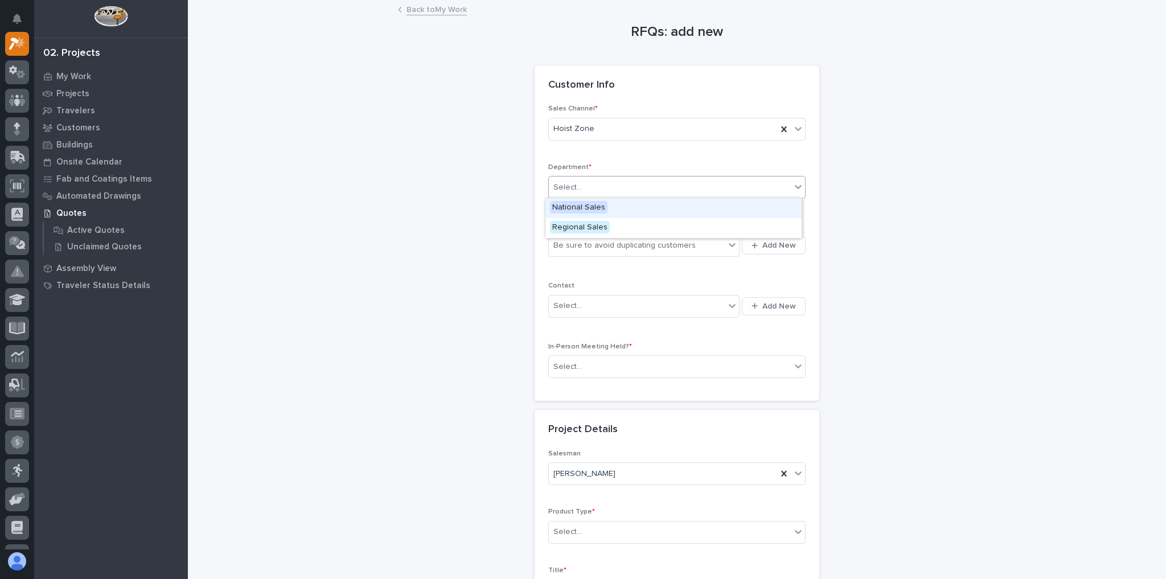
click at [584, 203] on span "National Sales" at bounding box center [578, 207] width 57 height 13
click at [604, 256] on div "Be sure to avoid duplicating customers Add New" at bounding box center [676, 245] width 257 height 27
click at [604, 250] on div "Be sure to avoid duplicating customers" at bounding box center [637, 245] width 176 height 19
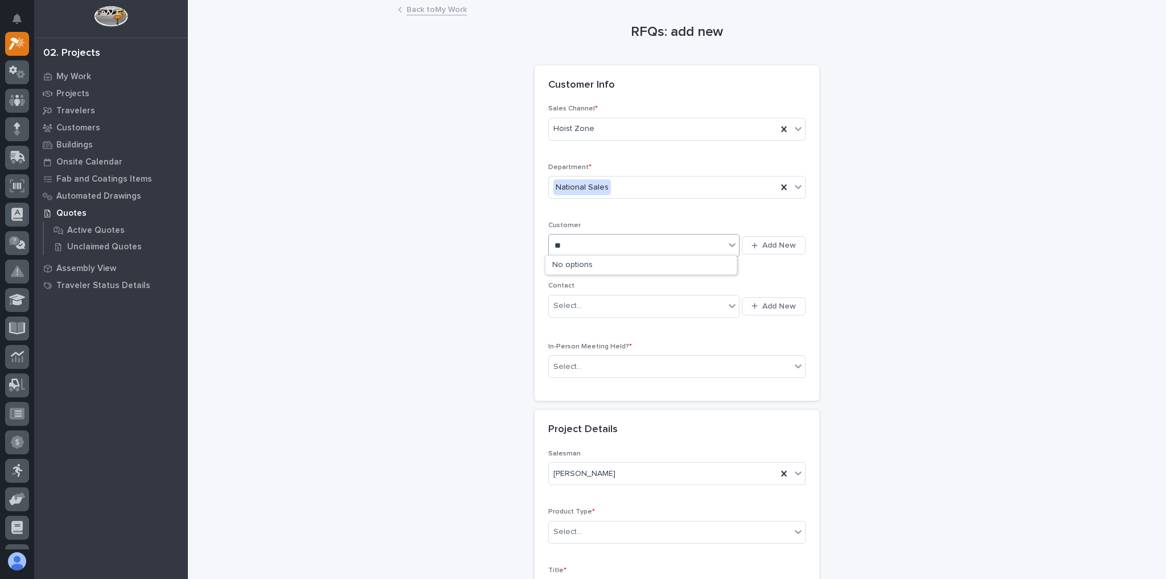
type input "*"
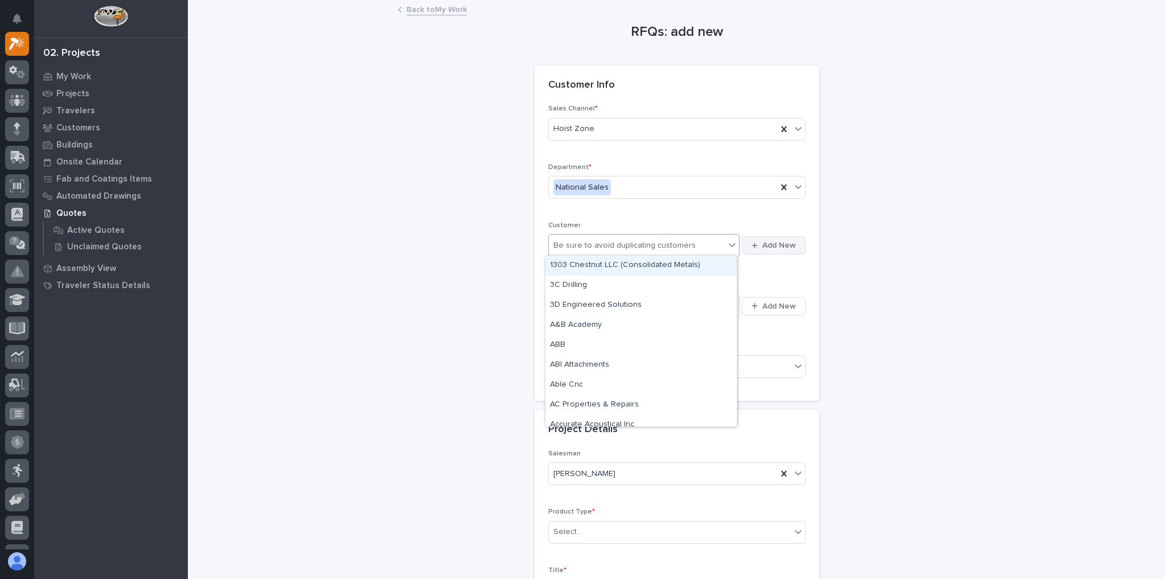
click at [787, 238] on button "Add New" at bounding box center [774, 245] width 64 height 18
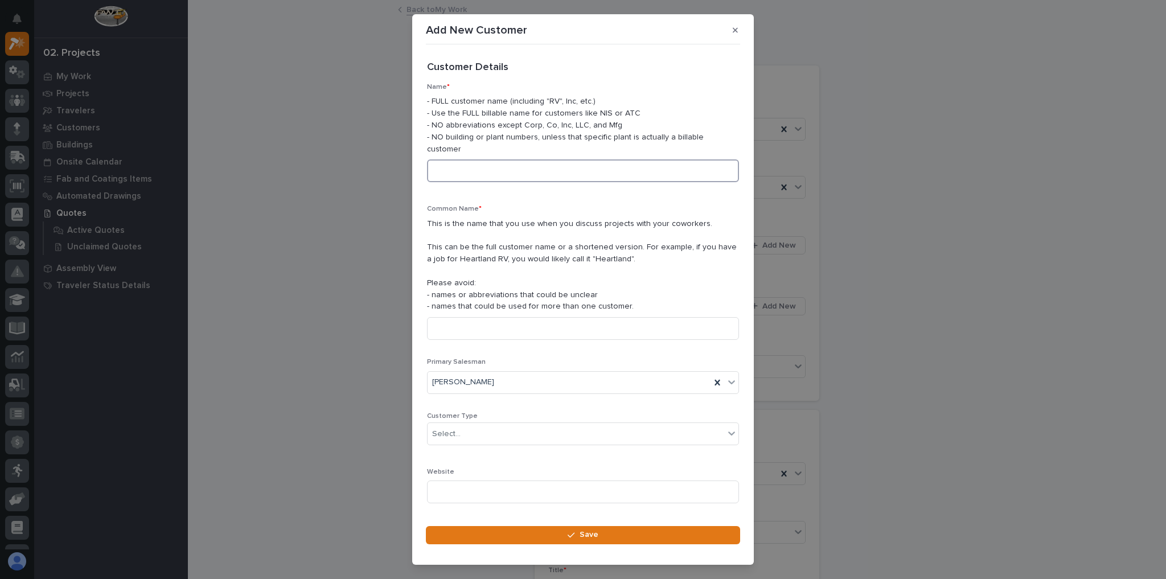
click at [447, 165] on input at bounding box center [583, 170] width 312 height 23
drag, startPoint x: 413, startPoint y: 150, endPoint x: 376, endPoint y: 150, distance: 37.0
click at [376, 150] on div "Add New Customer Loading... Saving… Loading... Saving… Loading... Saving… Custo…" at bounding box center [583, 289] width 1166 height 579
type input "Briggs-Shaffner"
click at [470, 317] on input at bounding box center [583, 328] width 312 height 23
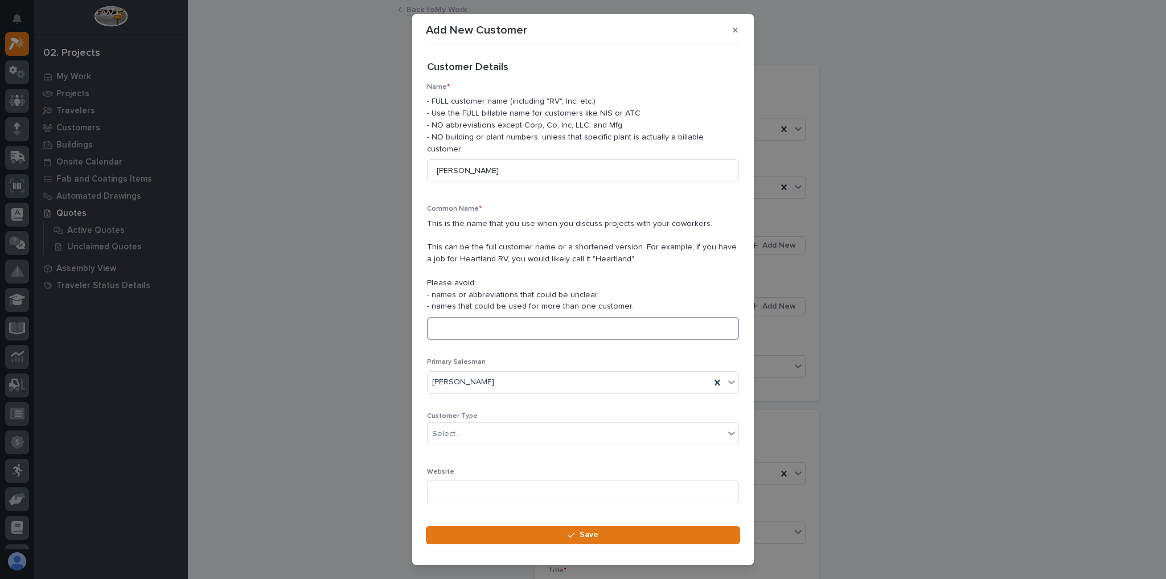
paste input "Briggs-Shaffner"
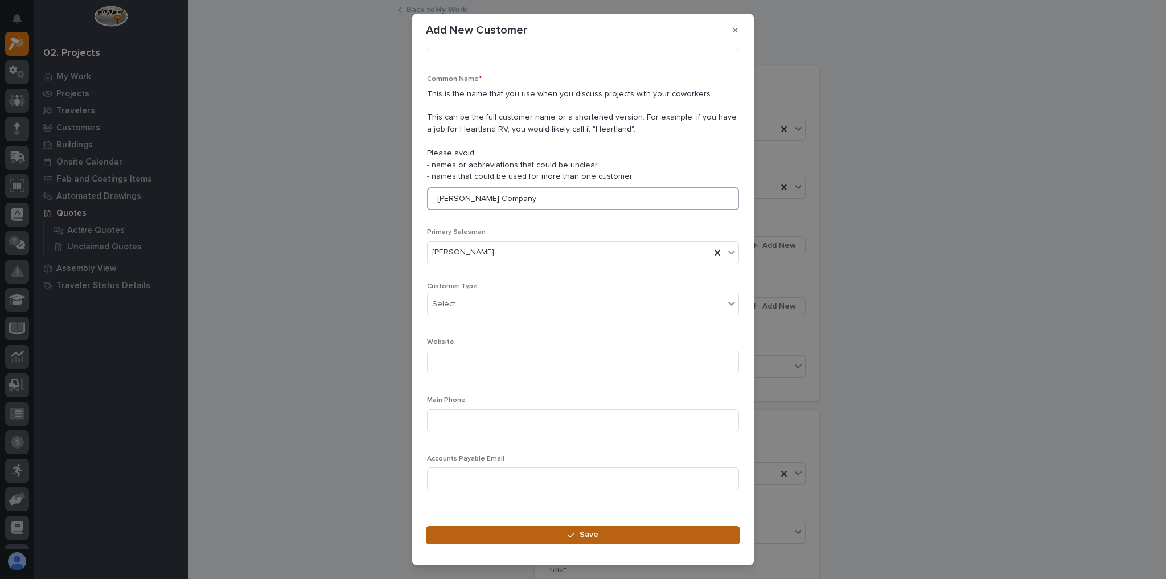
type input "Briggs-Shaffner Company"
click at [500, 541] on button "Save" at bounding box center [583, 535] width 314 height 18
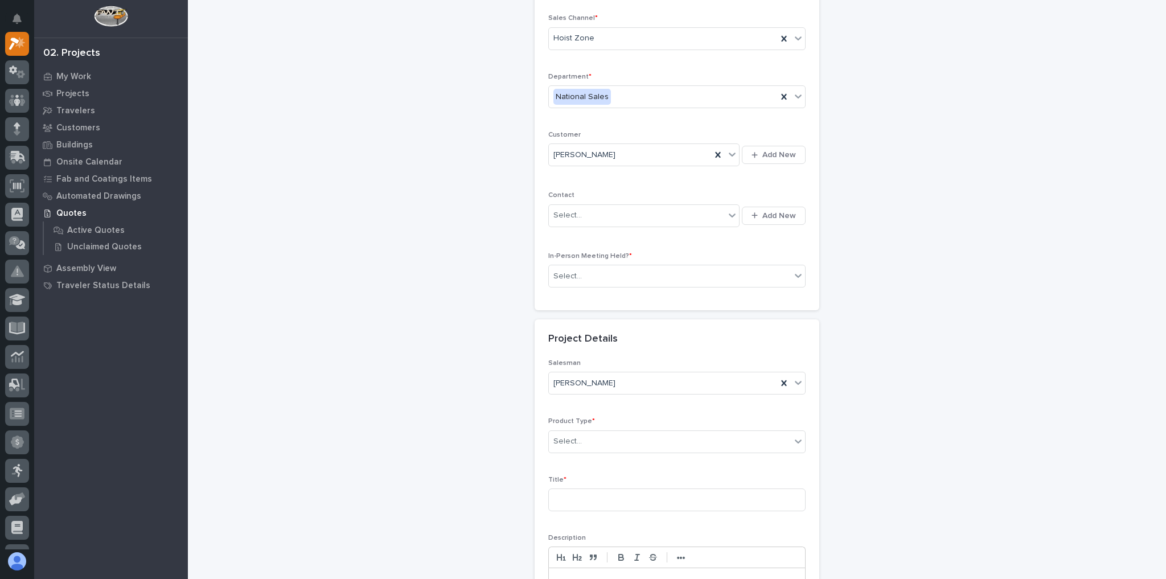
scroll to position [91, 0]
click at [602, 423] on div "Product Type * Select..." at bounding box center [676, 439] width 257 height 44
click at [603, 440] on div "Select..." at bounding box center [670, 440] width 242 height 19
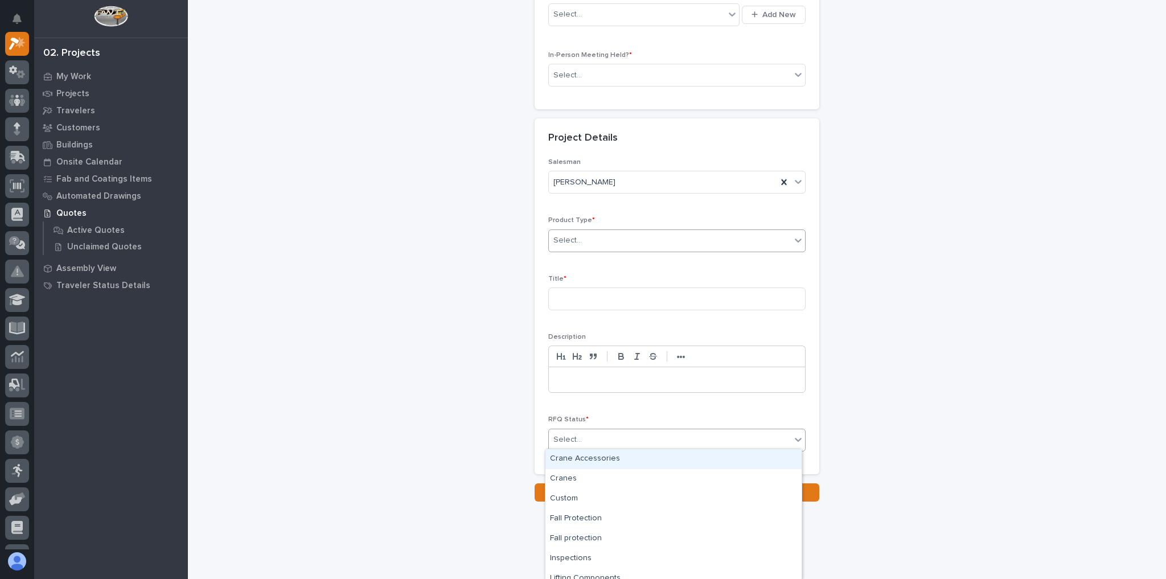
scroll to position [298, 0]
click at [598, 458] on div "Crane Accessories" at bounding box center [673, 459] width 256 height 20
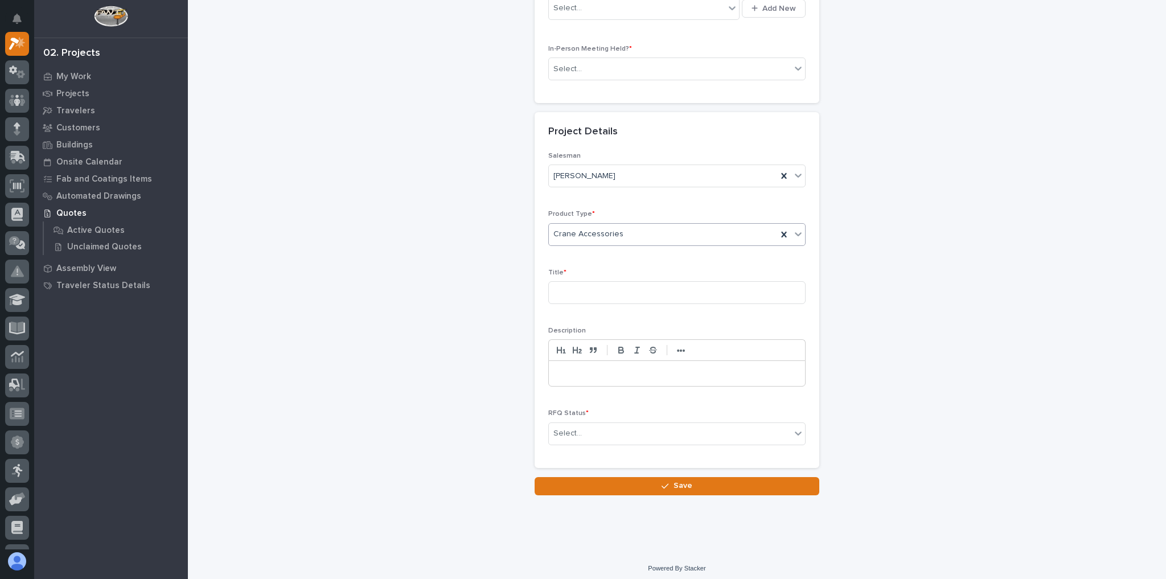
click at [648, 232] on div "Crane Accessories" at bounding box center [663, 234] width 228 height 19
drag, startPoint x: 583, startPoint y: 353, endPoint x: 582, endPoint y: 346, distance: 8.0
click at [582, 346] on div "Lifting Components" at bounding box center [673, 344] width 256 height 20
click at [570, 289] on input at bounding box center [676, 292] width 257 height 23
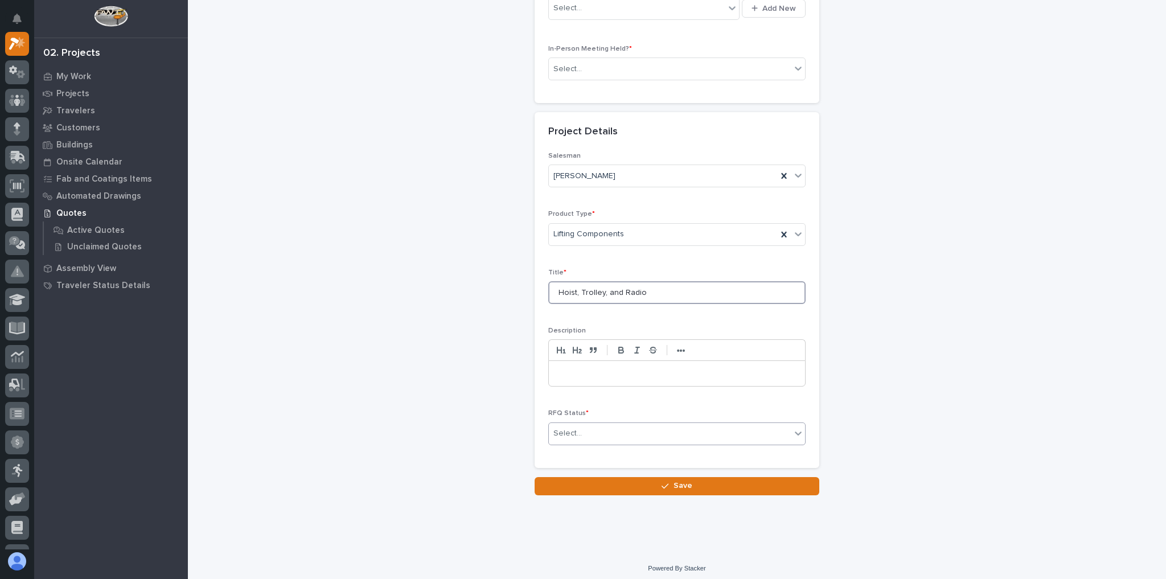
type input "Hoist, Trolley, and Radio"
click at [580, 431] on div "Select..." at bounding box center [670, 433] width 242 height 19
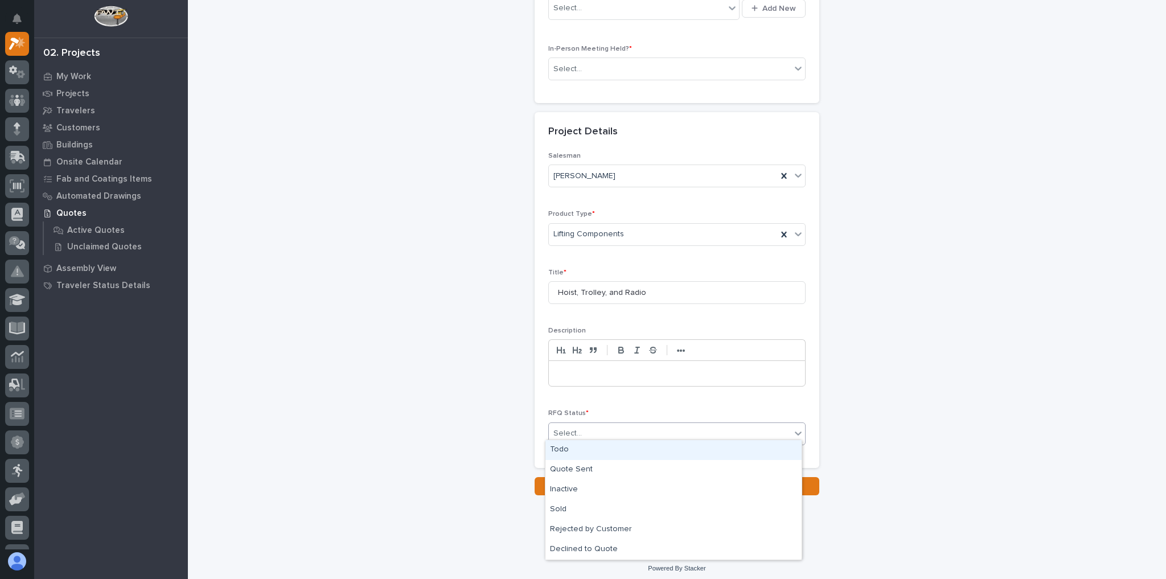
click at [585, 447] on div "Todo" at bounding box center [673, 450] width 256 height 20
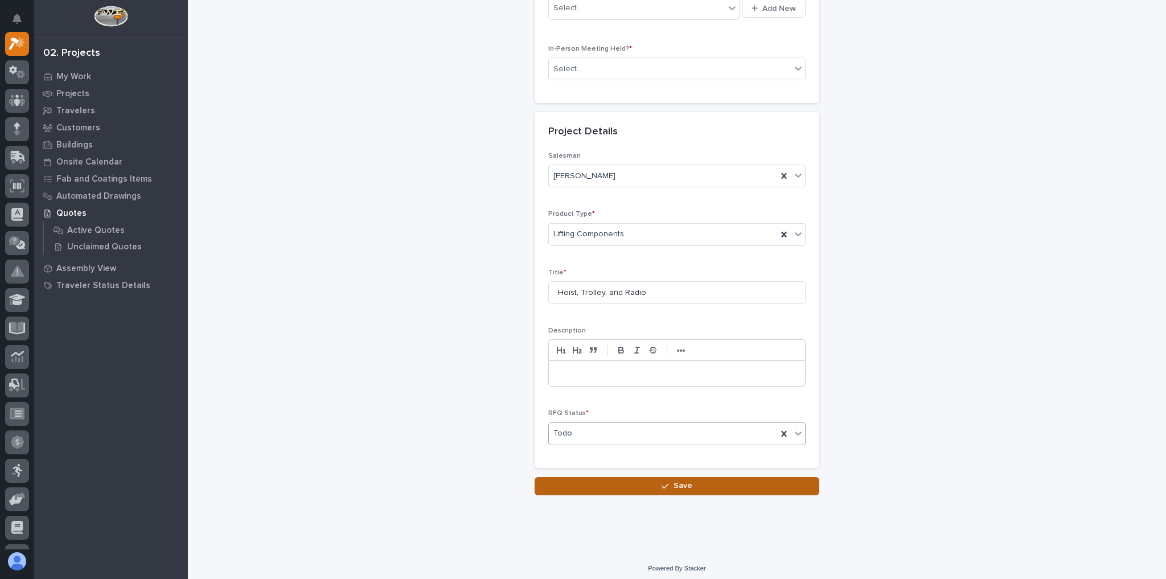
click at [590, 477] on button "Save" at bounding box center [676, 486] width 285 height 18
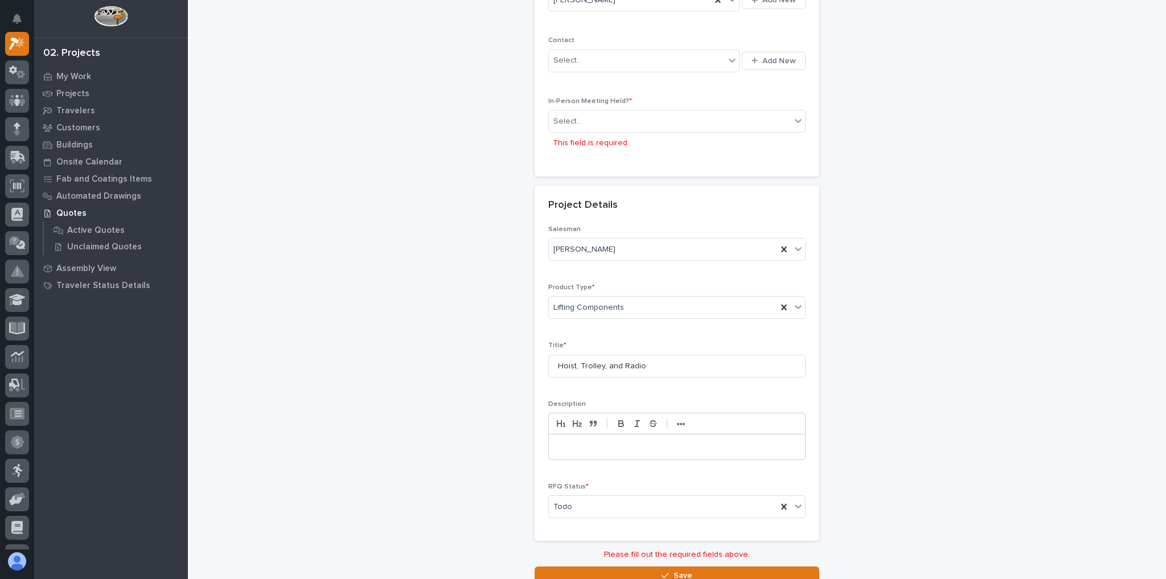
scroll to position [145, 0]
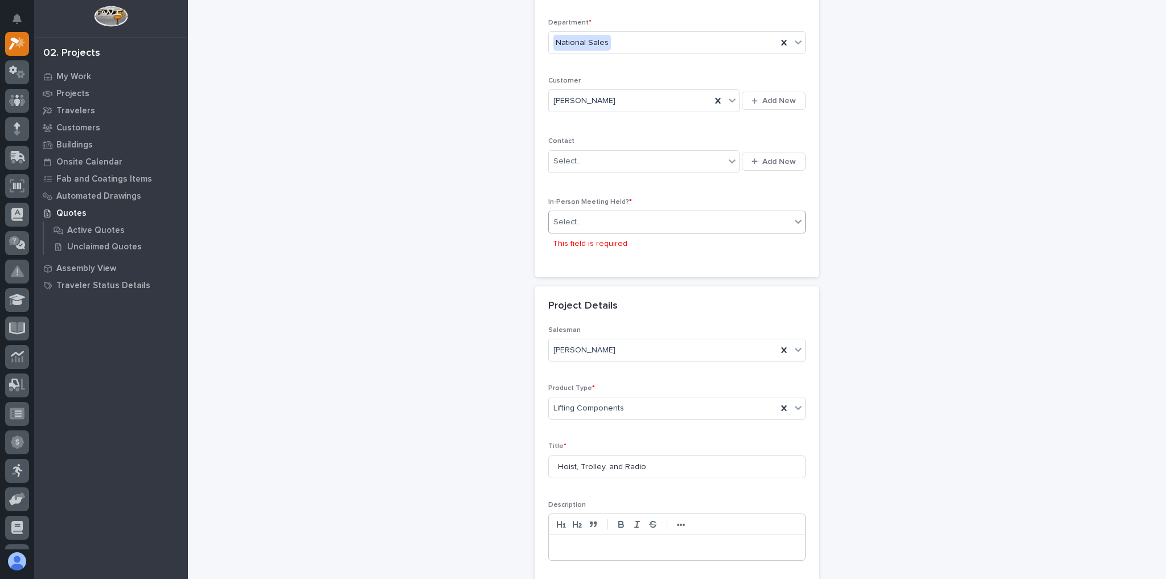
click at [589, 218] on div "Select..." at bounding box center [670, 222] width 242 height 19
click at [593, 273] on div "Sales Channel * Hoist Zone Department * National Sales Customer Briggs-Shaffner…" at bounding box center [676, 118] width 285 height 317
drag, startPoint x: 583, startPoint y: 212, endPoint x: 582, endPoint y: 229, distance: 17.1
click at [583, 213] on div "Select..." at bounding box center [670, 222] width 242 height 19
drag, startPoint x: 581, startPoint y: 249, endPoint x: 579, endPoint y: 257, distance: 8.8
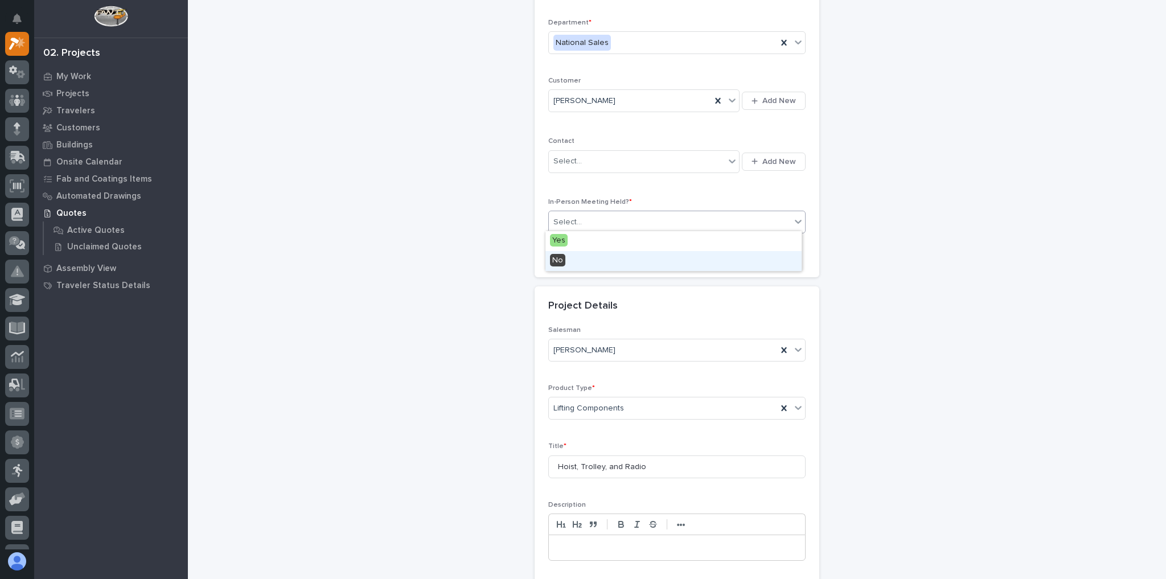
click at [579, 257] on div "No" at bounding box center [673, 261] width 256 height 20
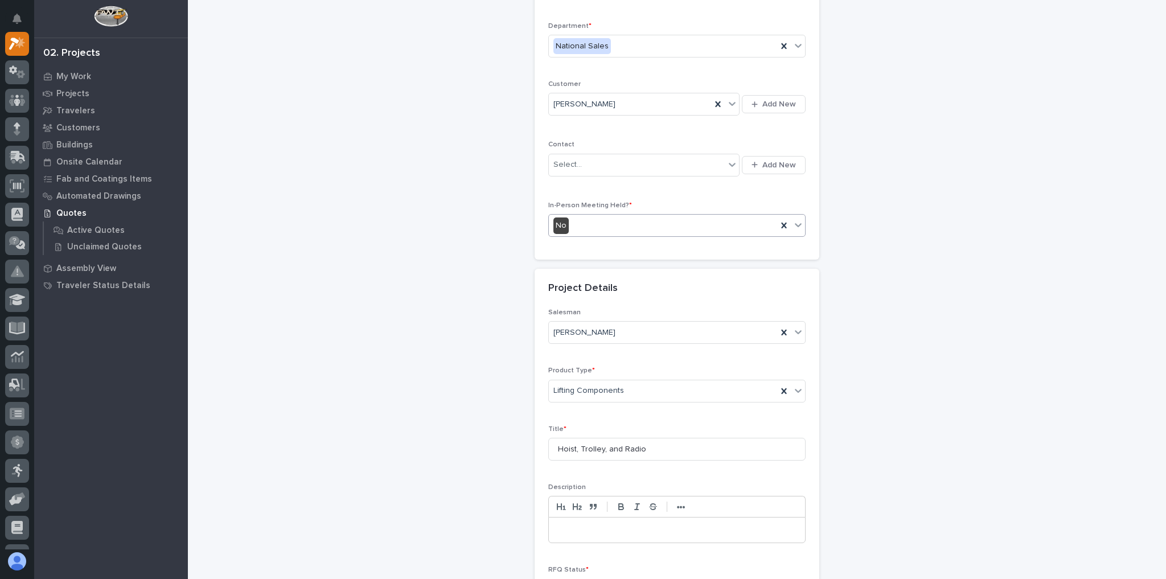
scroll to position [298, 0]
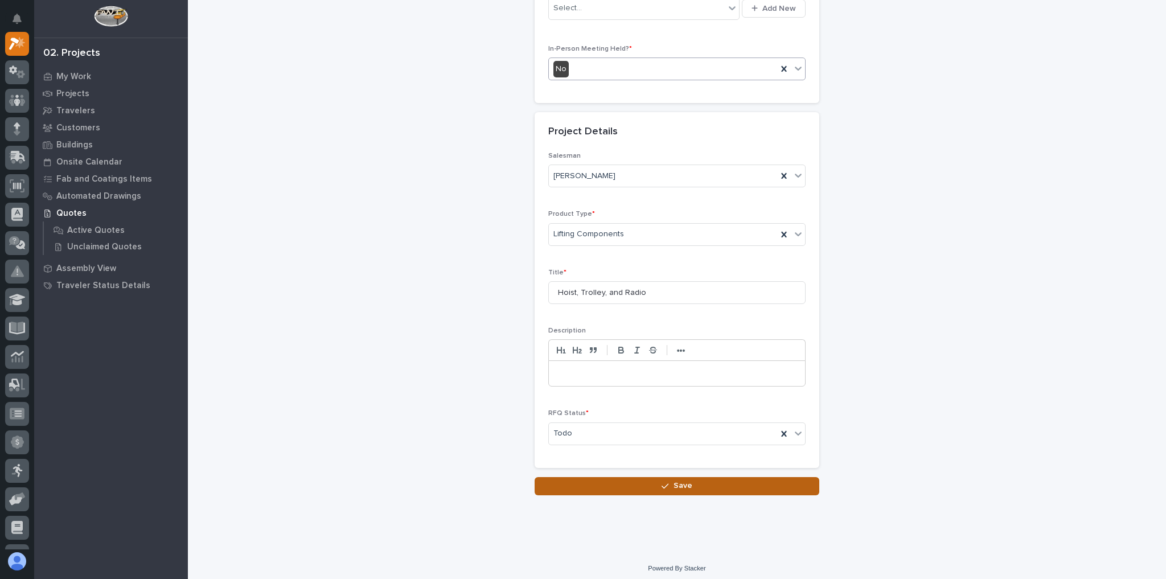
click at [638, 477] on button "Save" at bounding box center [676, 486] width 285 height 18
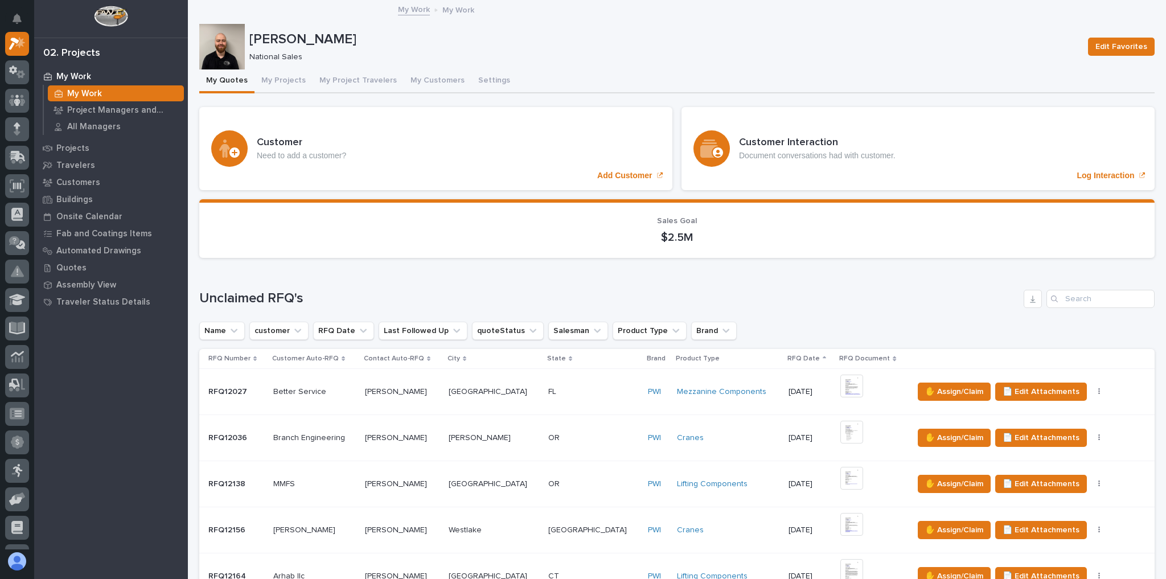
scroll to position [182, 0]
